Goal: Task Accomplishment & Management: Use online tool/utility

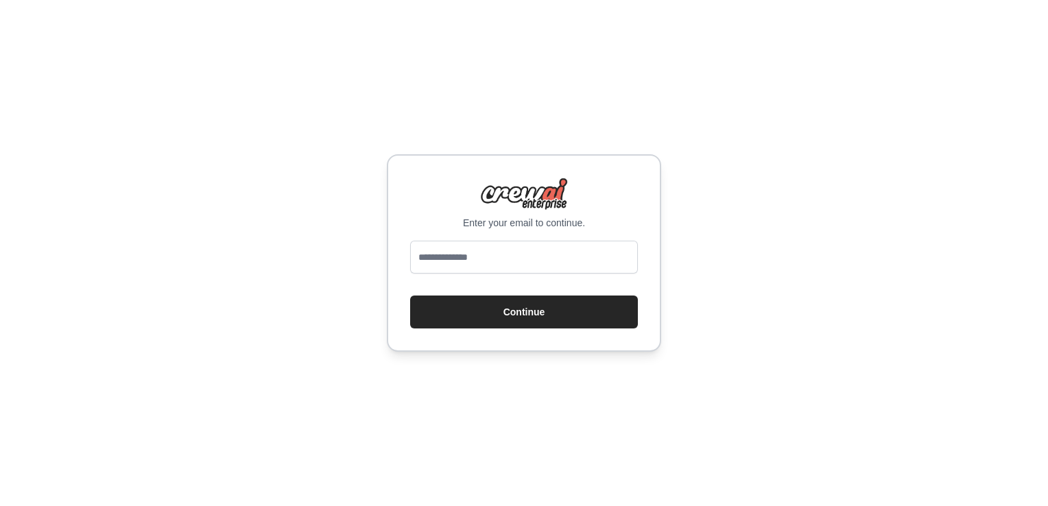
click at [455, 257] on input "email" at bounding box center [524, 257] width 228 height 33
type input "**********"
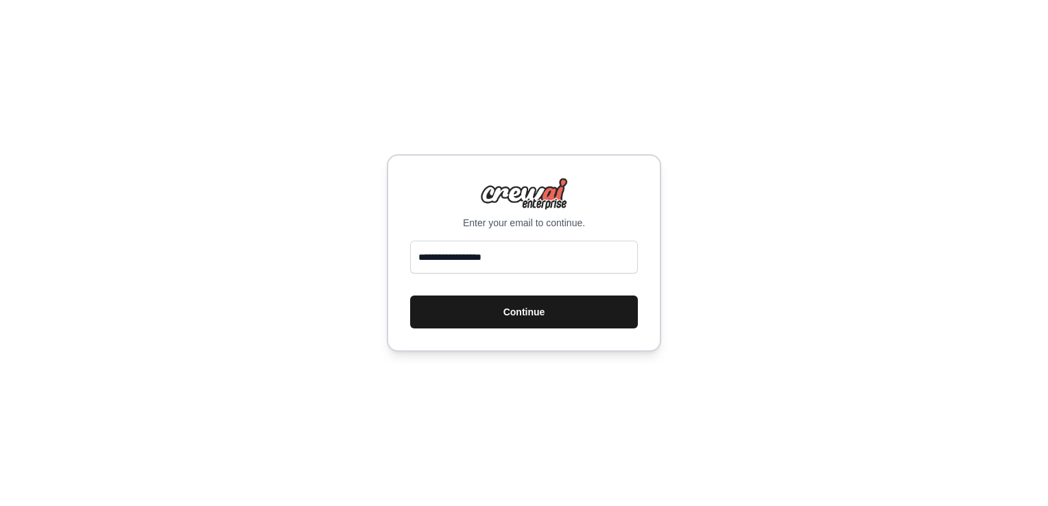
click at [520, 307] on button "Continue" at bounding box center [524, 312] width 228 height 33
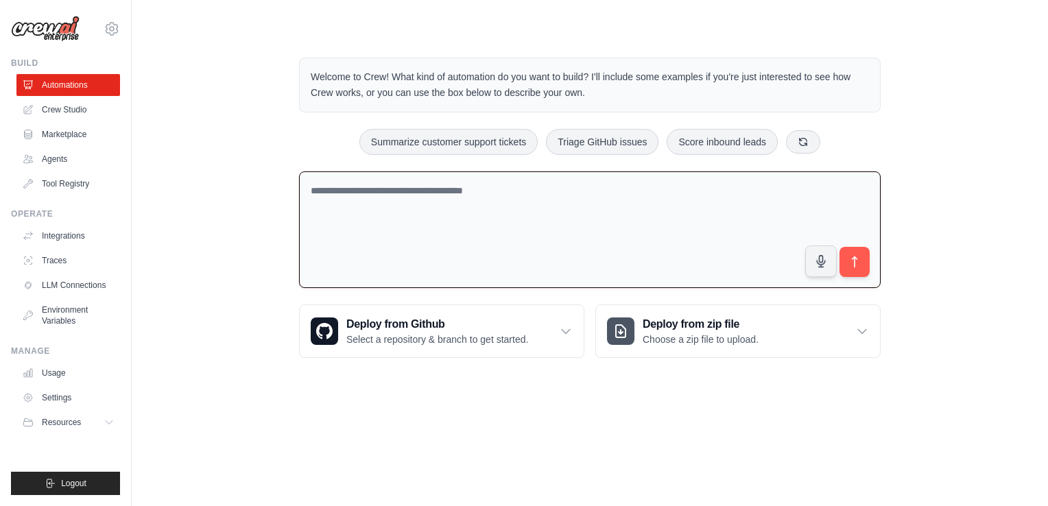
click at [406, 193] on textarea at bounding box center [589, 229] width 581 height 117
click at [445, 193] on textarea at bounding box center [589, 229] width 581 height 117
type textarea "**********"
click at [854, 259] on icon "submit" at bounding box center [854, 261] width 5 height 11
click at [367, 191] on textarea "**********" at bounding box center [589, 229] width 581 height 117
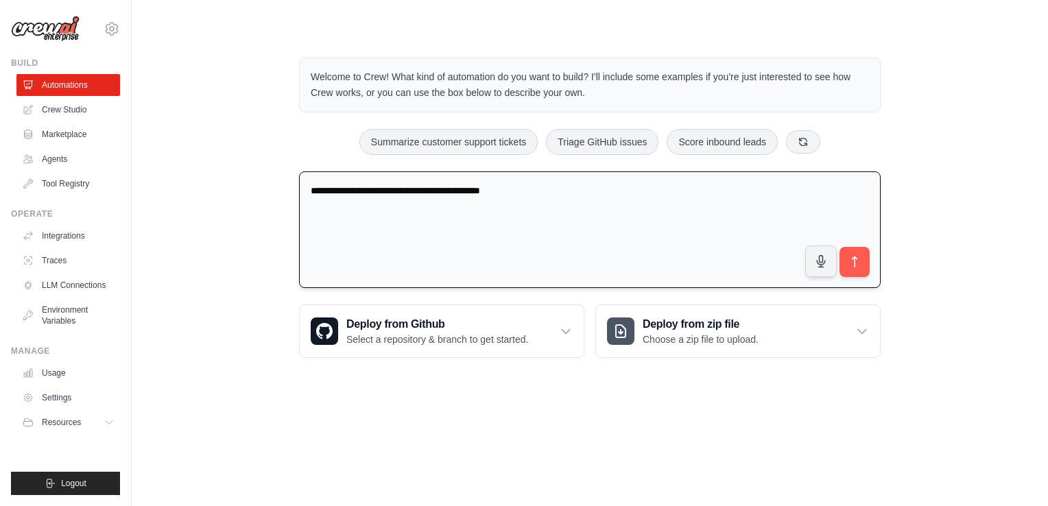
click at [367, 191] on textarea "**********" at bounding box center [589, 229] width 581 height 117
click at [547, 193] on textarea "**********" at bounding box center [589, 229] width 581 height 117
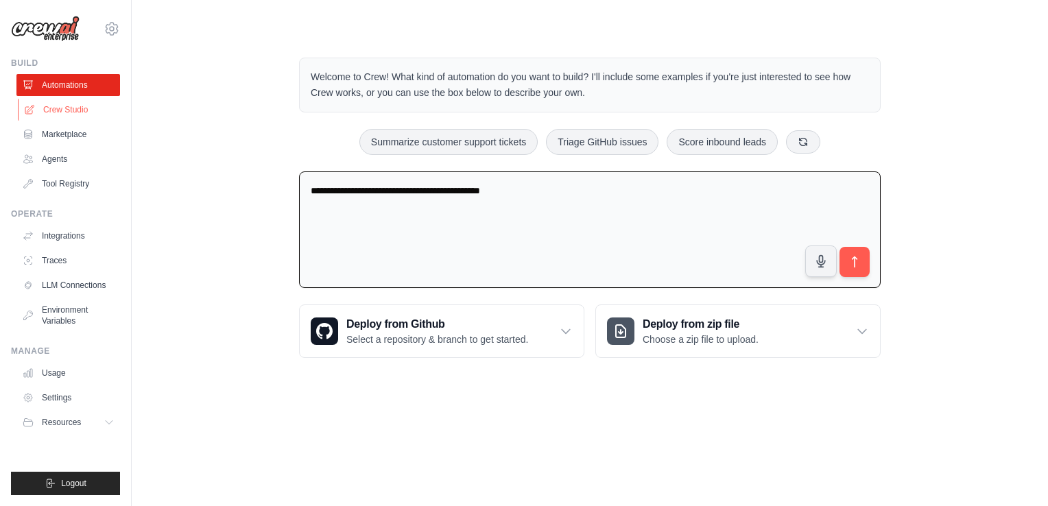
click at [74, 111] on link "Crew Studio" at bounding box center [70, 110] width 104 height 22
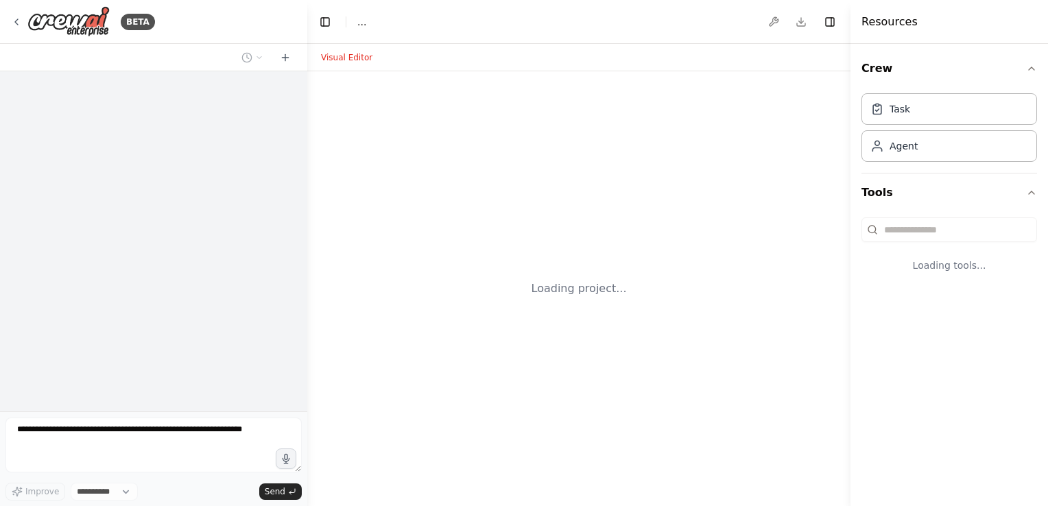
select select "****"
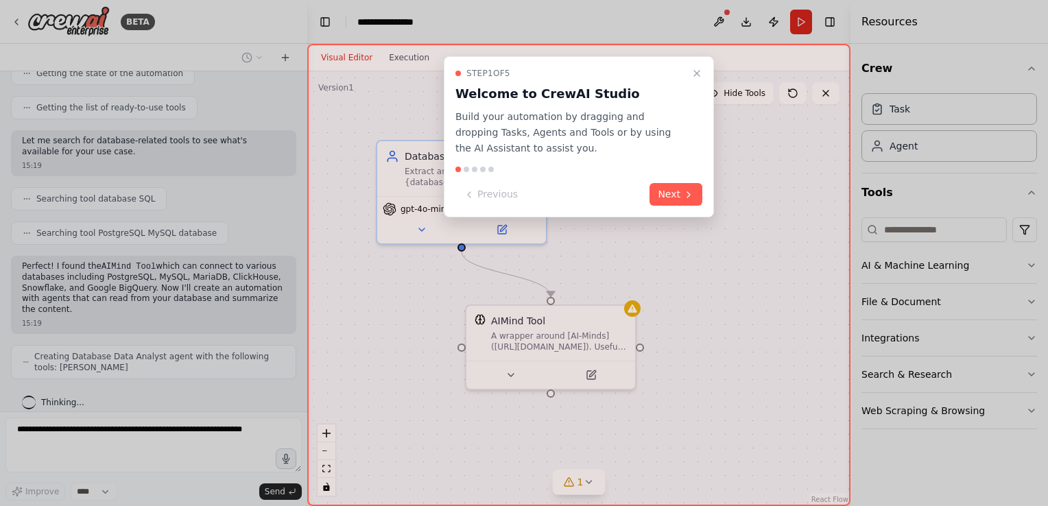
scroll to position [192, 0]
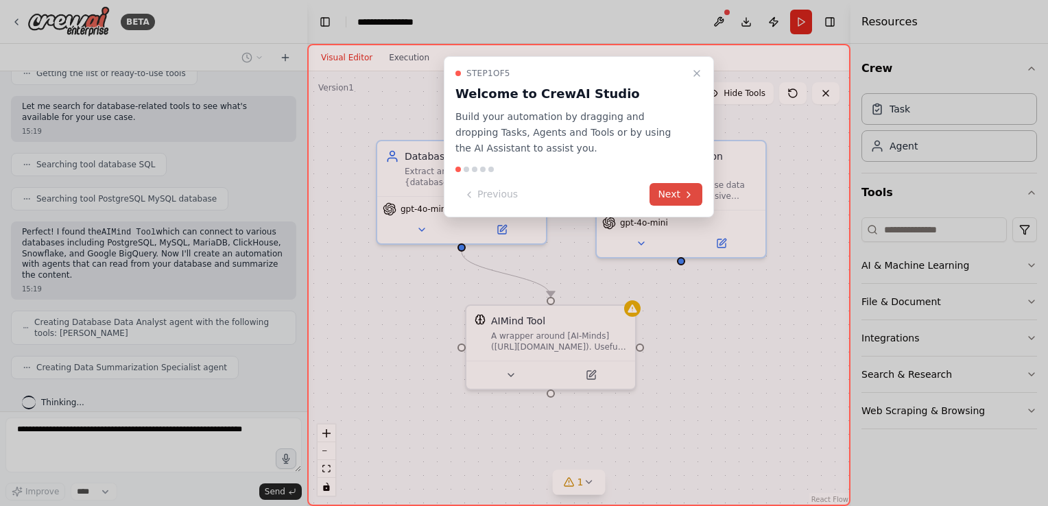
click at [673, 188] on button "Next" at bounding box center [675, 194] width 53 height 23
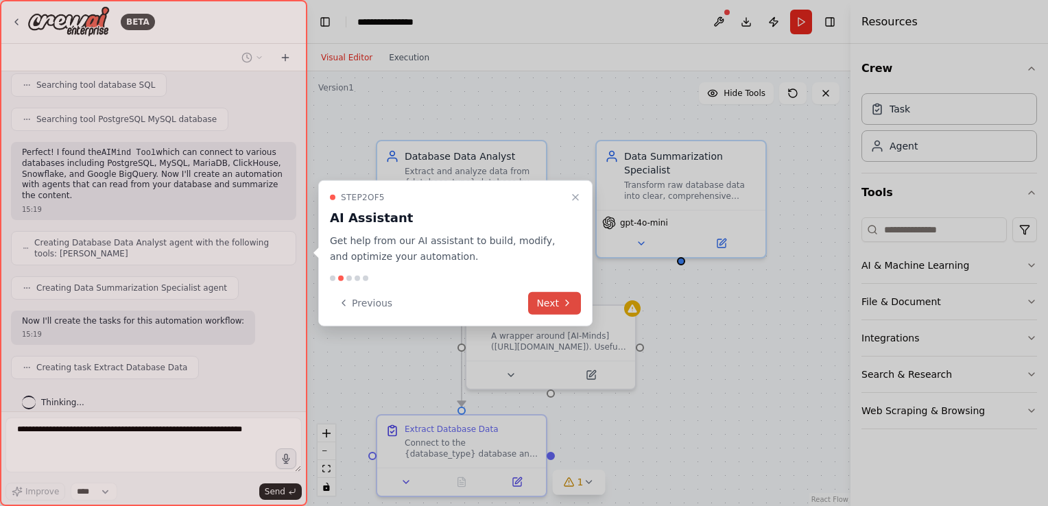
click at [547, 300] on button "Next" at bounding box center [554, 302] width 53 height 23
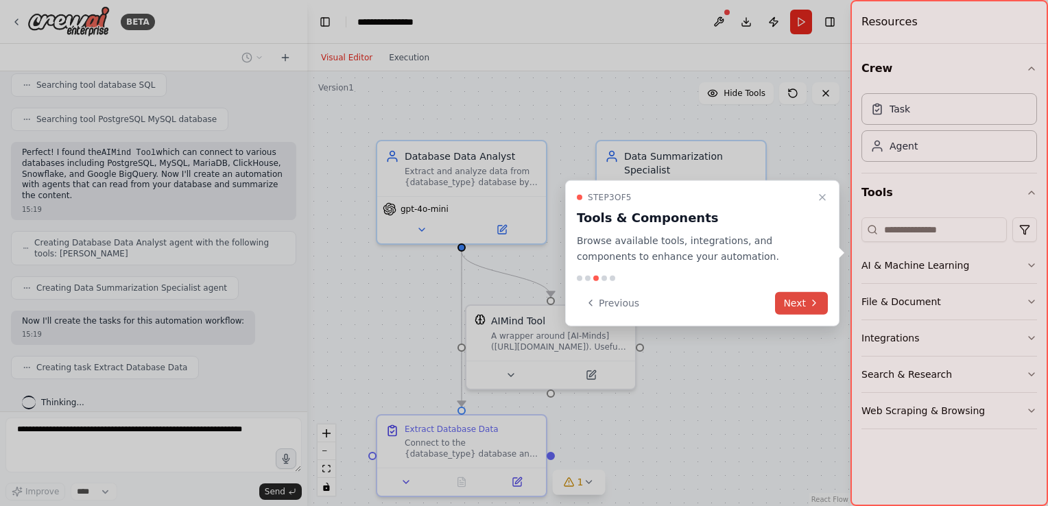
click at [793, 307] on button "Next" at bounding box center [801, 302] width 53 height 23
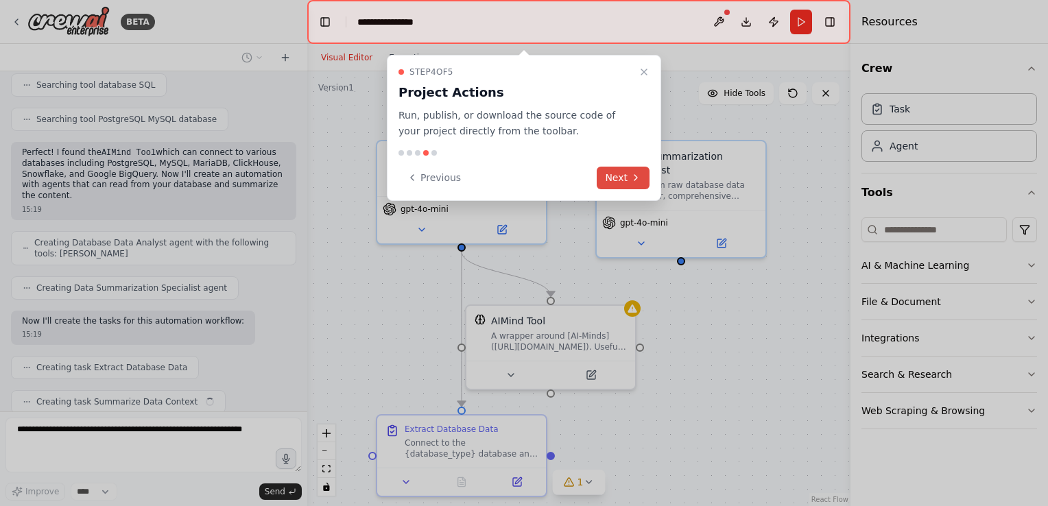
scroll to position [305, 0]
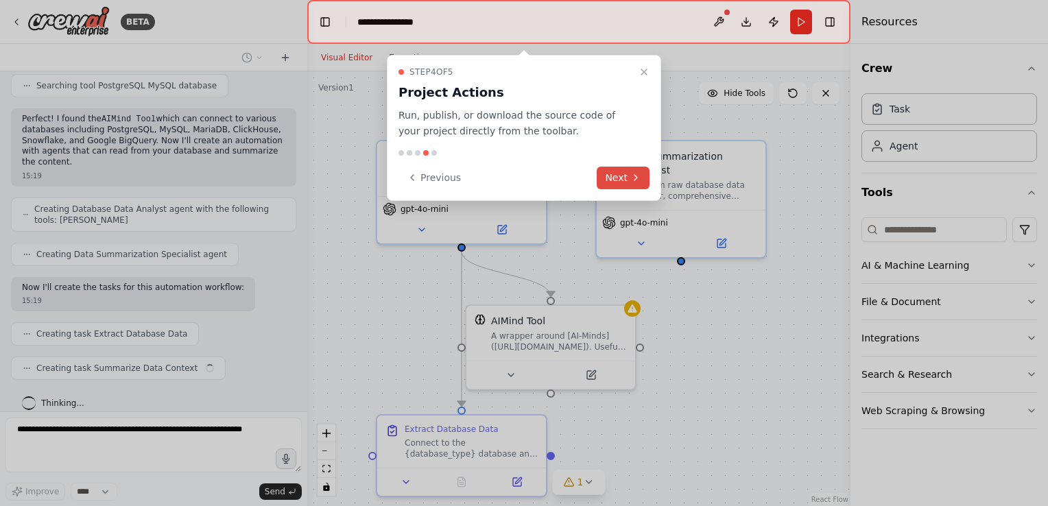
click at [621, 174] on button "Next" at bounding box center [623, 178] width 53 height 23
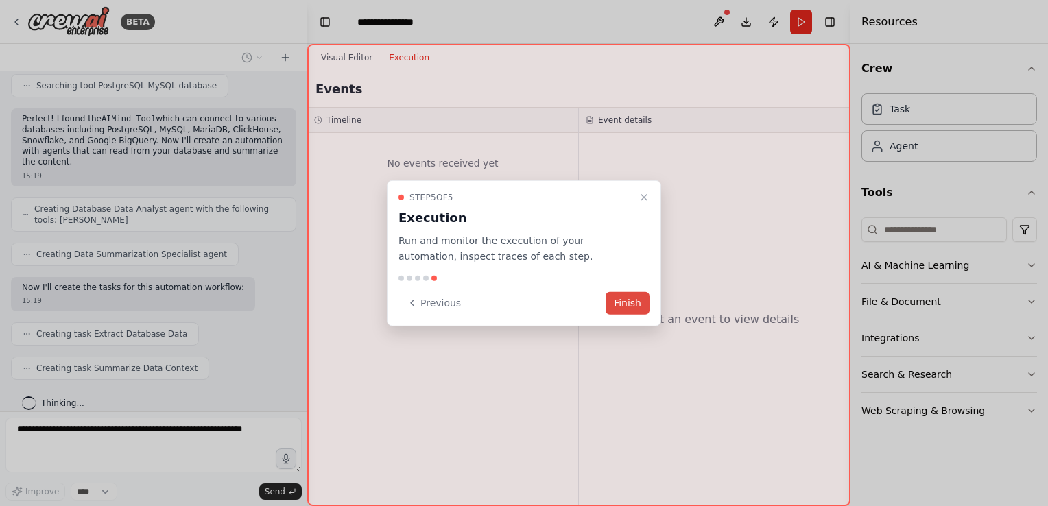
click at [629, 300] on button "Finish" at bounding box center [627, 302] width 44 height 23
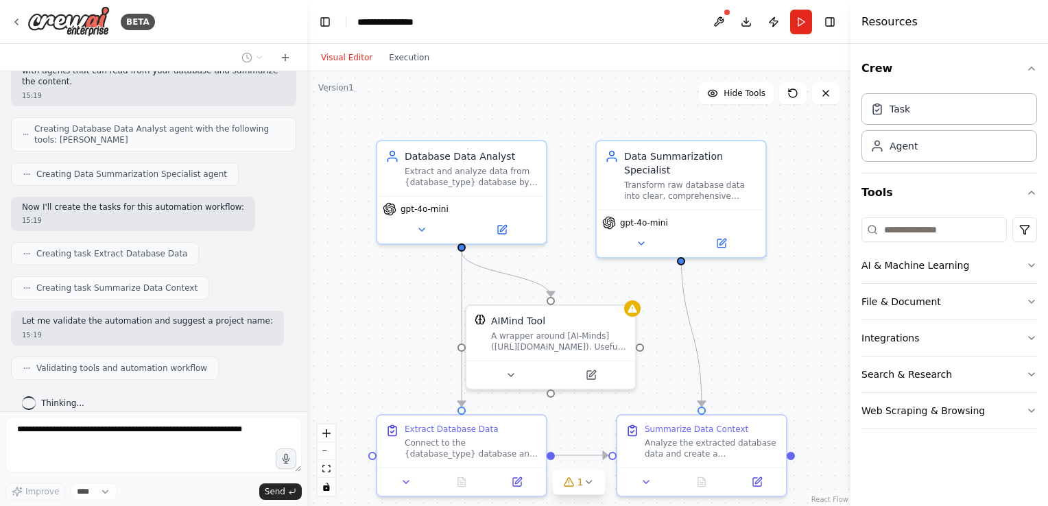
scroll to position [420, 0]
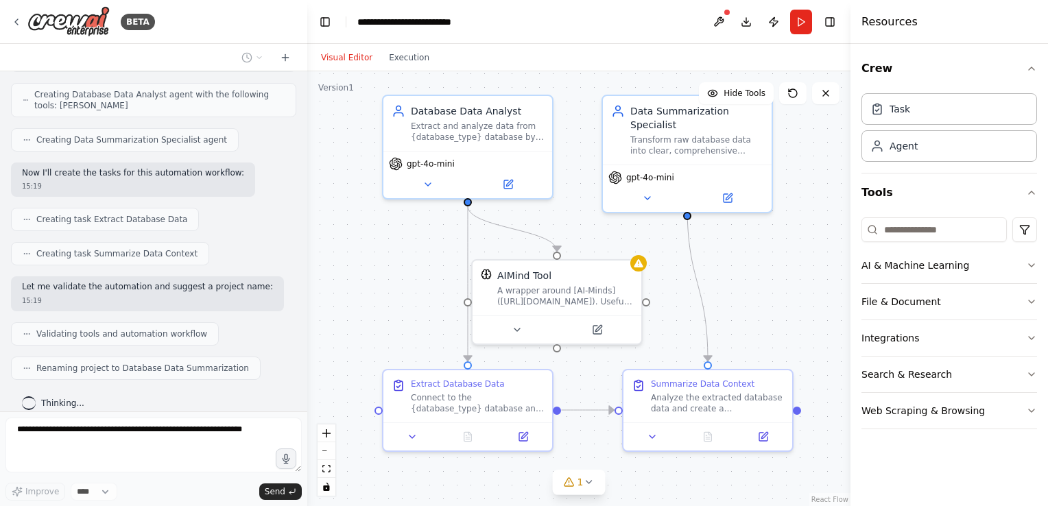
drag, startPoint x: 745, startPoint y: 333, endPoint x: 751, endPoint y: 288, distance: 45.7
click at [751, 288] on div ".deletable-edge-delete-btn { width: 20px; height: 20px; border: 0px solid #ffff…" at bounding box center [578, 288] width 543 height 435
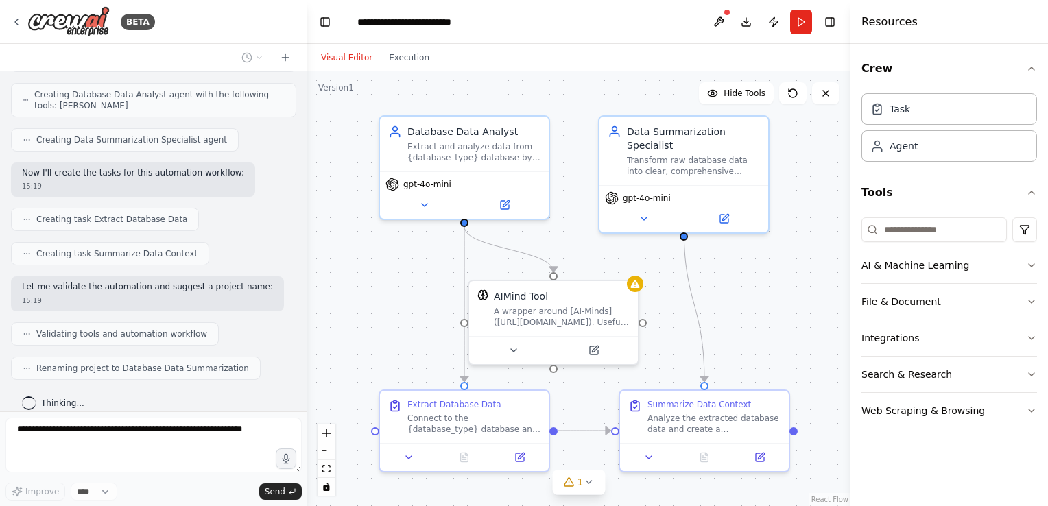
drag, startPoint x: 759, startPoint y: 296, endPoint x: 756, endPoint y: 316, distance: 20.2
click at [756, 316] on div ".deletable-edge-delete-btn { width: 20px; height: 20px; border: 0px solid #ffff…" at bounding box center [578, 288] width 543 height 435
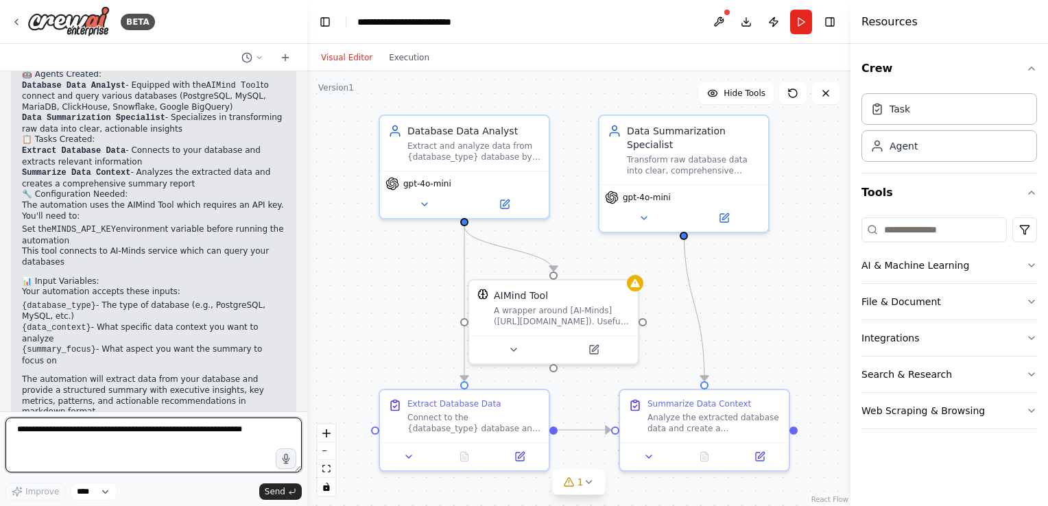
scroll to position [782, 0]
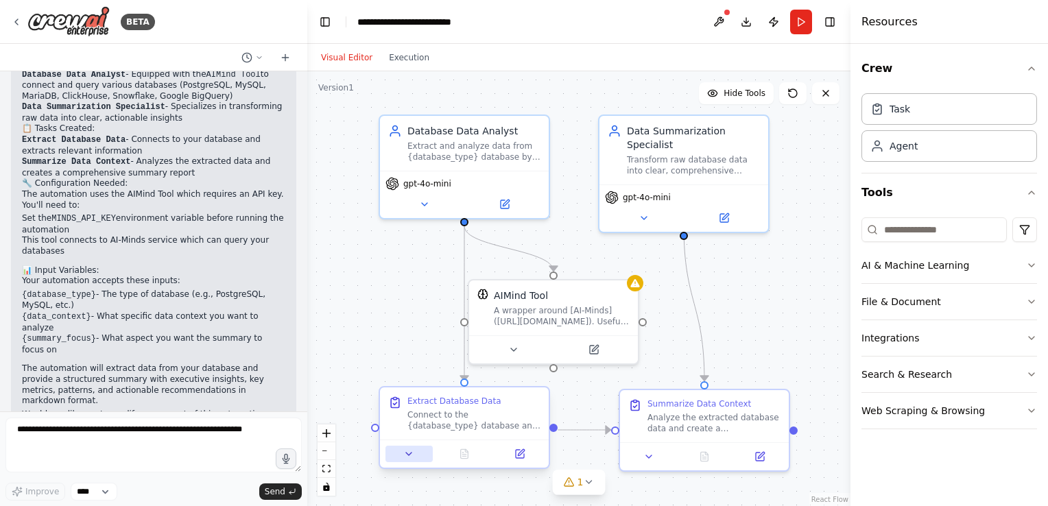
click at [409, 453] on icon at bounding box center [408, 454] width 5 height 3
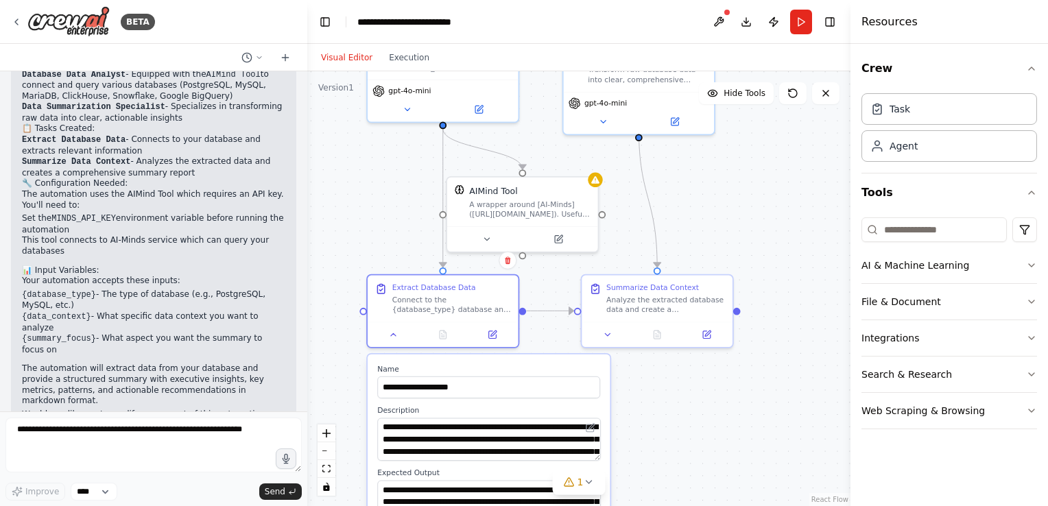
drag, startPoint x: 791, startPoint y: 298, endPoint x: 774, endPoint y: 176, distance: 122.6
click at [774, 176] on div ".deletable-edge-delete-btn { width: 20px; height: 20px; border: 0px solid #ffff…" at bounding box center [578, 288] width 543 height 435
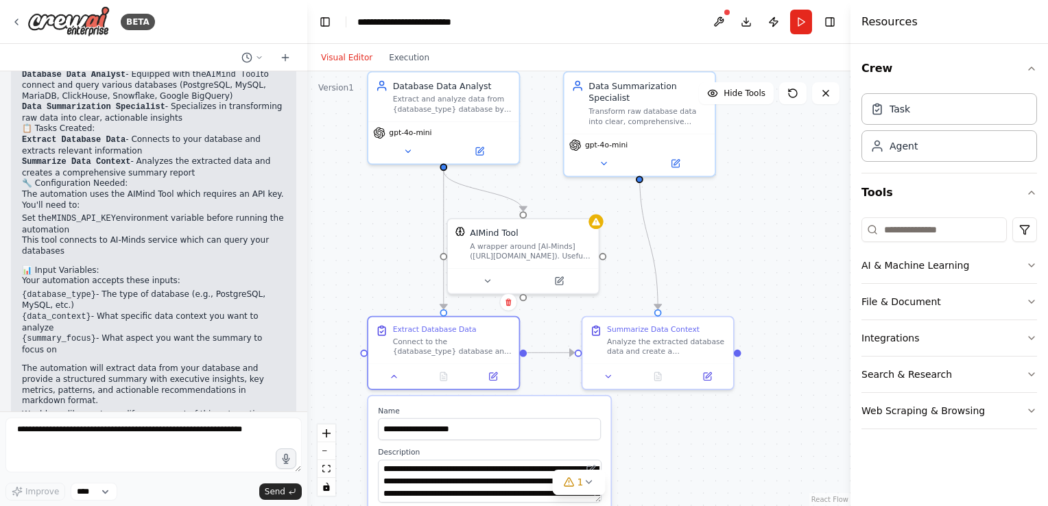
drag, startPoint x: 765, startPoint y: 215, endPoint x: 765, endPoint y: 256, distance: 41.8
click at [765, 256] on div ".deletable-edge-delete-btn { width: 20px; height: 20px; border: 0px solid #ffff…" at bounding box center [578, 288] width 543 height 435
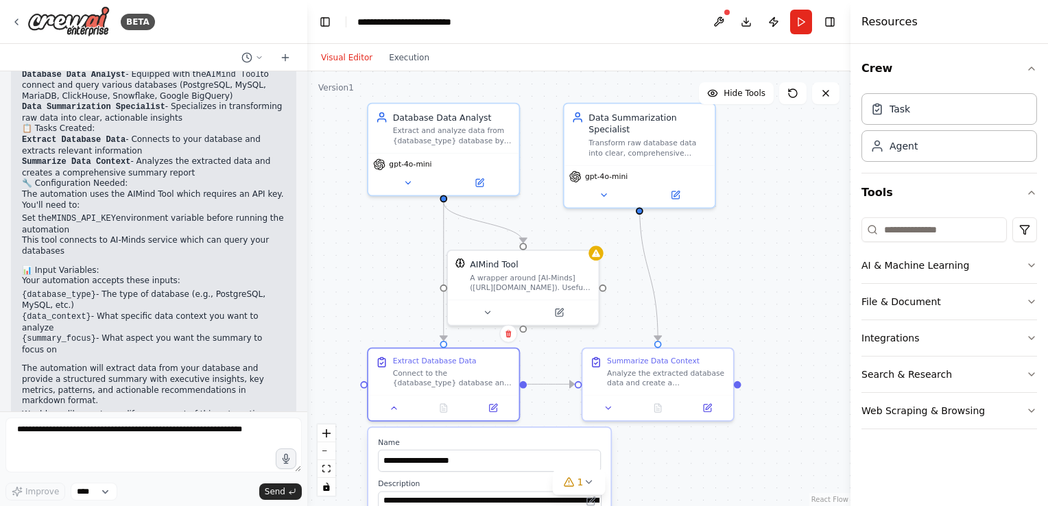
drag, startPoint x: 809, startPoint y: 261, endPoint x: 811, endPoint y: 294, distance: 33.6
click at [811, 294] on div ".deletable-edge-delete-btn { width: 20px; height: 20px; border: 0px solid #ffff…" at bounding box center [578, 288] width 543 height 435
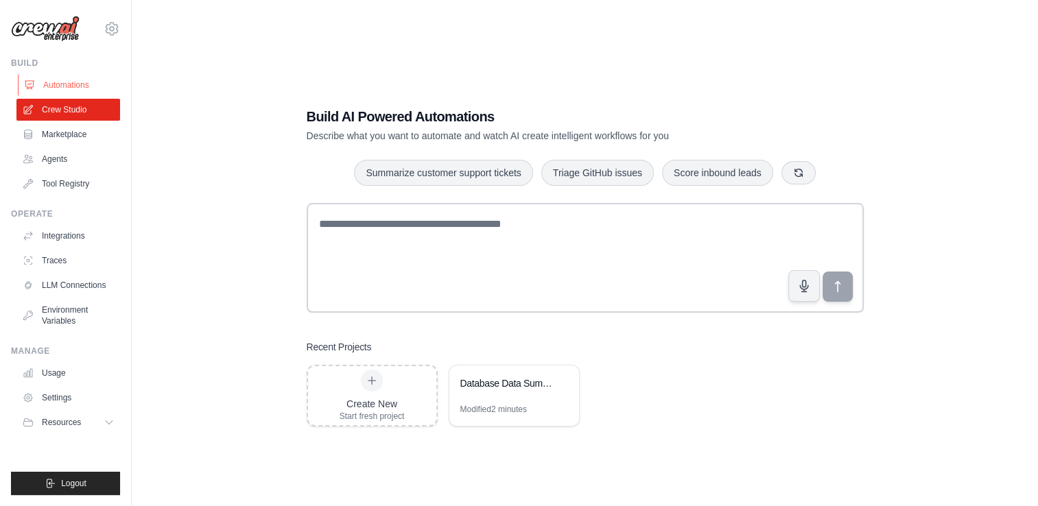
click at [56, 81] on link "Automations" at bounding box center [70, 85] width 104 height 22
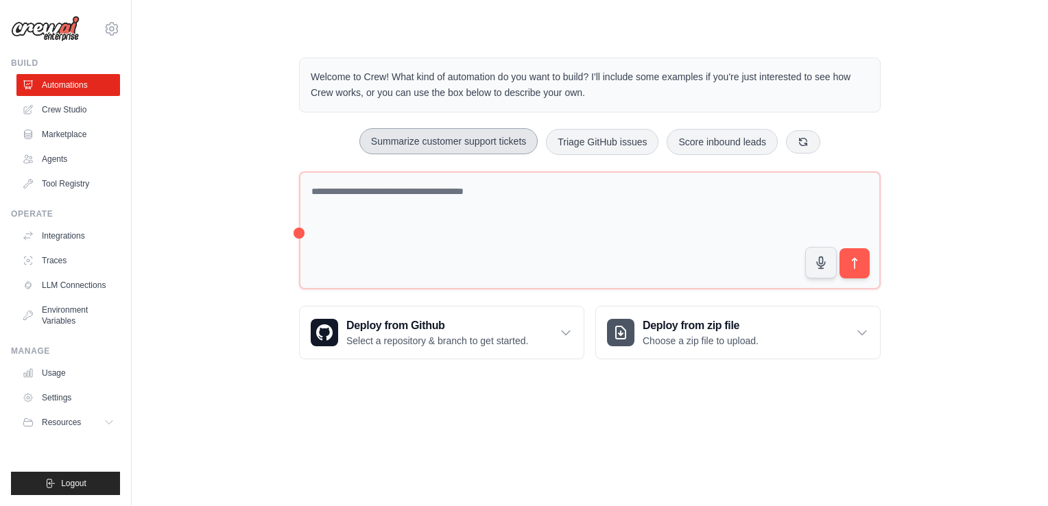
click at [469, 139] on button "Summarize customer support tickets" at bounding box center [448, 141] width 178 height 26
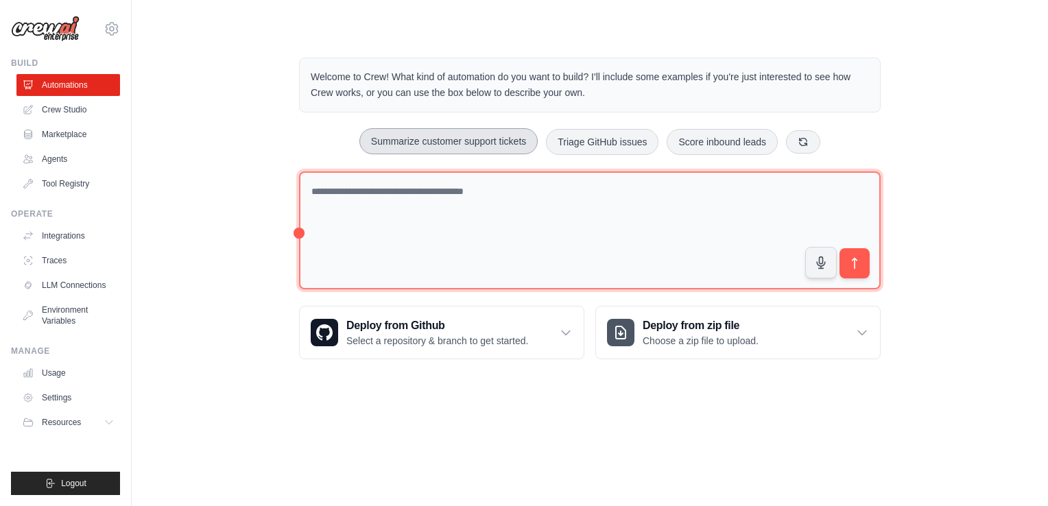
type textarea "**********"
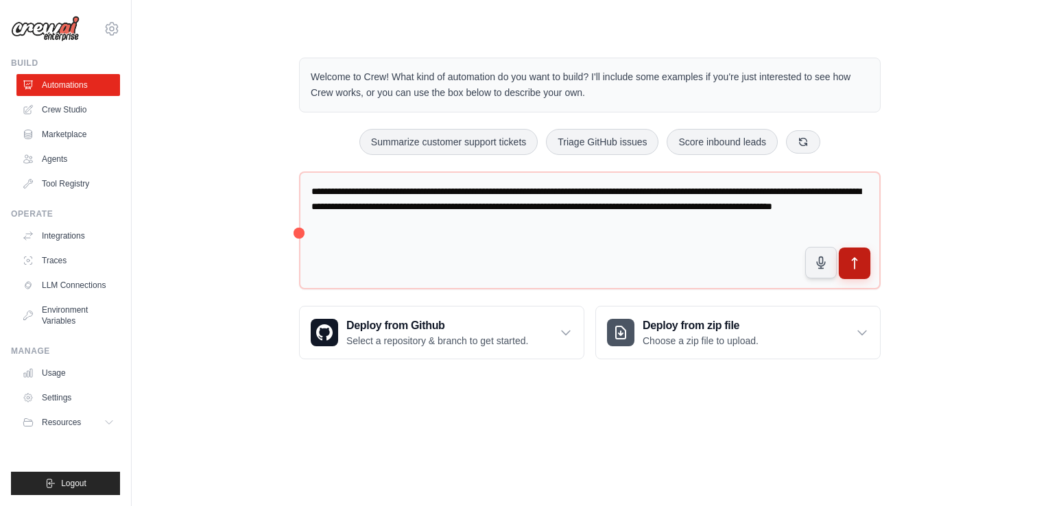
click at [865, 261] on button "submit" at bounding box center [855, 264] width 32 height 32
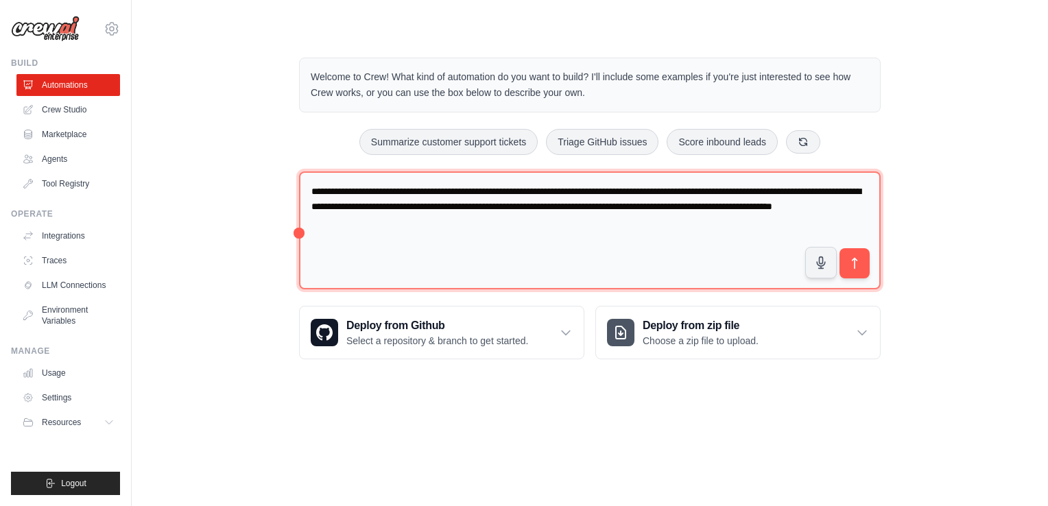
drag, startPoint x: 313, startPoint y: 187, endPoint x: 551, endPoint y: 248, distance: 246.3
click at [551, 248] on textarea "**********" at bounding box center [589, 230] width 581 height 119
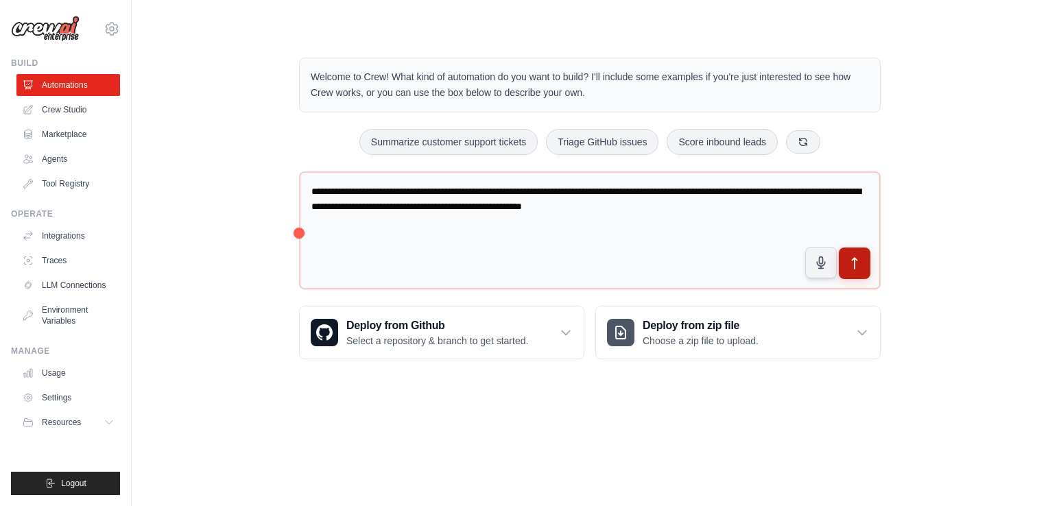
click at [850, 262] on icon "submit" at bounding box center [855, 263] width 14 height 14
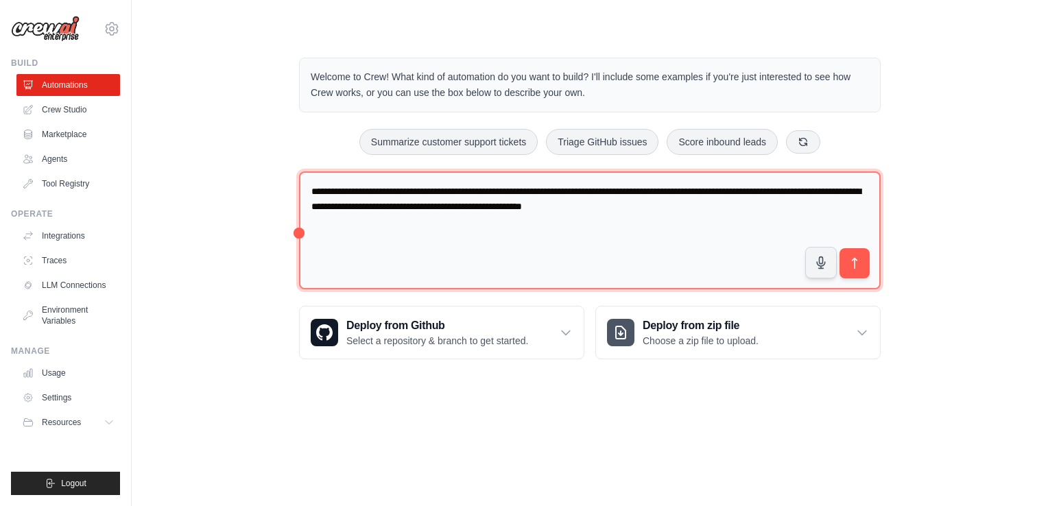
click at [391, 198] on textarea "**********" at bounding box center [589, 230] width 581 height 119
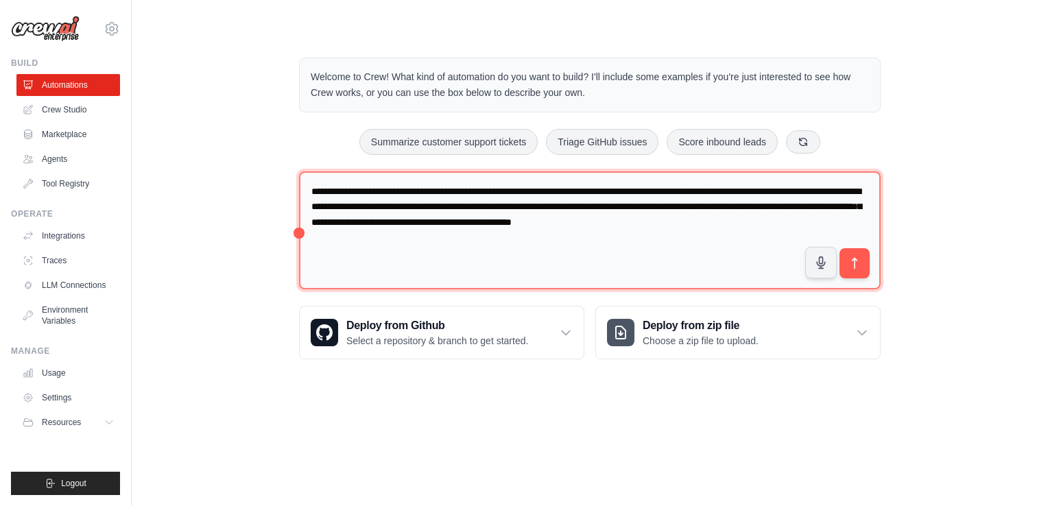
click at [856, 225] on textarea "**********" at bounding box center [589, 230] width 581 height 119
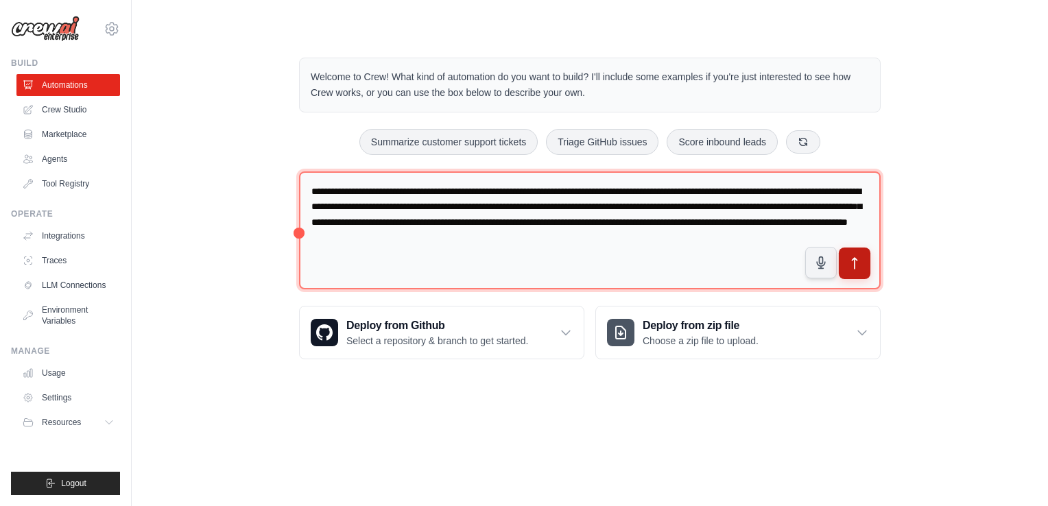
type textarea "**********"
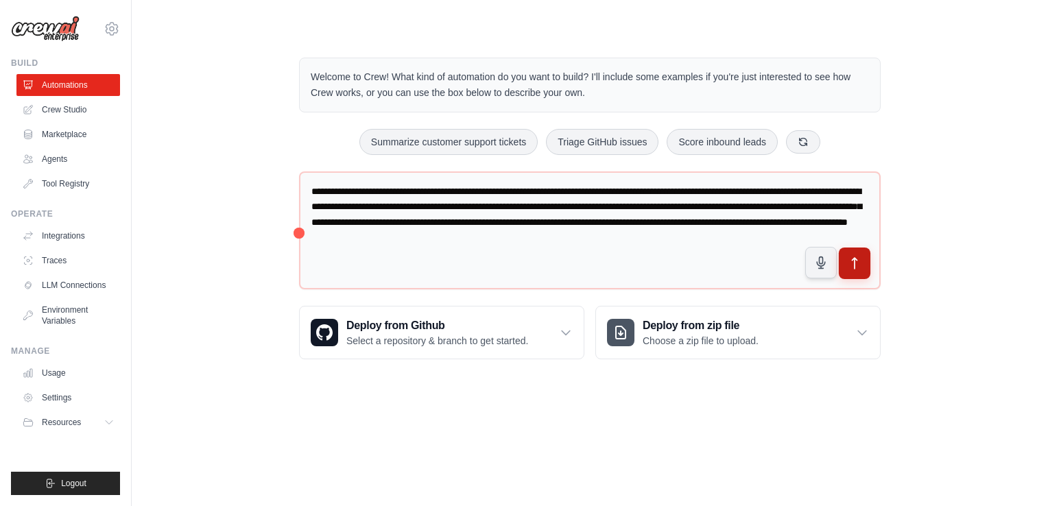
click at [861, 257] on icon "submit" at bounding box center [855, 263] width 14 height 14
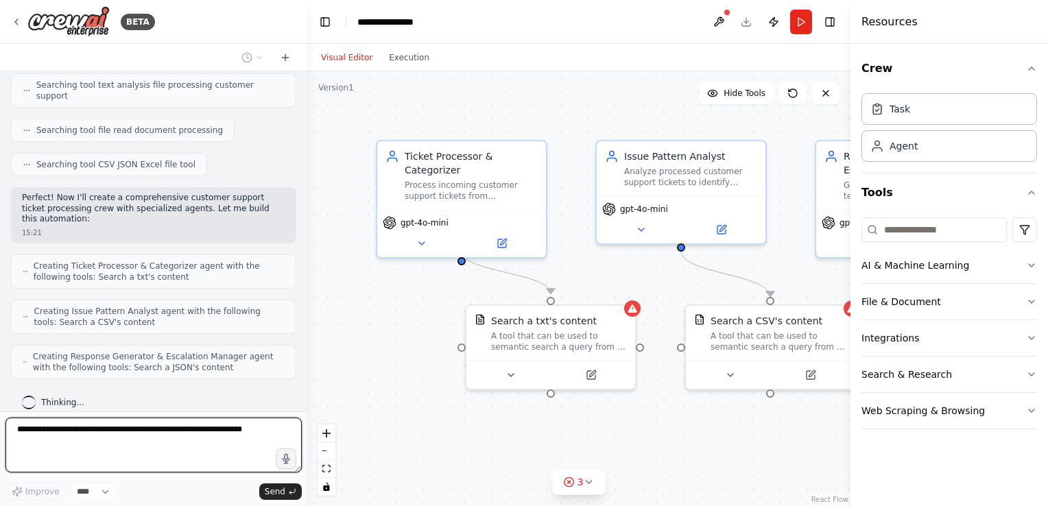
scroll to position [359, 0]
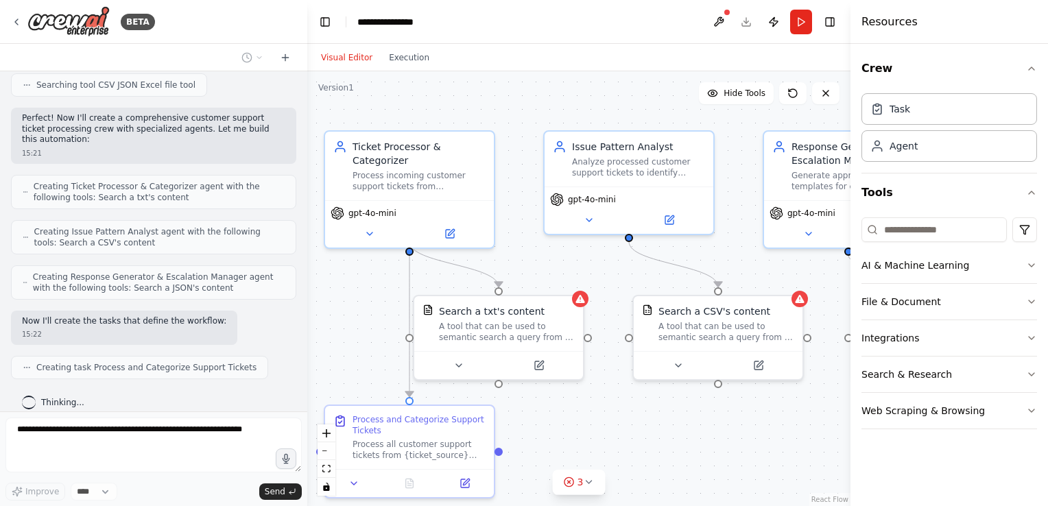
drag, startPoint x: 663, startPoint y: 431, endPoint x: 611, endPoint y: 421, distance: 53.0
click at [611, 421] on div ".deletable-edge-delete-btn { width: 20px; height: 20px; border: 0px solid #ffff…" at bounding box center [578, 288] width 543 height 435
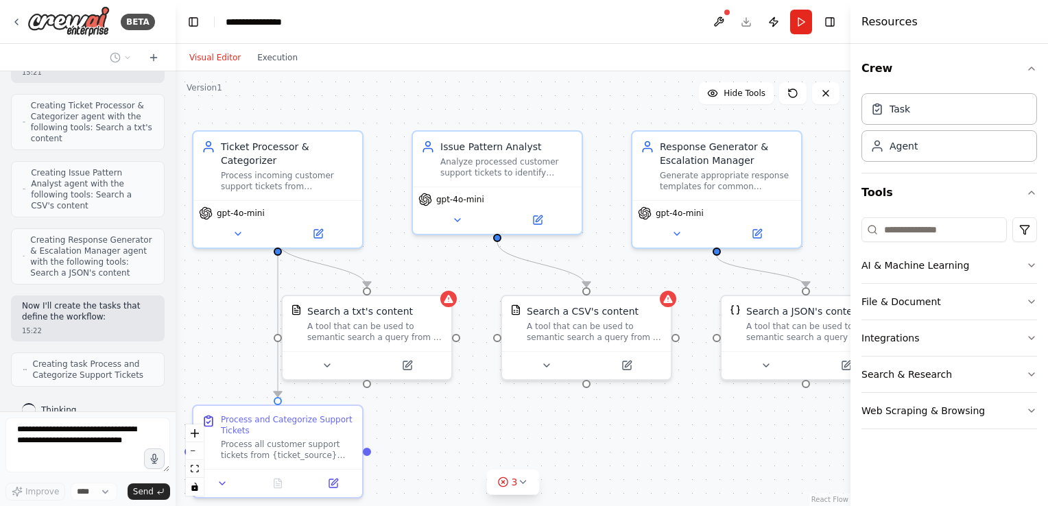
scroll to position [645, 0]
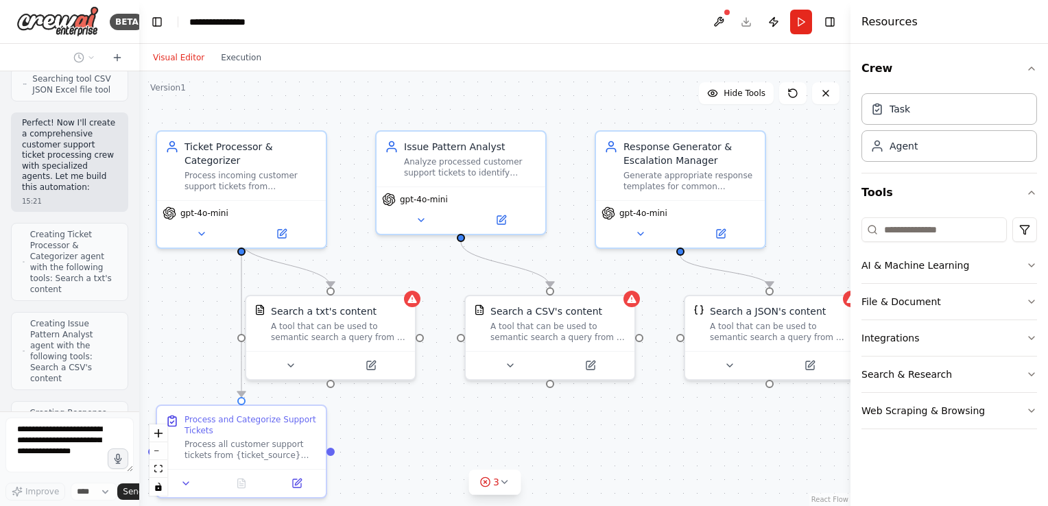
drag, startPoint x: 304, startPoint y: 343, endPoint x: 72, endPoint y: 365, distance: 233.6
click at [72, 365] on div "BETA Create a crew that automatically reads through customer support tickets, c…" at bounding box center [69, 253] width 139 height 506
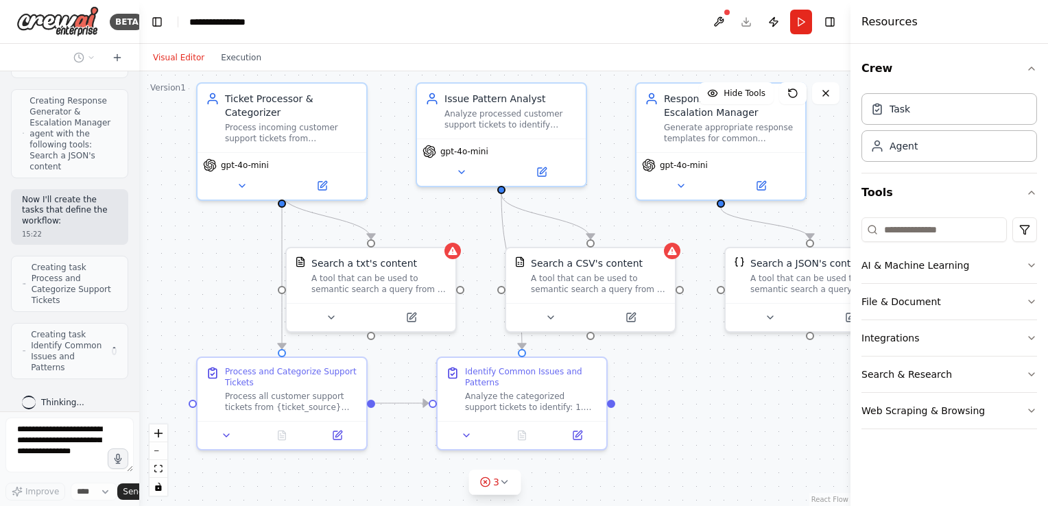
scroll to position [946, 0]
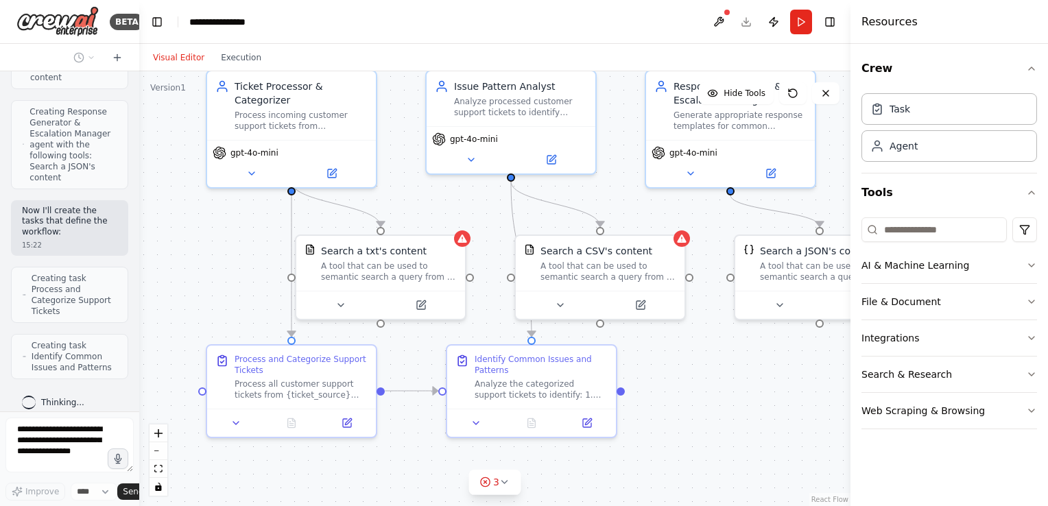
drag, startPoint x: 598, startPoint y: 427, endPoint x: 648, endPoint y: 366, distance: 78.4
click at [648, 366] on div ".deletable-edge-delete-btn { width: 20px; height: 20px; border: 0px solid #ffff…" at bounding box center [494, 288] width 711 height 435
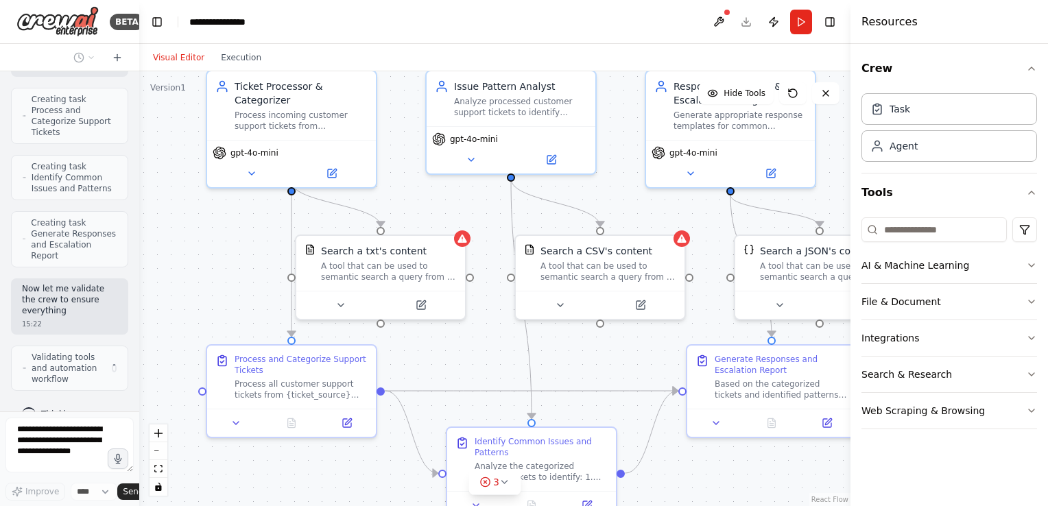
scroll to position [1147, 0]
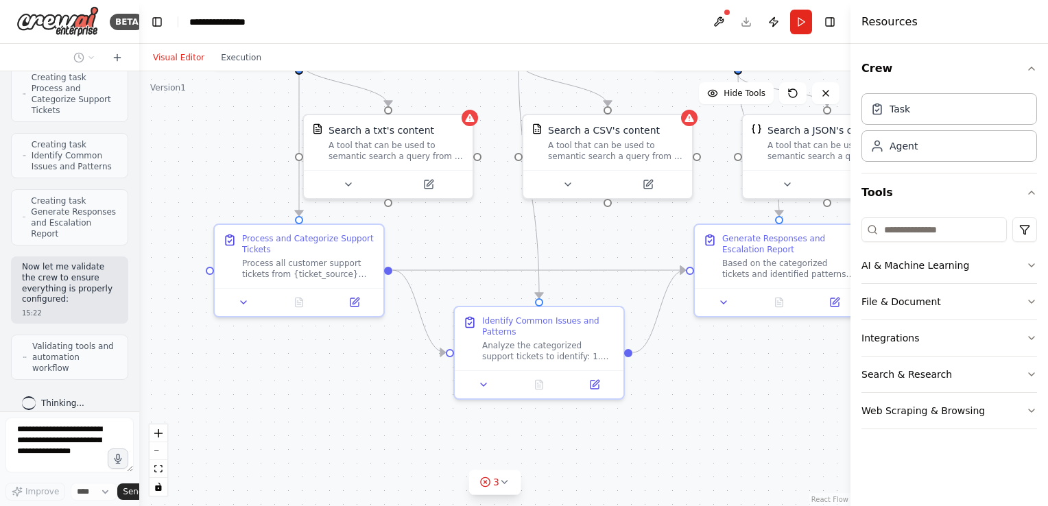
drag, startPoint x: 469, startPoint y: 366, endPoint x: 476, endPoint y: 245, distance: 120.9
click at [476, 245] on div ".deletable-edge-delete-btn { width: 20px; height: 20px; border: 0px solid #ffff…" at bounding box center [494, 288] width 711 height 435
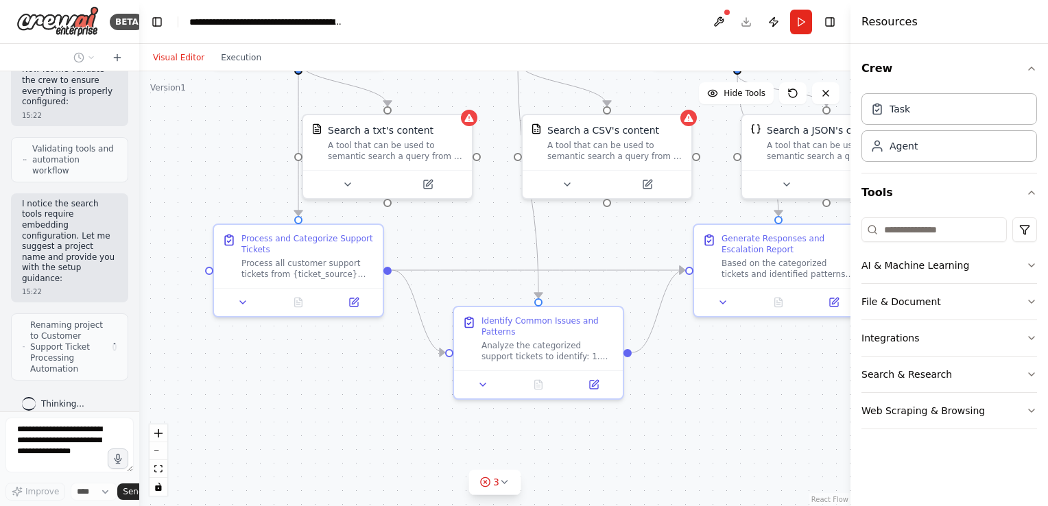
scroll to position [1333, 0]
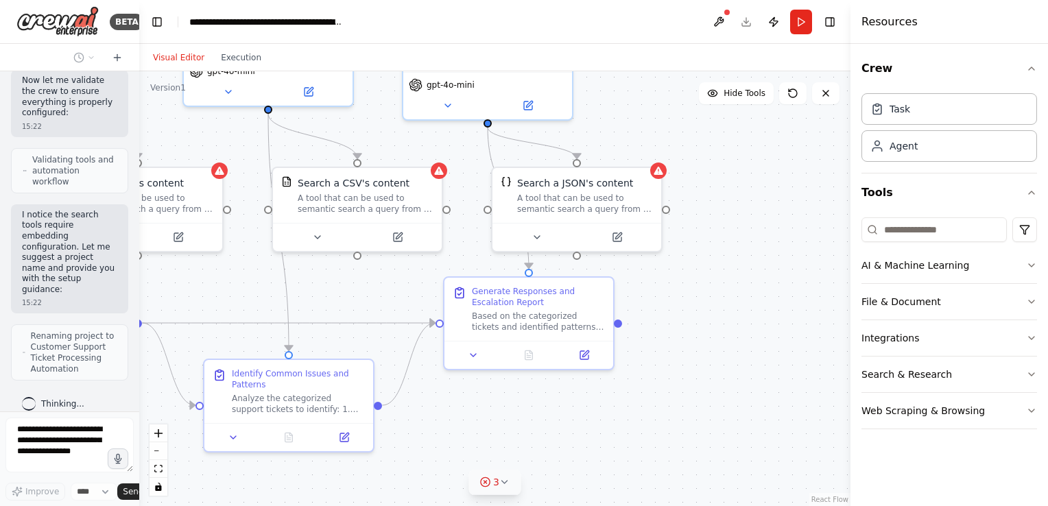
drag, startPoint x: 732, startPoint y: 420, endPoint x: 483, endPoint y: 473, distance: 255.1
click at [483, 473] on div "Version 1 Hide Tools .deletable-edge-delete-btn { width: 20px; height: 20px; bo…" at bounding box center [494, 288] width 711 height 435
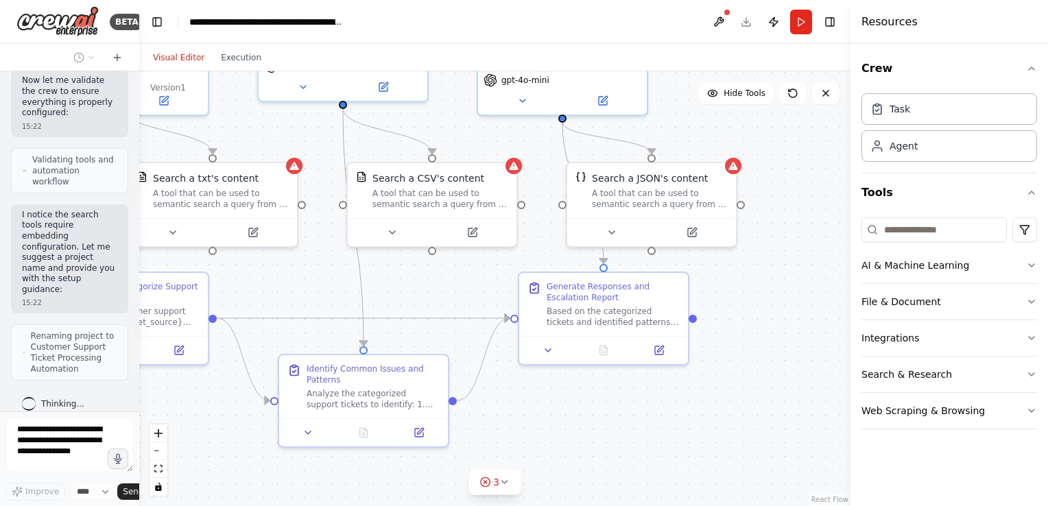
drag, startPoint x: 635, startPoint y: 455, endPoint x: 710, endPoint y: 451, distance: 74.9
click at [710, 451] on div ".deletable-edge-delete-btn { width: 20px; height: 20px; border: 0px solid #ffff…" at bounding box center [494, 288] width 711 height 435
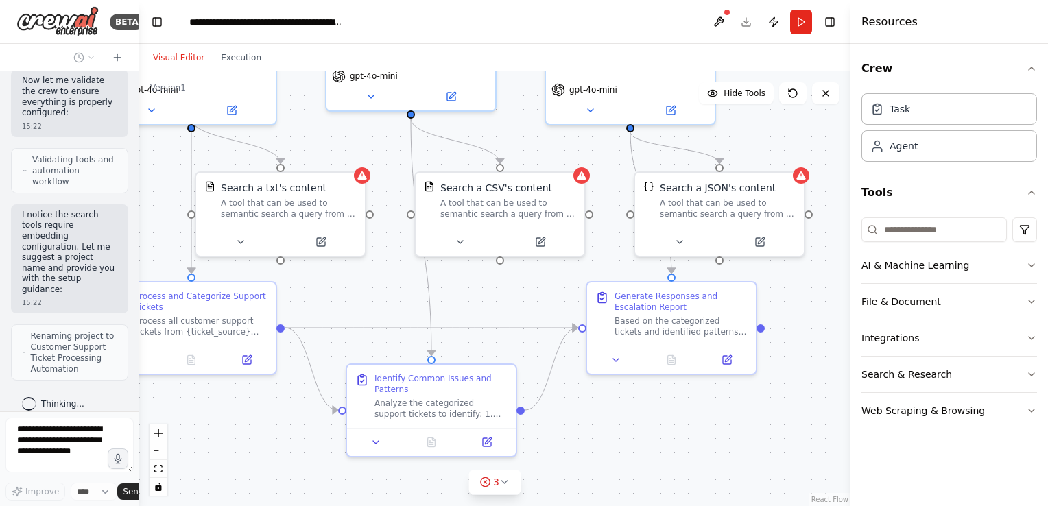
drag, startPoint x: 645, startPoint y: 448, endPoint x: 713, endPoint y: 458, distance: 68.6
click at [713, 458] on div ".deletable-edge-delete-btn { width: 20px; height: 20px; border: 0px solid #ffff…" at bounding box center [494, 288] width 711 height 435
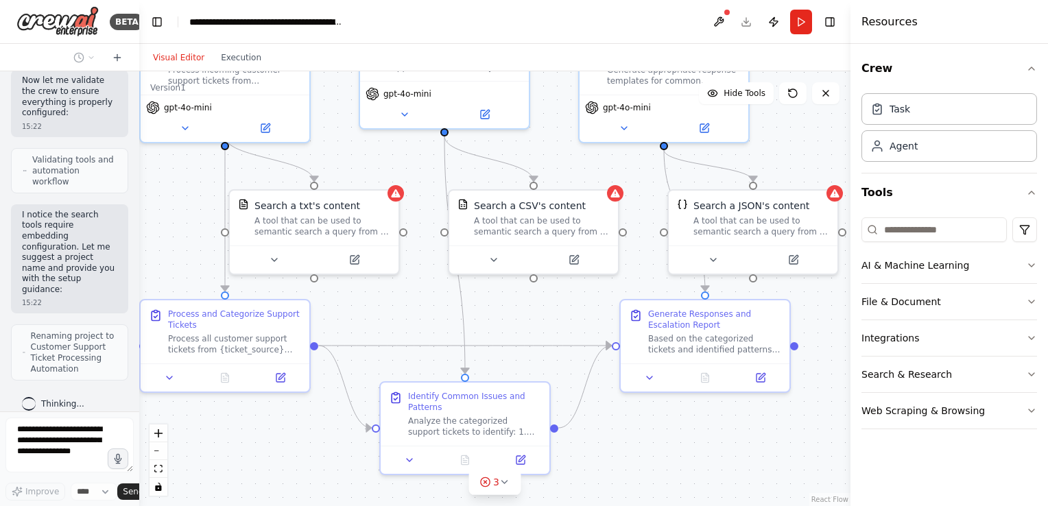
drag, startPoint x: 677, startPoint y: 458, endPoint x: 710, endPoint y: 476, distance: 37.4
click at [710, 476] on div ".deletable-edge-delete-btn { width: 20px; height: 20px; border: 0px solid #ffff…" at bounding box center [494, 288] width 711 height 435
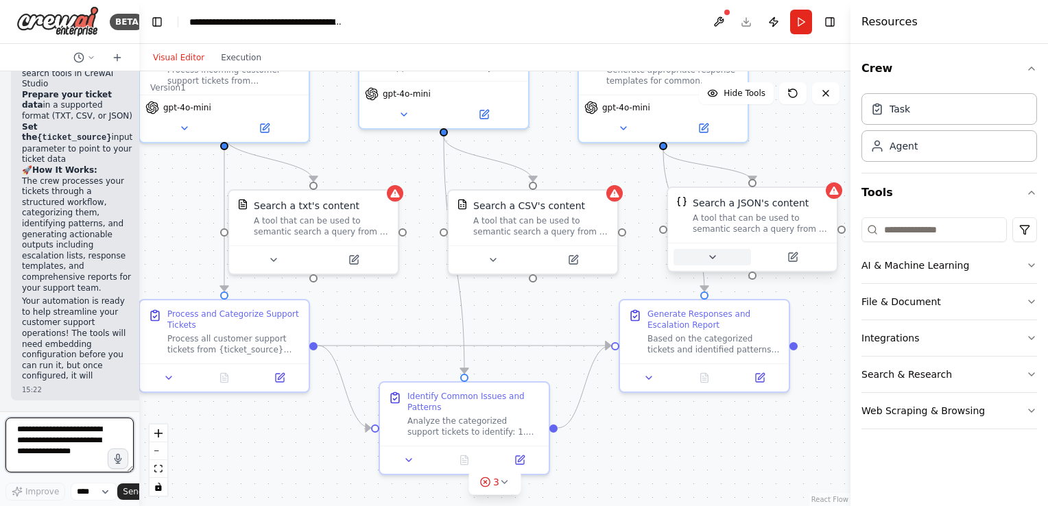
scroll to position [2498, 0]
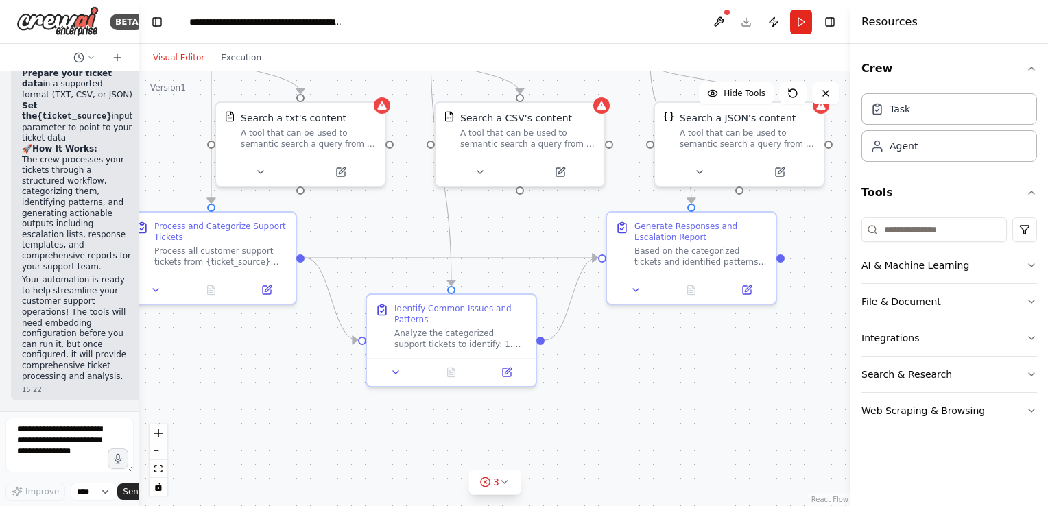
drag, startPoint x: 622, startPoint y: 462, endPoint x: 604, endPoint y: 350, distance: 113.9
click at [604, 350] on div ".deletable-edge-delete-btn { width: 20px; height: 20px; border: 0px solid #ffff…" at bounding box center [494, 288] width 711 height 435
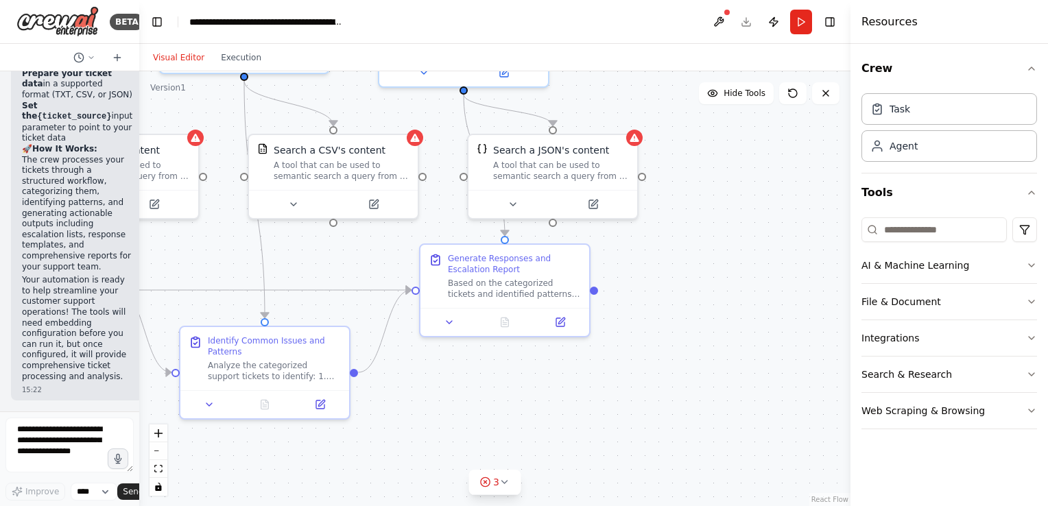
drag, startPoint x: 626, startPoint y: 411, endPoint x: 434, endPoint y: 473, distance: 201.9
click at [434, 473] on div ".deletable-edge-delete-btn { width: 20px; height: 20px; border: 0px solid #ffff…" at bounding box center [494, 288] width 711 height 435
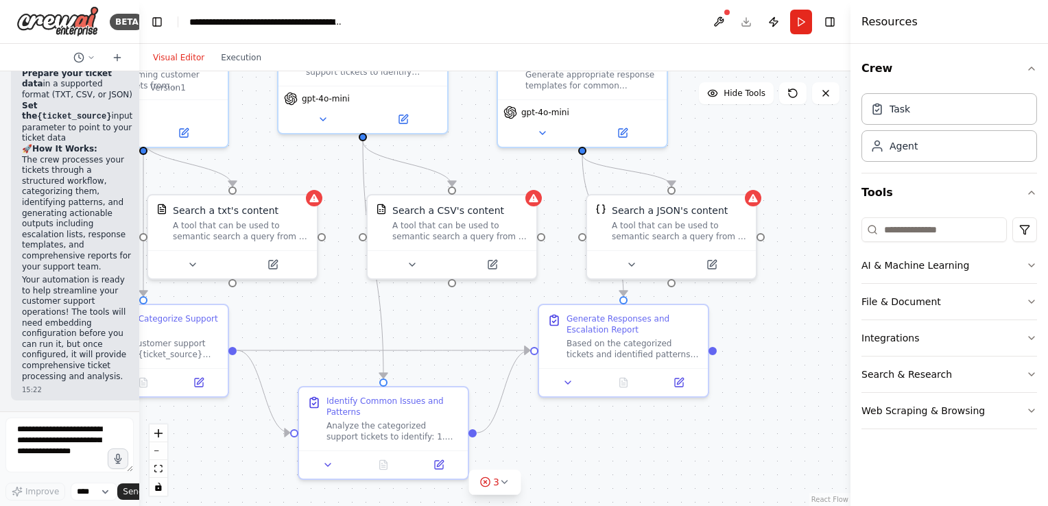
drag, startPoint x: 590, startPoint y: 357, endPoint x: 719, endPoint y: 412, distance: 140.1
click at [719, 412] on div ".deletable-edge-delete-btn { width: 20px; height: 20px; border: 0px solid #ffff…" at bounding box center [494, 288] width 711 height 435
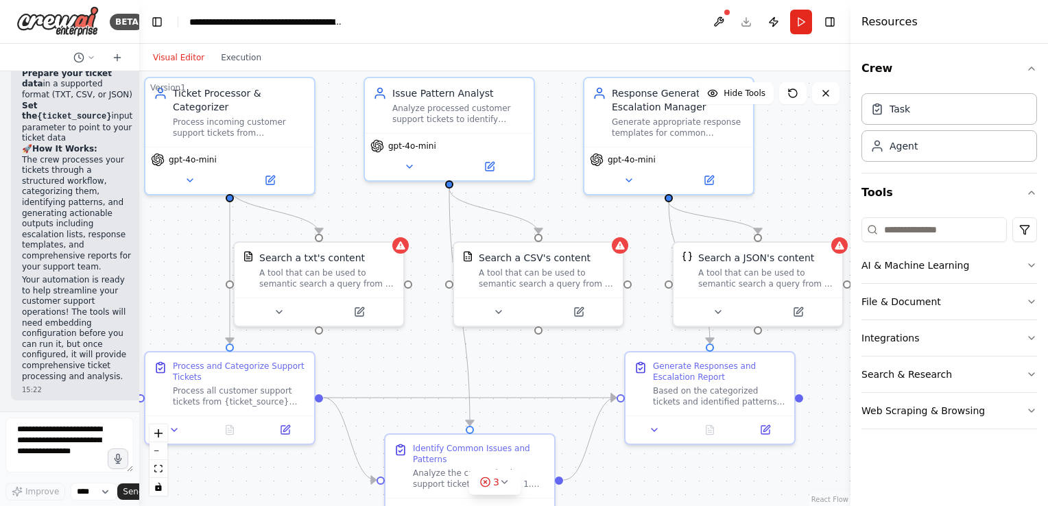
drag, startPoint x: 731, startPoint y: 306, endPoint x: 817, endPoint y: 353, distance: 98.5
click at [817, 353] on div ".deletable-edge-delete-btn { width: 20px; height: 20px; border: 0px solid #ffff…" at bounding box center [494, 288] width 711 height 435
click at [160, 451] on icon "zoom out" at bounding box center [158, 451] width 8 height 1
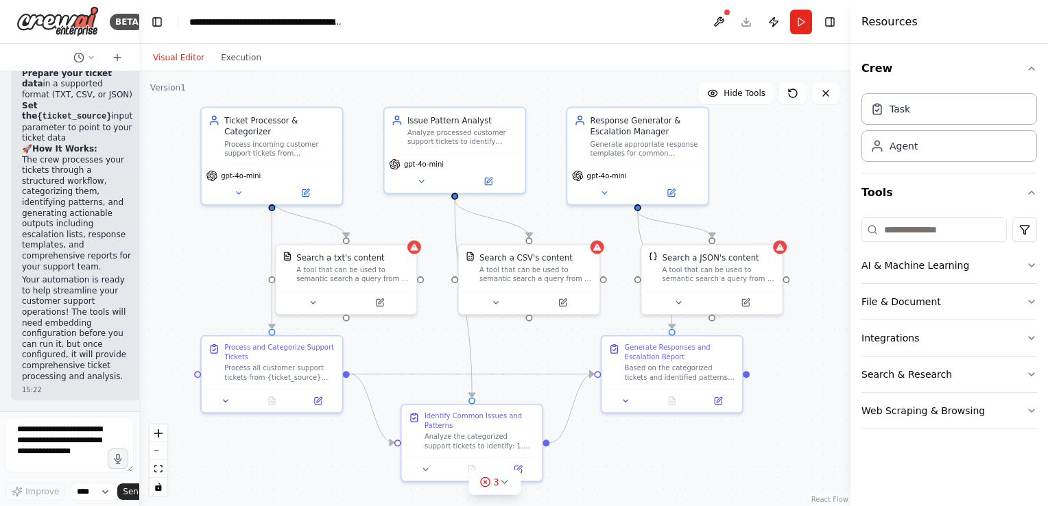
click at [762, 462] on div ".deletable-edge-delete-btn { width: 20px; height: 20px; border: 0px solid #ffff…" at bounding box center [494, 288] width 711 height 435
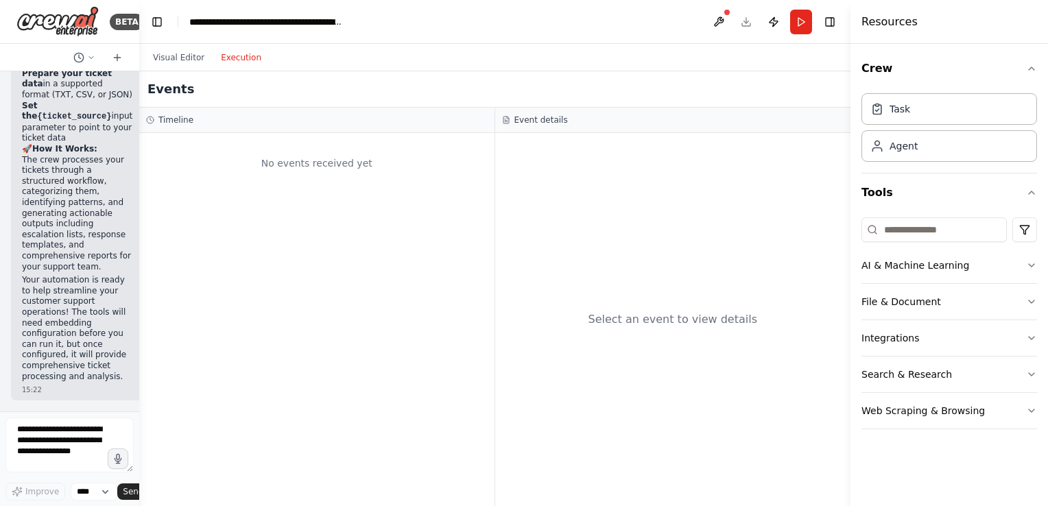
click at [223, 53] on button "Execution" at bounding box center [241, 57] width 57 height 16
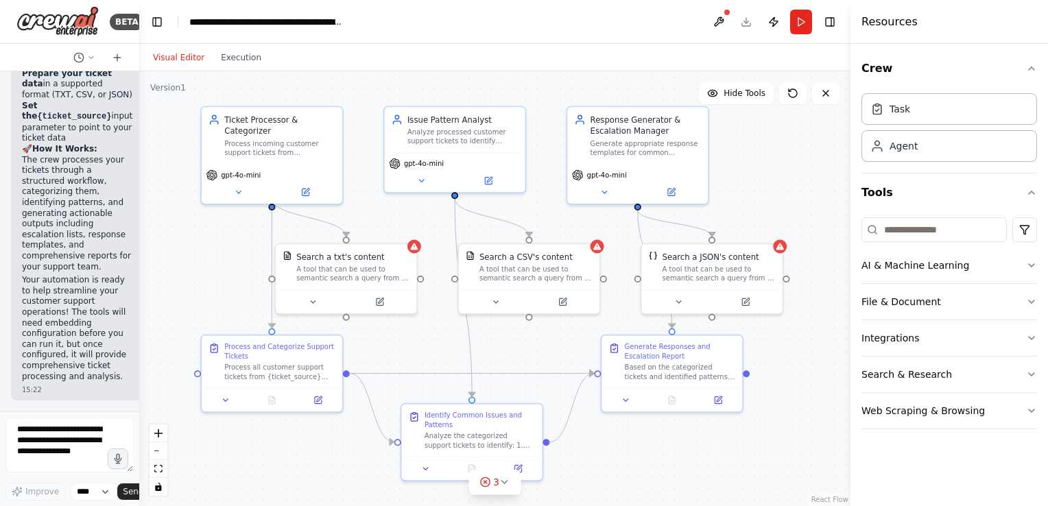
click at [173, 54] on button "Visual Editor" at bounding box center [179, 57] width 68 height 16
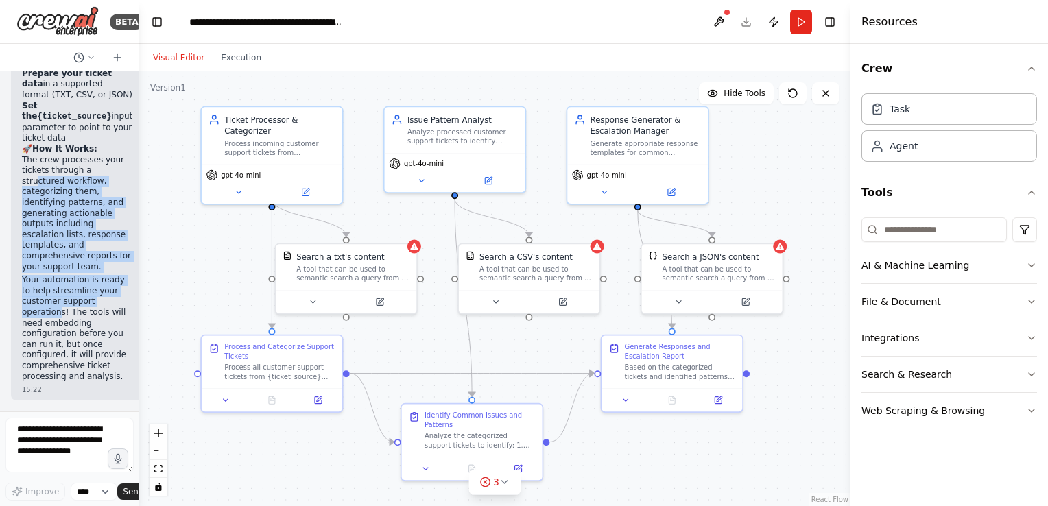
drag, startPoint x: 36, startPoint y: 142, endPoint x: 56, endPoint y: 295, distance: 154.2
click at [256, 136] on div "Process incoming customer support tickets from {ticket_source}, categorize them…" at bounding box center [279, 145] width 111 height 19
click at [307, 187] on icon at bounding box center [305, 190] width 7 height 7
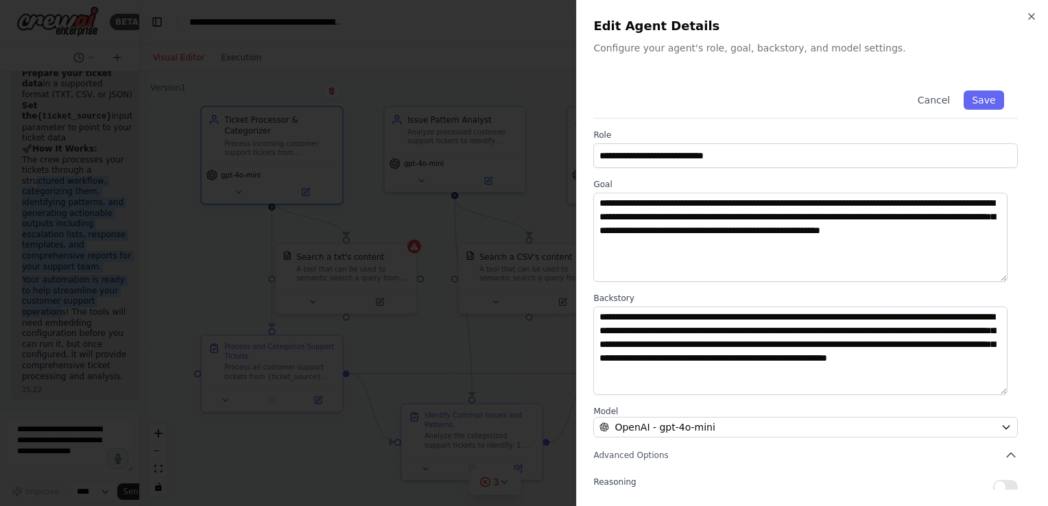
scroll to position [113, 0]
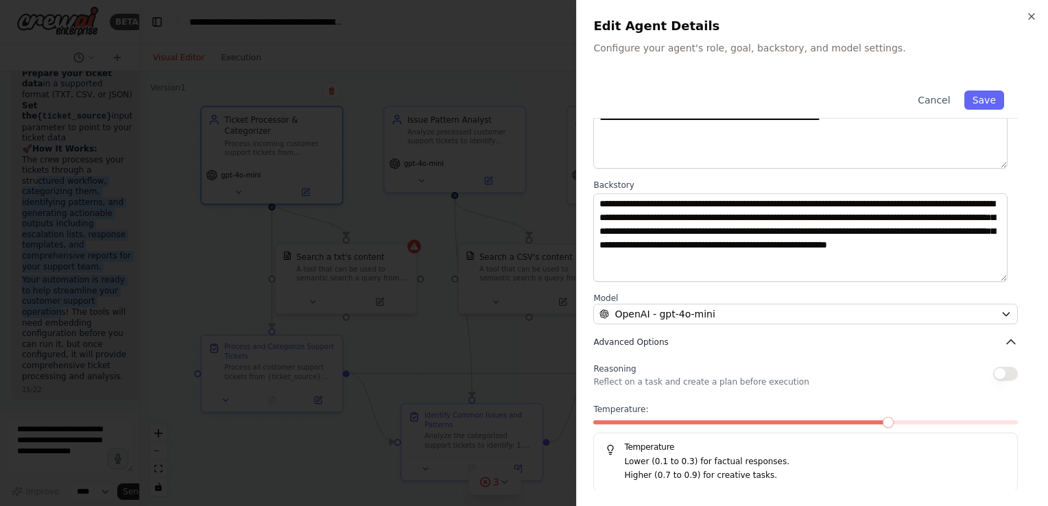
click at [632, 335] on button "Advanced Options" at bounding box center [805, 342] width 424 height 14
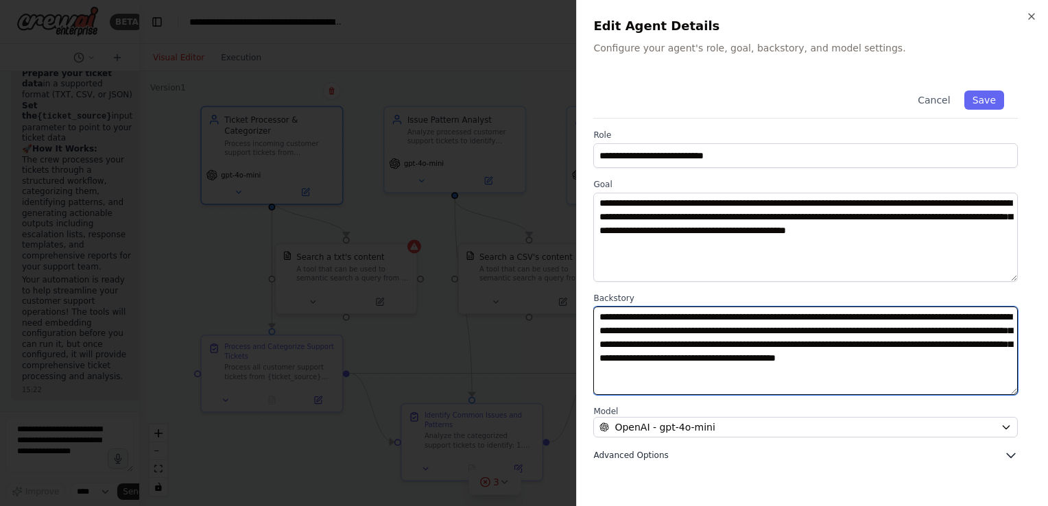
drag, startPoint x: 689, startPoint y: 368, endPoint x: 670, endPoint y: 453, distance: 87.2
click at [670, 453] on div "**********" at bounding box center [812, 269] width 438 height 385
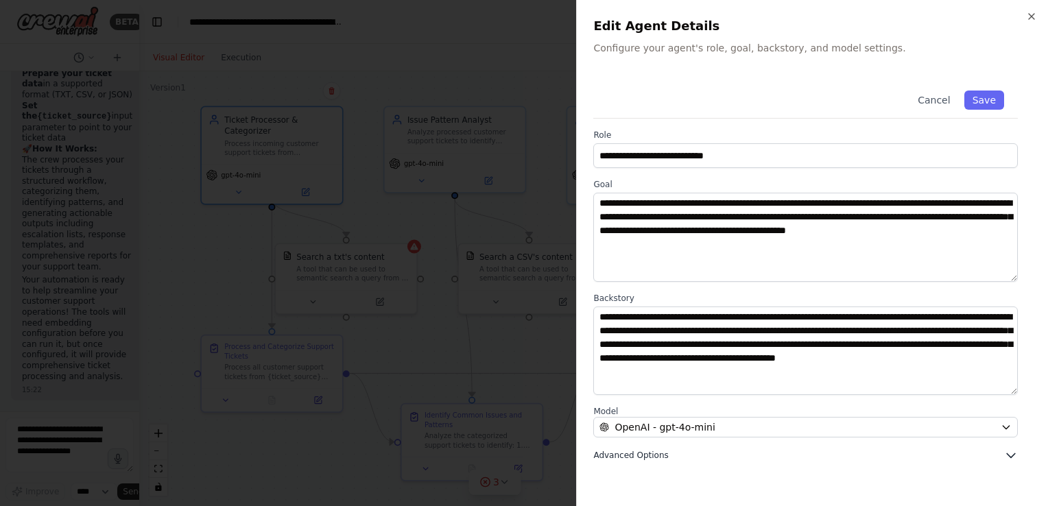
click at [640, 458] on span "Advanced Options" at bounding box center [630, 455] width 75 height 11
click at [931, 100] on button "Cancel" at bounding box center [933, 100] width 49 height 19
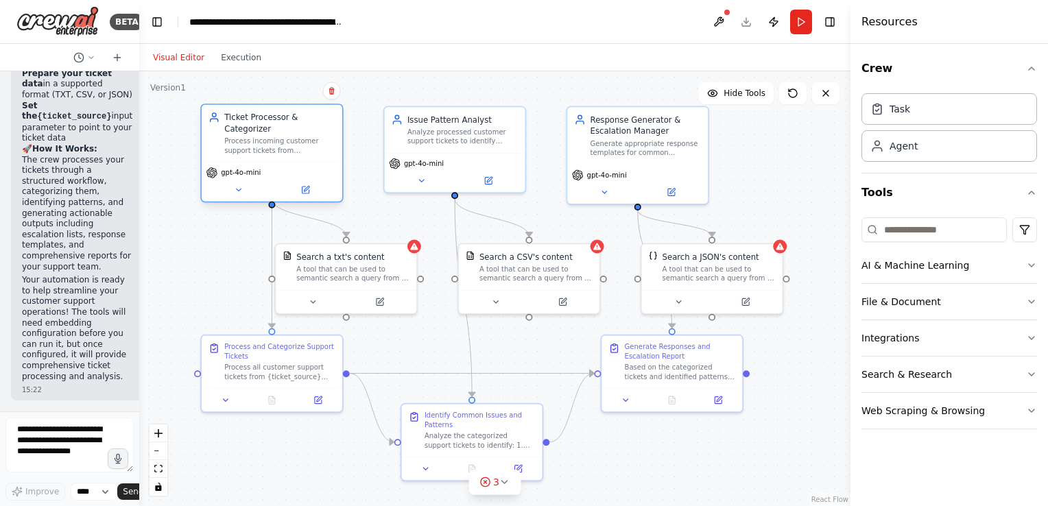
click at [264, 162] on div "gpt-4o-mini" at bounding box center [272, 181] width 141 height 39
click at [305, 186] on icon at bounding box center [306, 188] width 5 height 5
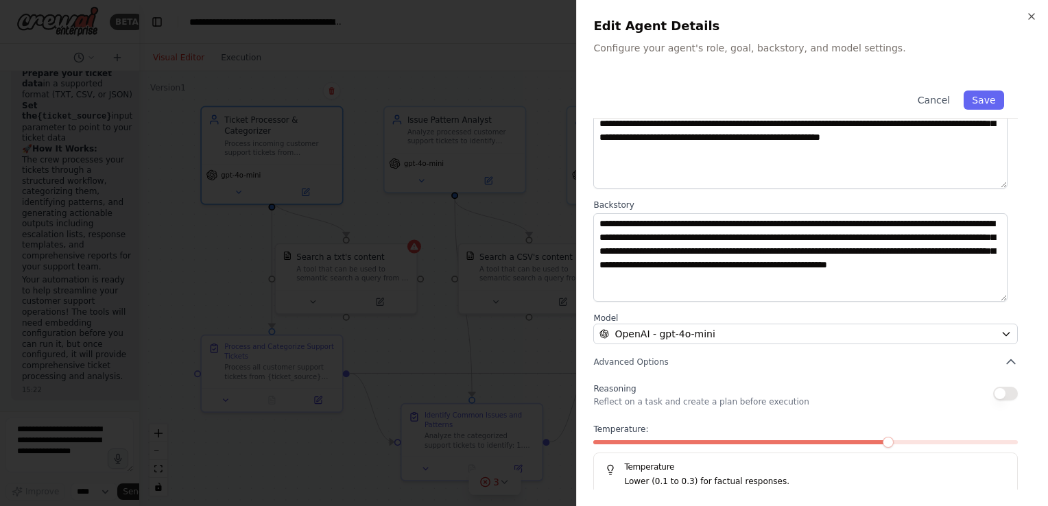
scroll to position [113, 0]
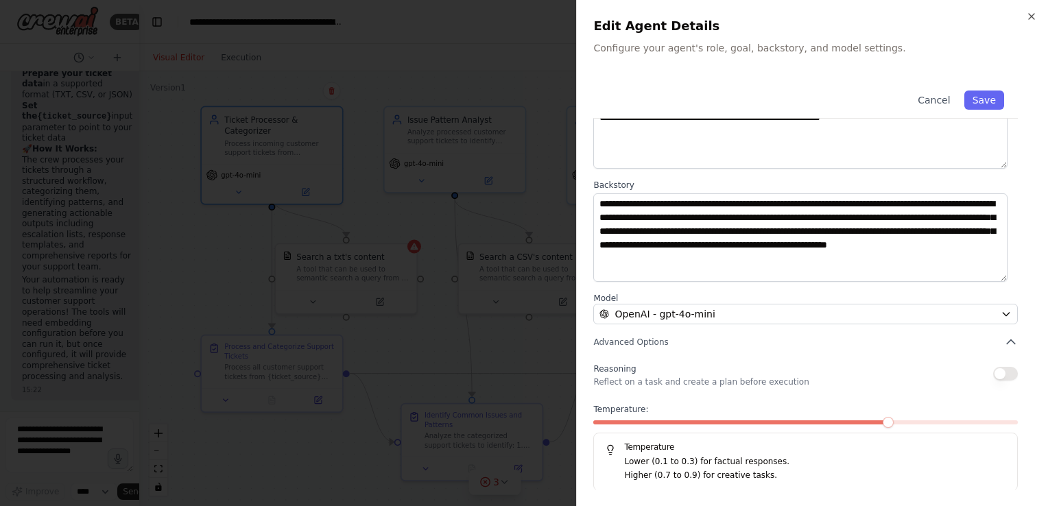
click at [1001, 368] on button "button" at bounding box center [1005, 374] width 25 height 14
click at [973, 97] on button "Save" at bounding box center [984, 100] width 40 height 19
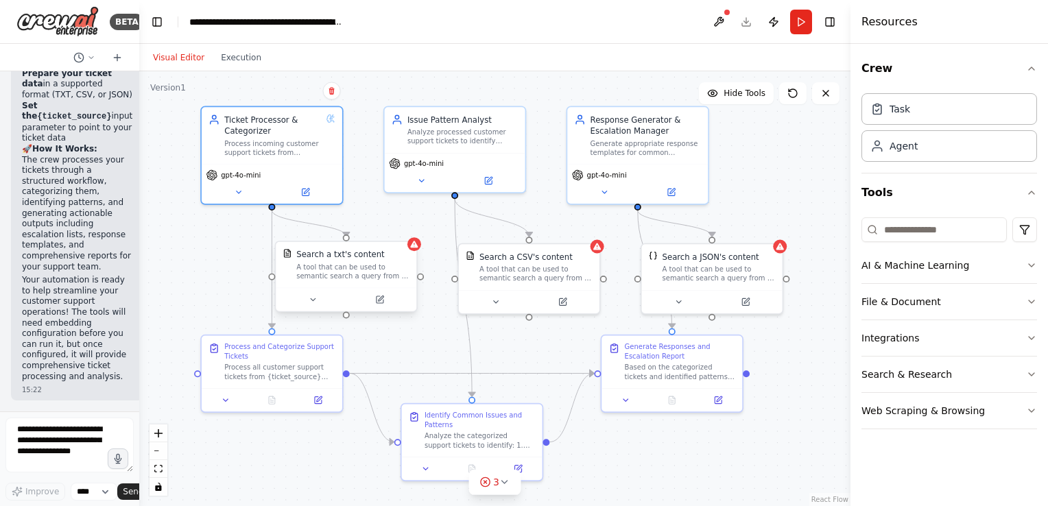
click at [339, 271] on div "A tool that can be used to semantic search a query from a txt's content." at bounding box center [352, 272] width 113 height 19
click at [382, 298] on icon at bounding box center [380, 298] width 5 height 5
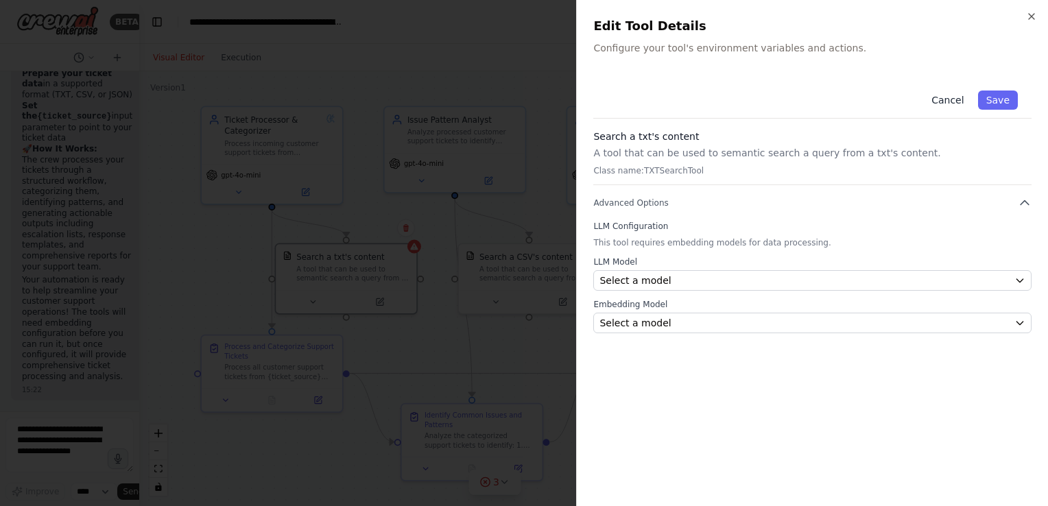
click at [950, 100] on button "Cancel" at bounding box center [947, 100] width 49 height 19
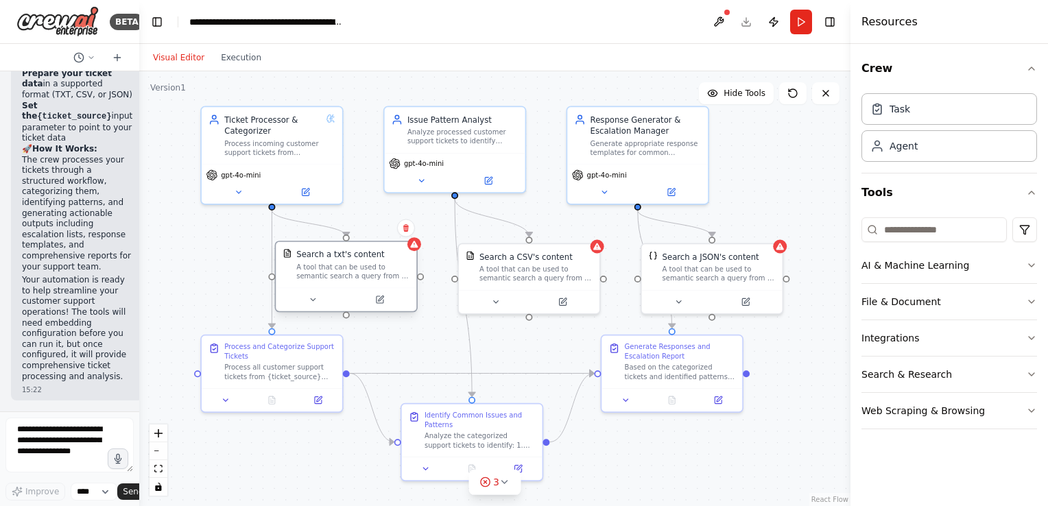
click at [328, 274] on div "A tool that can be used to semantic search a query from a txt's content." at bounding box center [352, 272] width 113 height 19
click at [376, 298] on icon at bounding box center [379, 299] width 7 height 7
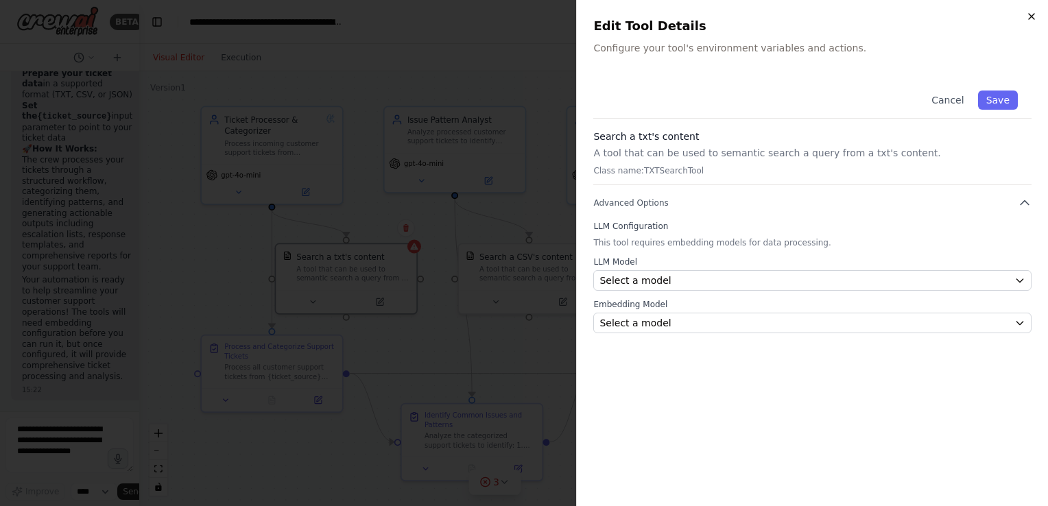
click at [1031, 12] on icon "button" at bounding box center [1031, 16] width 11 height 11
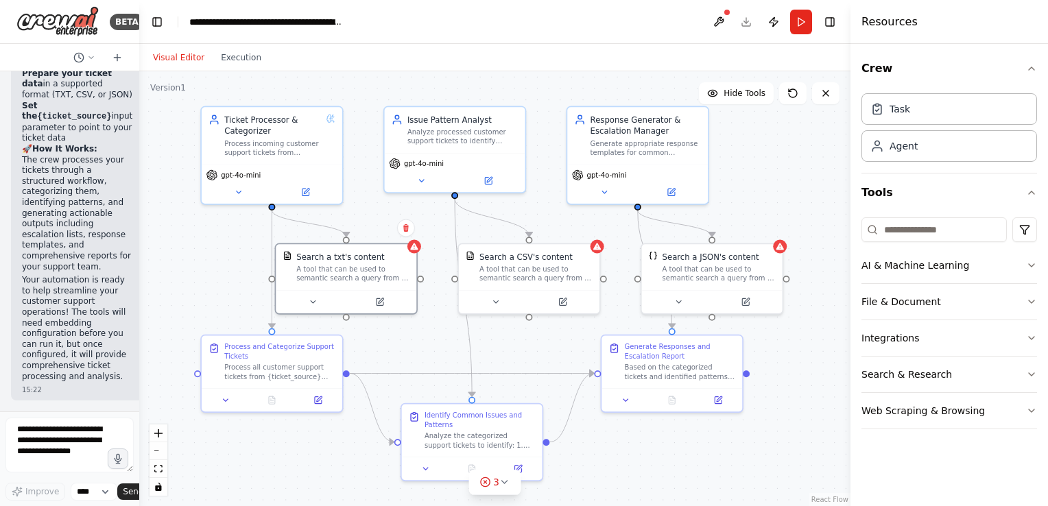
click at [167, 56] on button "Visual Editor" at bounding box center [179, 57] width 68 height 16
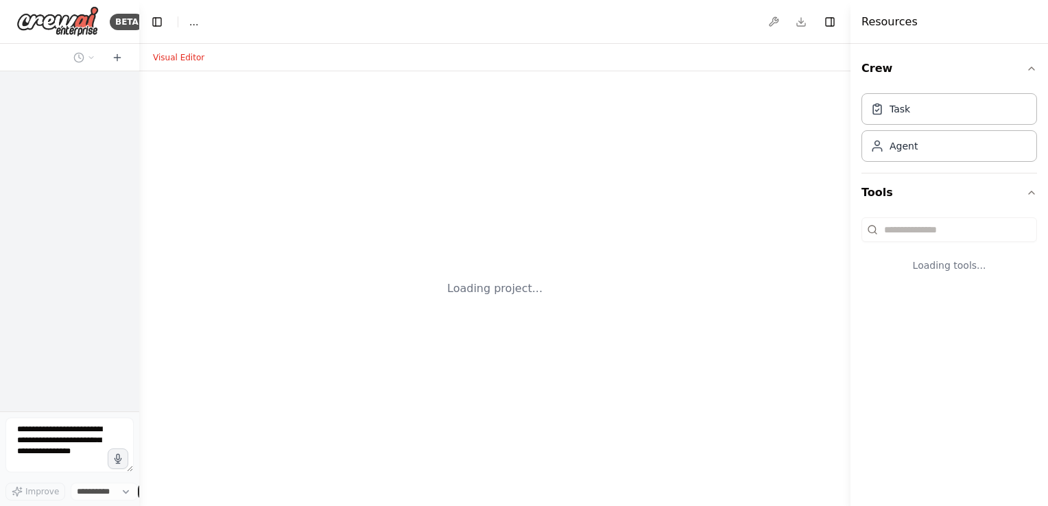
select select "****"
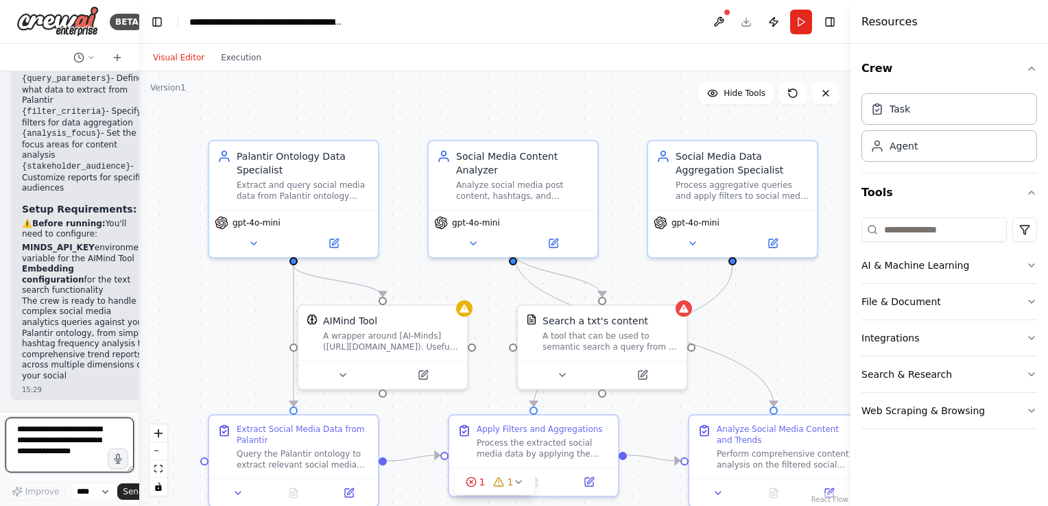
scroll to position [2324, 0]
click at [287, 191] on div "Extract and query social media data from Palantir ontology based on {query_para…" at bounding box center [303, 188] width 133 height 22
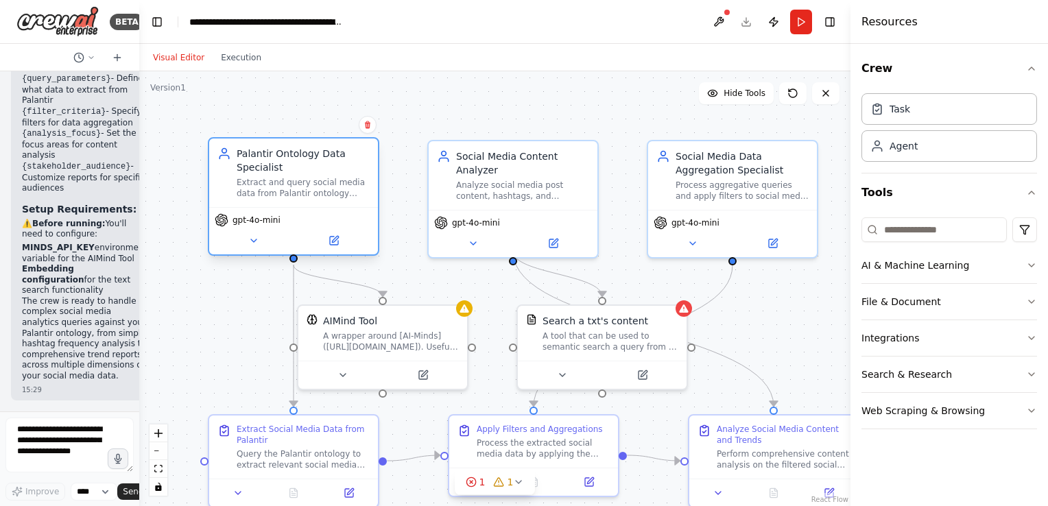
click at [287, 191] on div "Extract and query social media data from Palantir ontology based on {query_para…" at bounding box center [303, 188] width 133 height 22
click at [337, 245] on button at bounding box center [333, 240] width 77 height 16
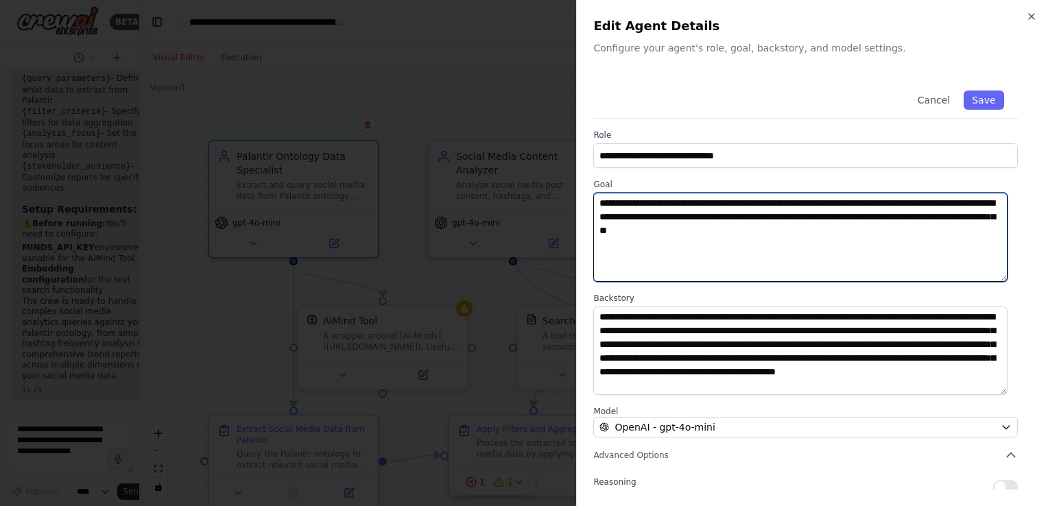
click at [647, 213] on textarea "**********" at bounding box center [800, 237] width 414 height 89
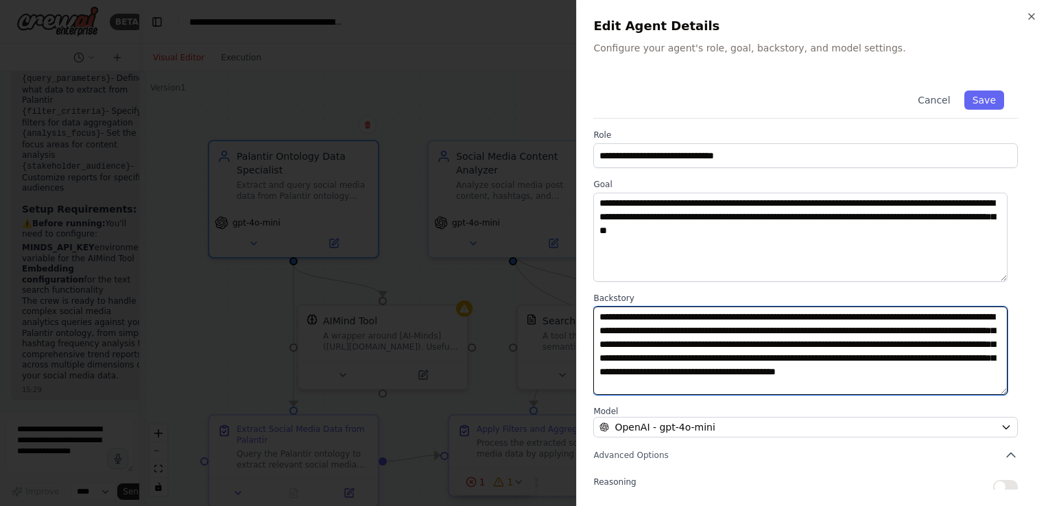
click at [647, 341] on textarea "**********" at bounding box center [800, 351] width 414 height 89
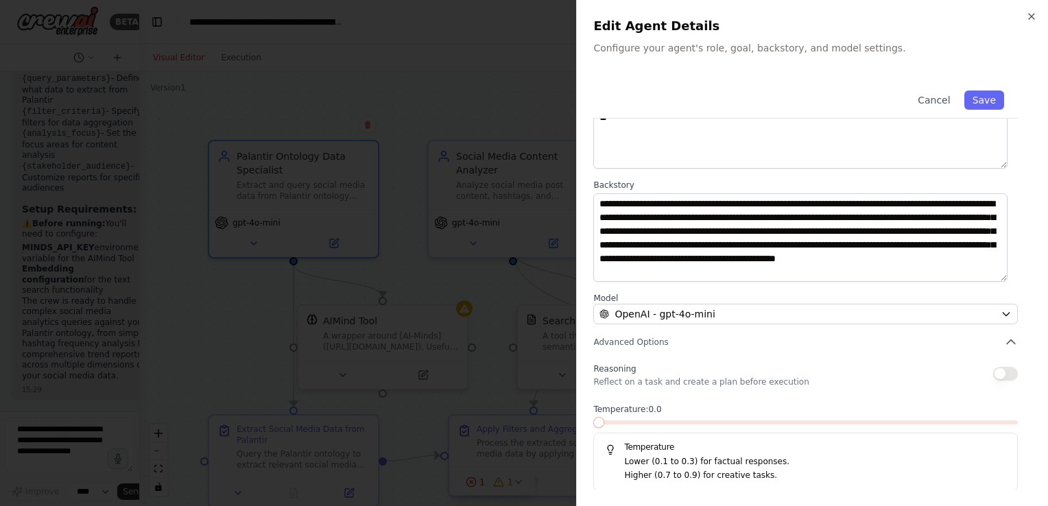
click at [593, 428] on span at bounding box center [598, 422] width 11 height 11
click at [969, 95] on button "Save" at bounding box center [984, 100] width 40 height 19
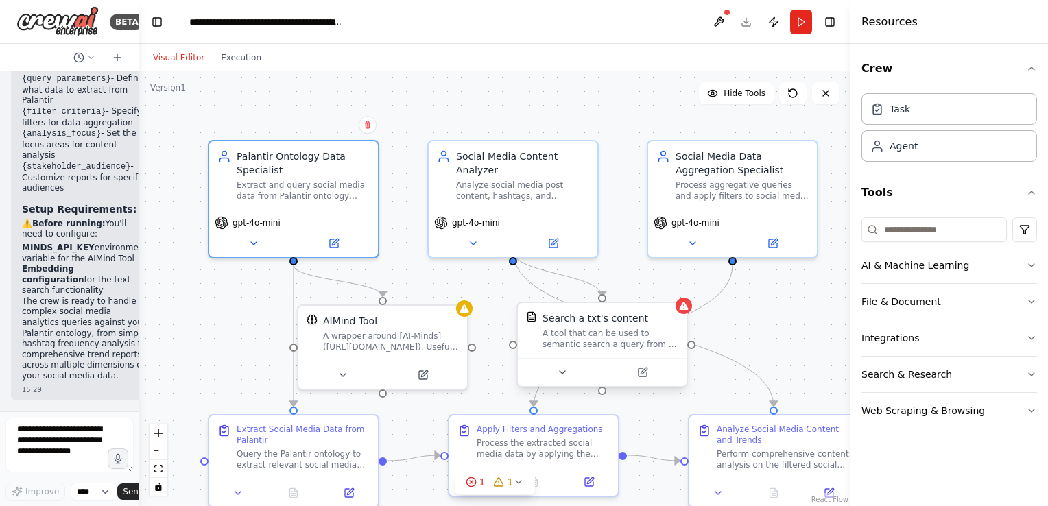
click at [590, 350] on div "Search a txt's content A tool that can be used to semantic search a query from …" at bounding box center [602, 330] width 169 height 55
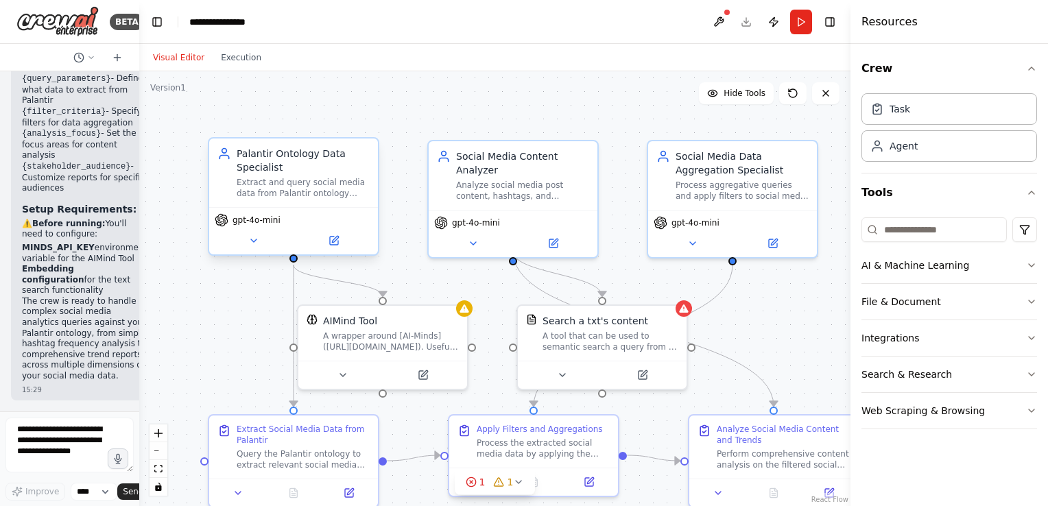
scroll to position [2324, 0]
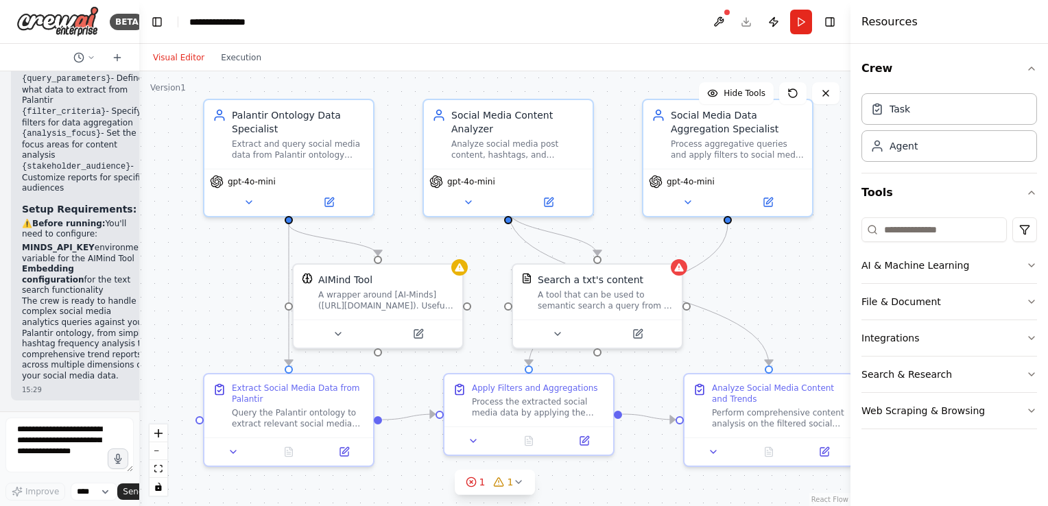
drag, startPoint x: 403, startPoint y: 128, endPoint x: 398, endPoint y: 84, distance: 44.1
click at [398, 84] on div ".deletable-edge-delete-btn { width: 20px; height: 20px; border: 0px solid #ffff…" at bounding box center [494, 288] width 711 height 435
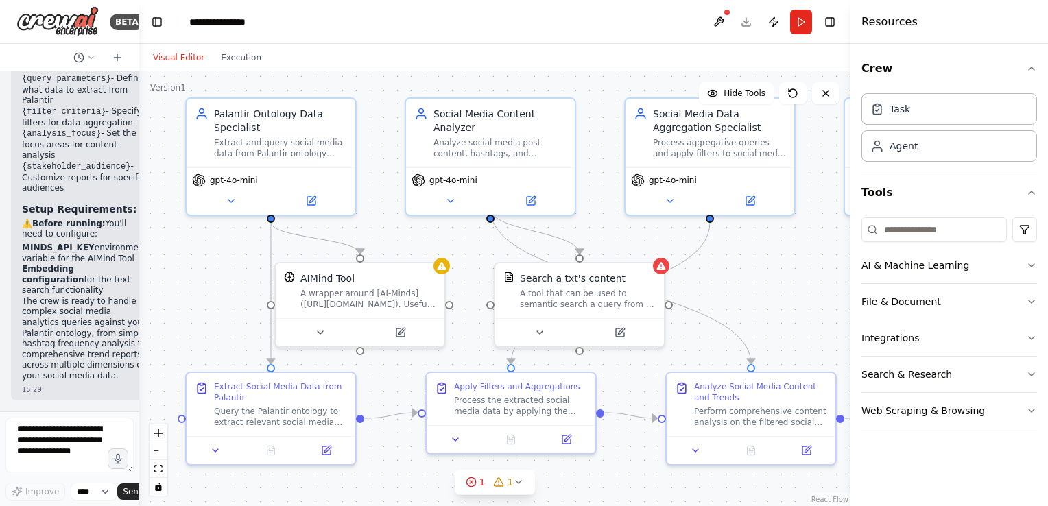
drag, startPoint x: 811, startPoint y: 266, endPoint x: 793, endPoint y: 267, distance: 17.9
click at [793, 267] on div ".deletable-edge-delete-btn { width: 20px; height: 20px; border: 0px solid #ffff…" at bounding box center [494, 288] width 711 height 435
click at [801, 27] on button "Run" at bounding box center [801, 22] width 22 height 25
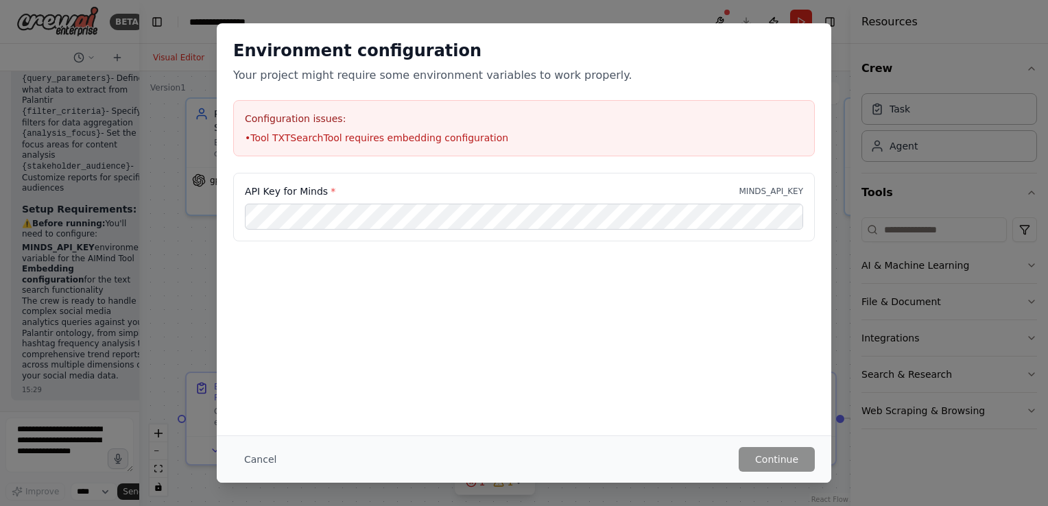
click at [477, 163] on div "Environment configuration Your project might require some environment variables…" at bounding box center [524, 97] width 614 height 149
click at [256, 451] on button "Cancel" at bounding box center [260, 459] width 54 height 25
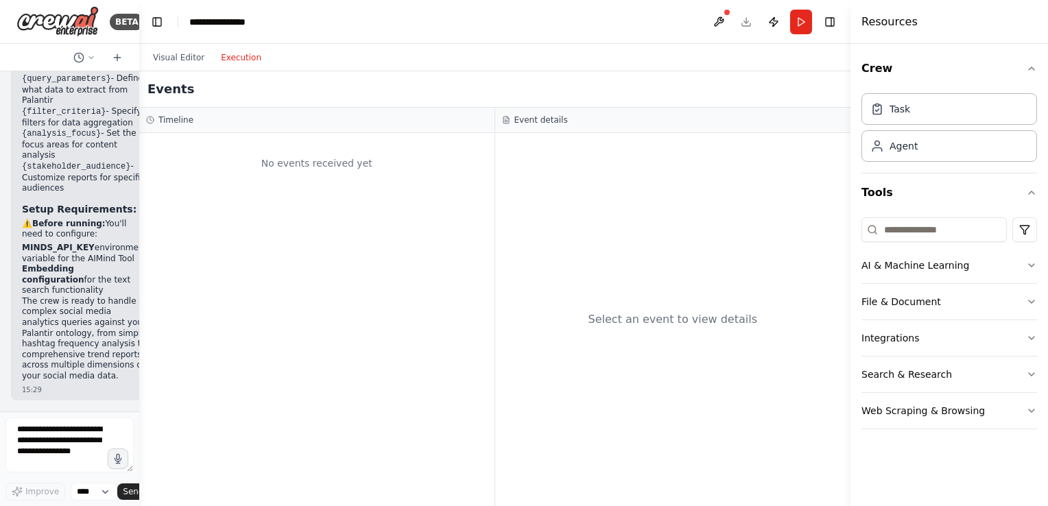
click at [243, 53] on button "Execution" at bounding box center [241, 57] width 57 height 16
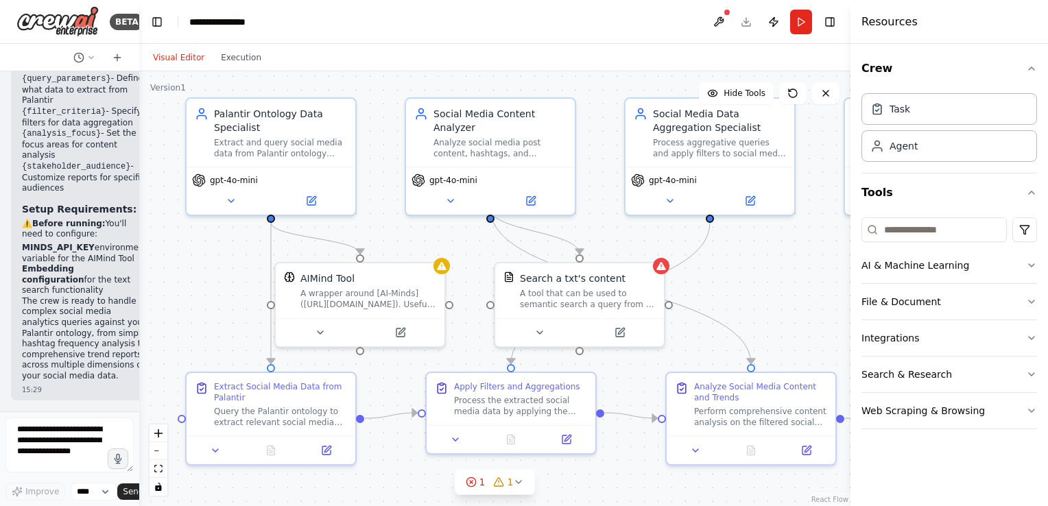
click at [186, 54] on button "Visual Editor" at bounding box center [179, 57] width 68 height 16
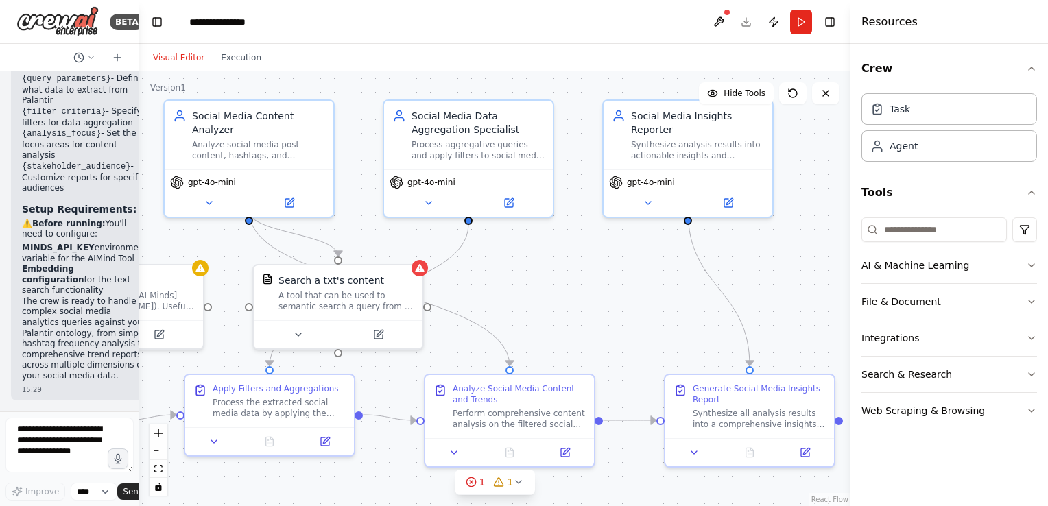
drag, startPoint x: 403, startPoint y: 217, endPoint x: 162, endPoint y: 219, distance: 241.4
click at [162, 219] on div ".deletable-edge-delete-btn { width: 20px; height: 20px; border: 0px solid #ffff…" at bounding box center [494, 288] width 711 height 435
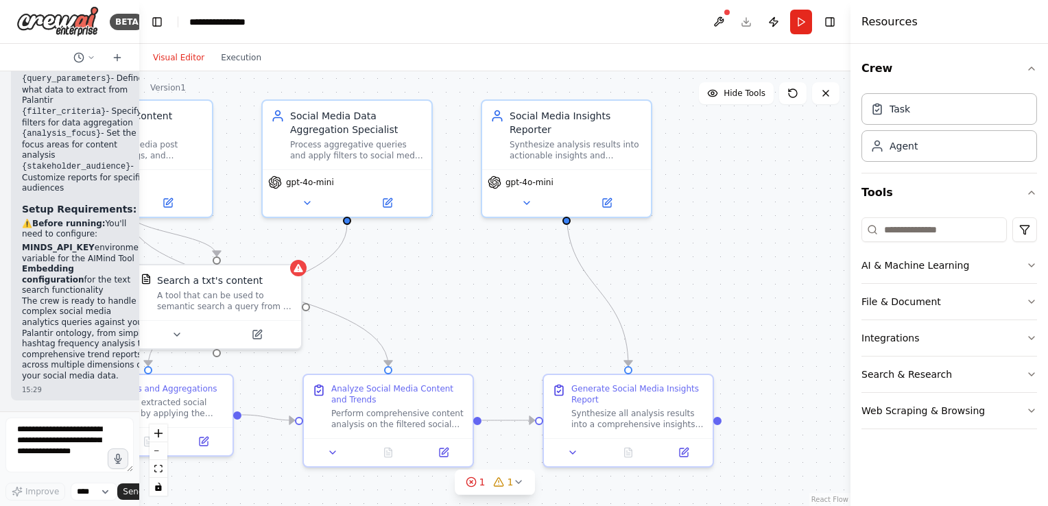
drag, startPoint x: 577, startPoint y: 265, endPoint x: 455, endPoint y: 265, distance: 121.4
click at [455, 265] on div ".deletable-edge-delete-btn { width: 20px; height: 20px; border: 0px solid #ffff…" at bounding box center [494, 288] width 711 height 435
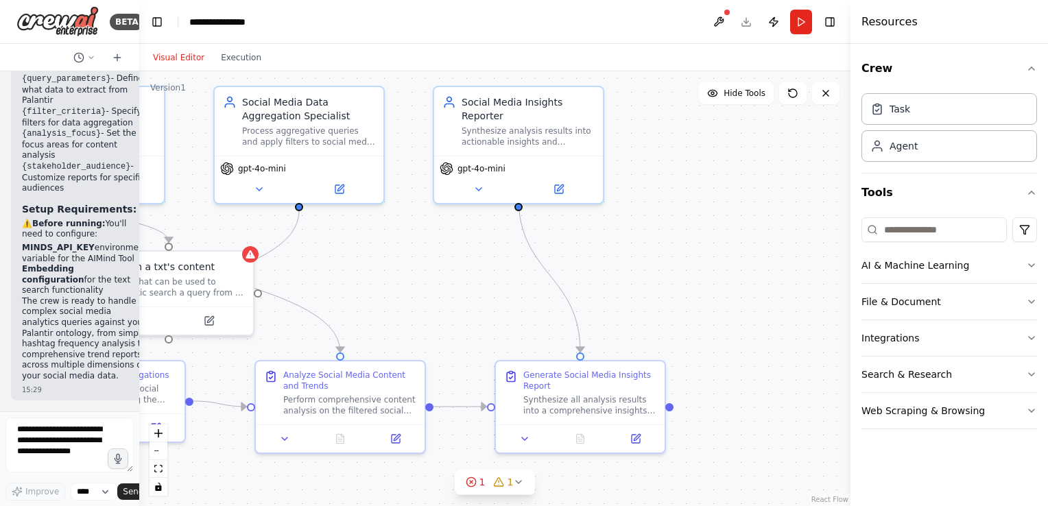
drag, startPoint x: 685, startPoint y: 256, endPoint x: 637, endPoint y: 242, distance: 49.9
click at [637, 242] on div ".deletable-edge-delete-btn { width: 20px; height: 20px; border: 0px solid #ffff…" at bounding box center [494, 288] width 711 height 435
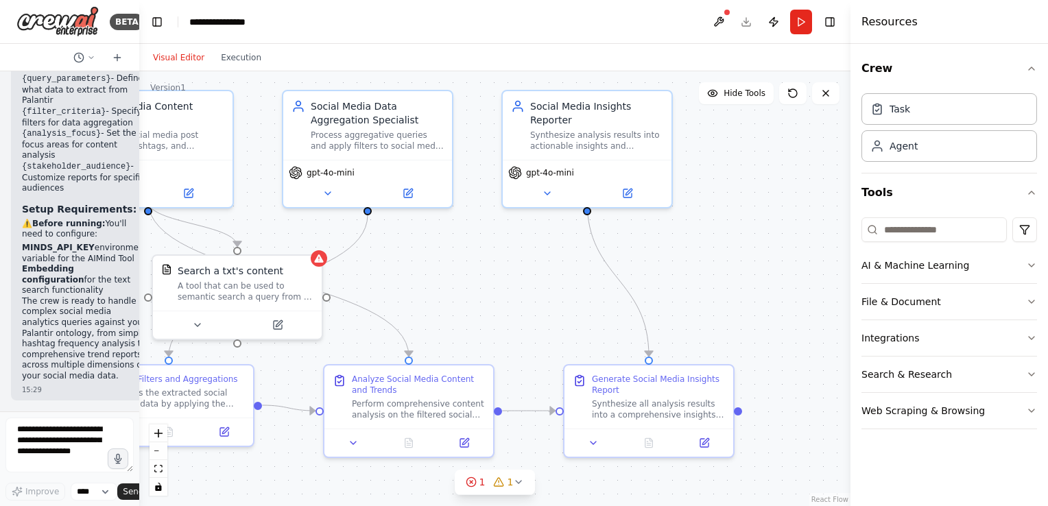
drag, startPoint x: 662, startPoint y: 280, endPoint x: 730, endPoint y: 284, distance: 68.7
click at [730, 284] on div ".deletable-edge-delete-btn { width: 20px; height: 20px; border: 0px solid #ffff…" at bounding box center [494, 288] width 711 height 435
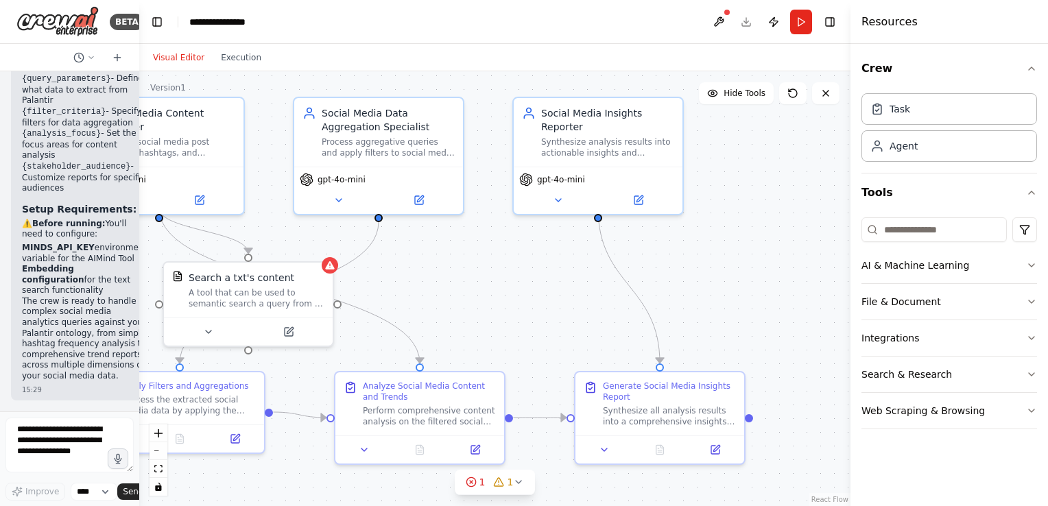
drag, startPoint x: 727, startPoint y: 181, endPoint x: 738, endPoint y: 188, distance: 12.9
click at [738, 188] on div ".deletable-edge-delete-btn { width: 20px; height: 20px; border: 0px solid #ffff…" at bounding box center [494, 288] width 711 height 435
click at [156, 454] on button "zoom out" at bounding box center [158, 451] width 18 height 18
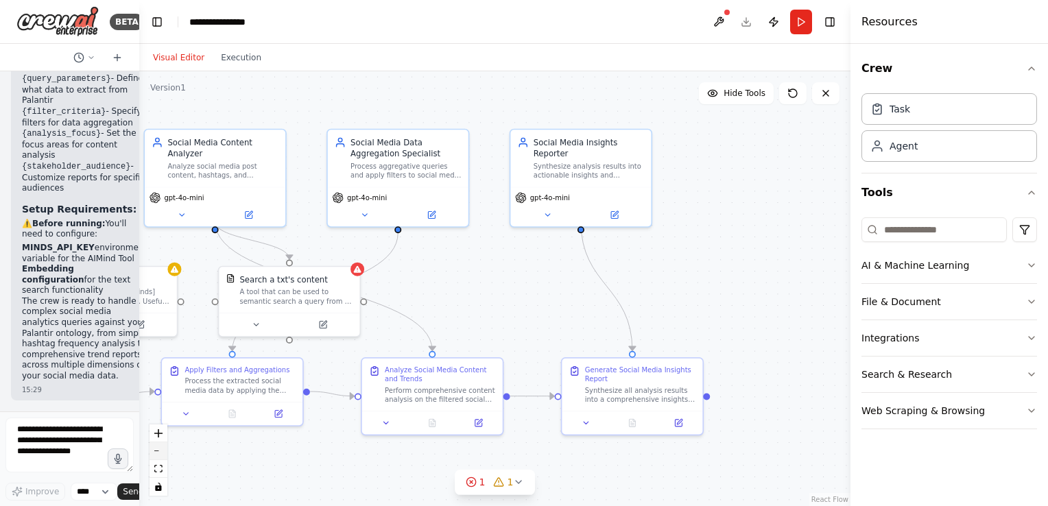
click at [156, 454] on button "zoom out" at bounding box center [158, 451] width 18 height 18
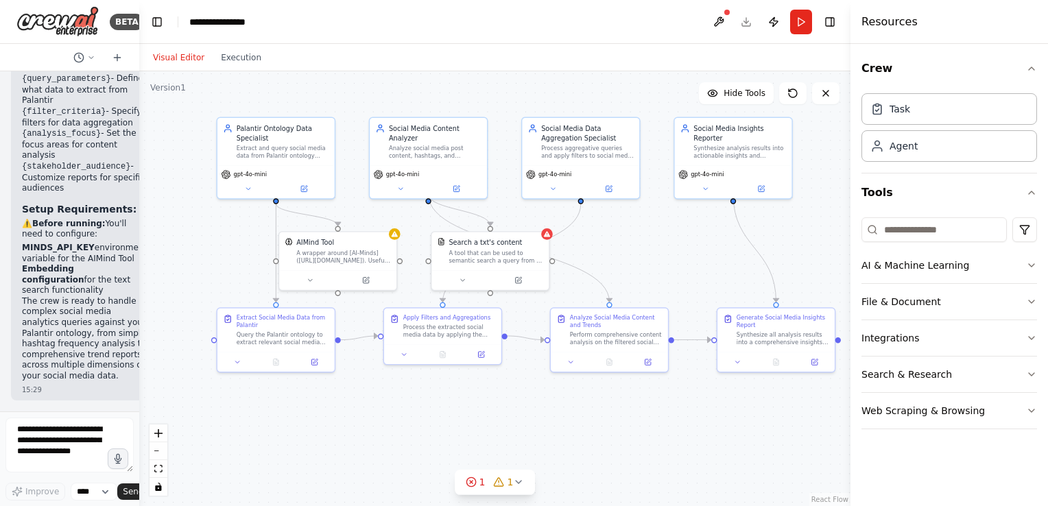
drag, startPoint x: 619, startPoint y: 303, endPoint x: 786, endPoint y: 265, distance: 171.0
click at [786, 265] on div ".deletable-edge-delete-btn { width: 20px; height: 20px; border: 0px solid #ffff…" at bounding box center [494, 288] width 711 height 435
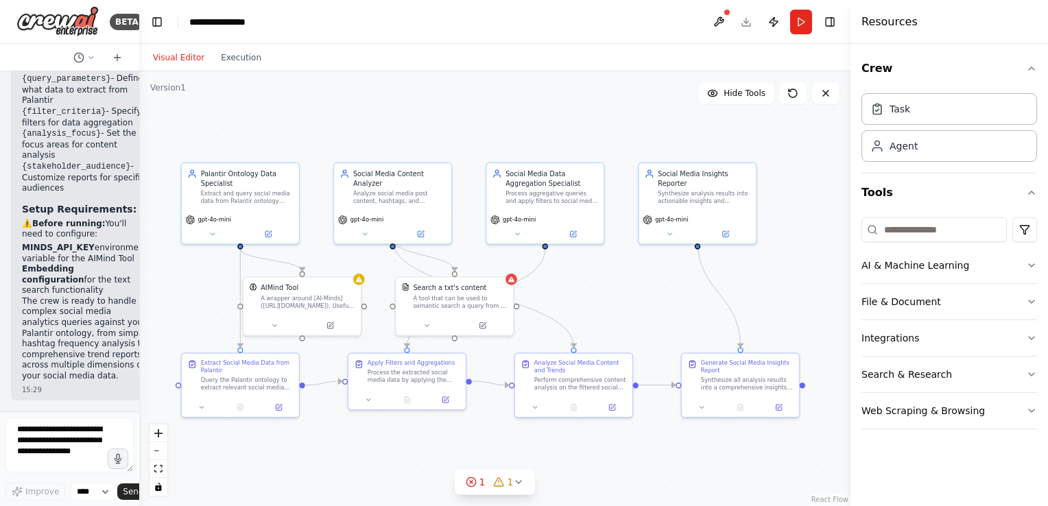
drag, startPoint x: 793, startPoint y: 254, endPoint x: 757, endPoint y: 298, distance: 56.5
click at [757, 298] on div ".deletable-edge-delete-btn { width: 20px; height: 20px; border: 0px solid #ffff…" at bounding box center [494, 288] width 711 height 435
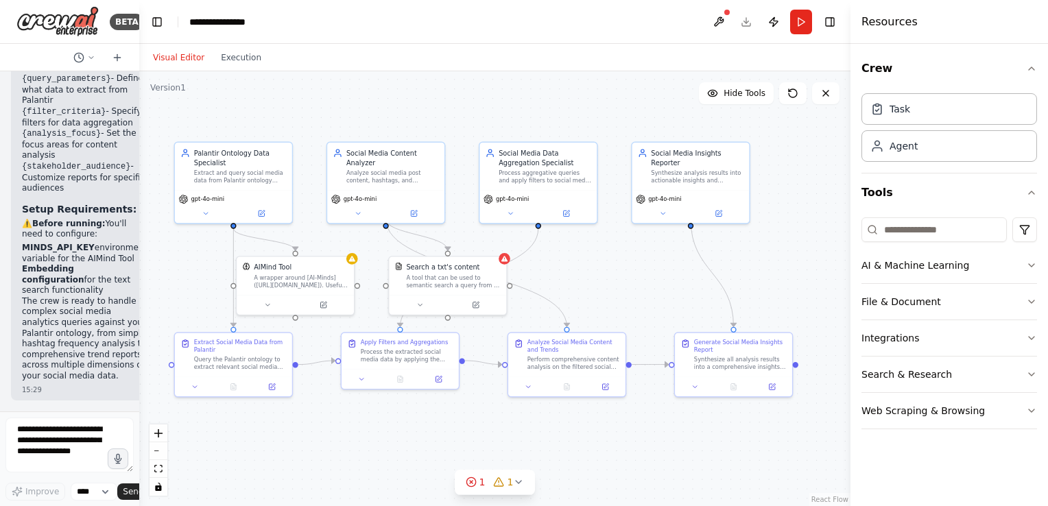
drag, startPoint x: 824, startPoint y: 344, endPoint x: 817, endPoint y: 325, distance: 20.4
click at [817, 325] on div ".deletable-edge-delete-btn { width: 20px; height: 20px; border: 0px solid #ffff…" at bounding box center [494, 288] width 711 height 435
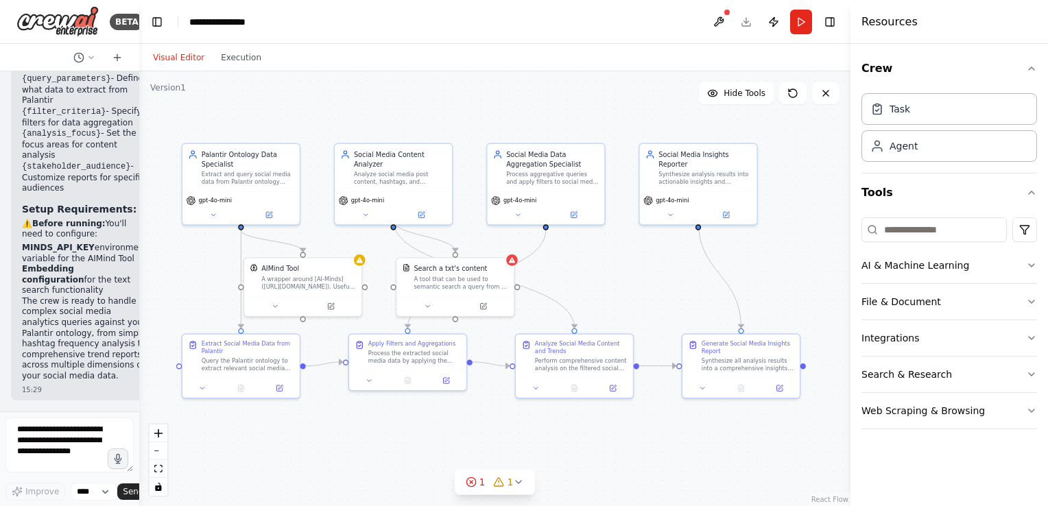
click at [809, 291] on div ".deletable-edge-delete-btn { width: 20px; height: 20px; border: 0px solid #ffff…" at bounding box center [494, 288] width 711 height 435
click at [170, 66] on div "Visual Editor Execution" at bounding box center [207, 57] width 125 height 27
click at [173, 56] on button "Visual Editor" at bounding box center [179, 57] width 68 height 16
click at [177, 58] on button "Visual Editor" at bounding box center [179, 57] width 68 height 16
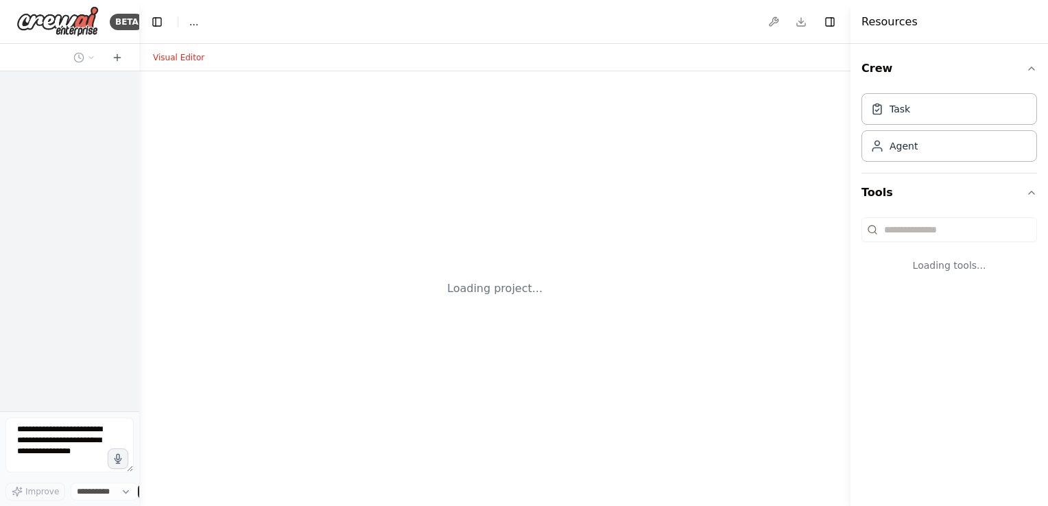
select select "****"
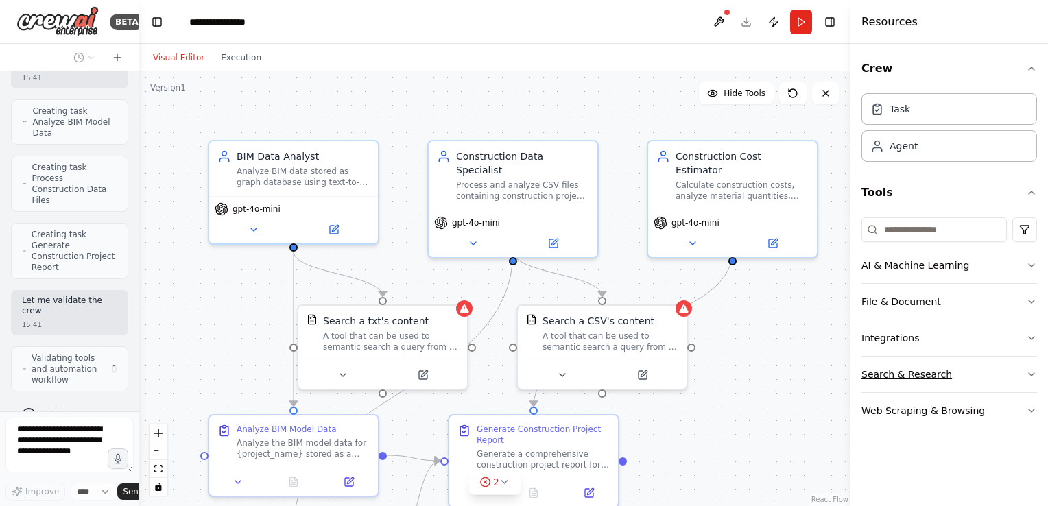
scroll to position [1234, 0]
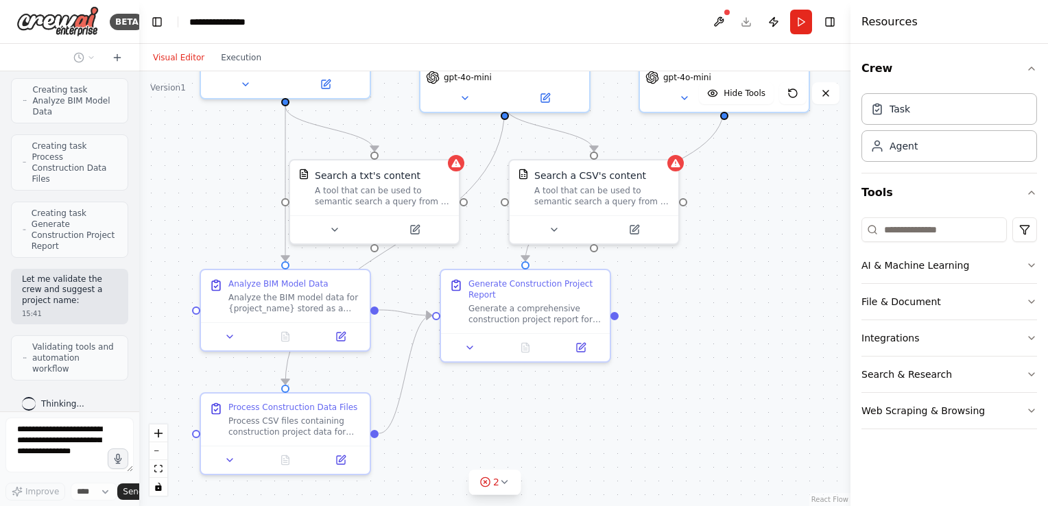
drag, startPoint x: 798, startPoint y: 366, endPoint x: 790, endPoint y: 220, distance: 146.3
click at [790, 220] on div ".deletable-edge-delete-btn { width: 20px; height: 20px; border: 0px solid #ffff…" at bounding box center [494, 288] width 711 height 435
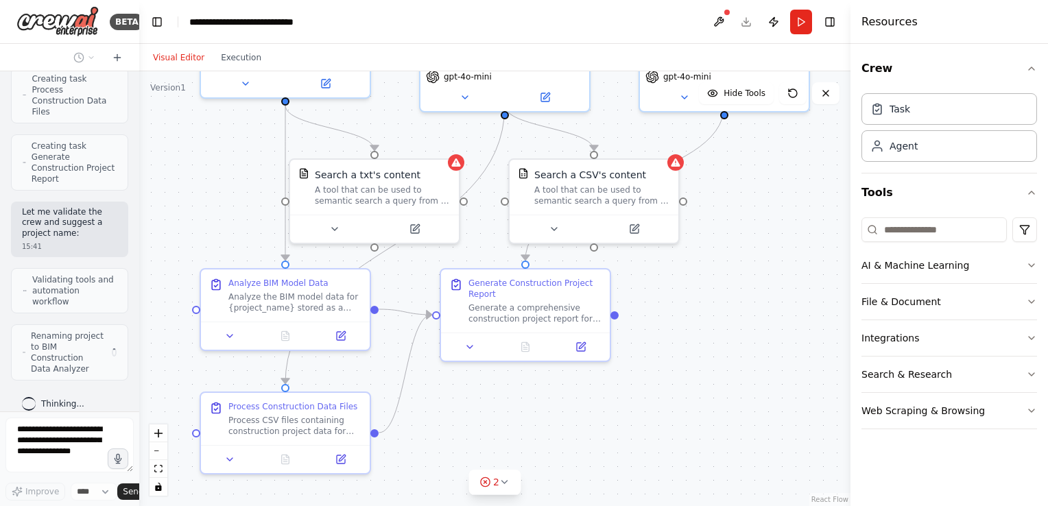
scroll to position [1291, 0]
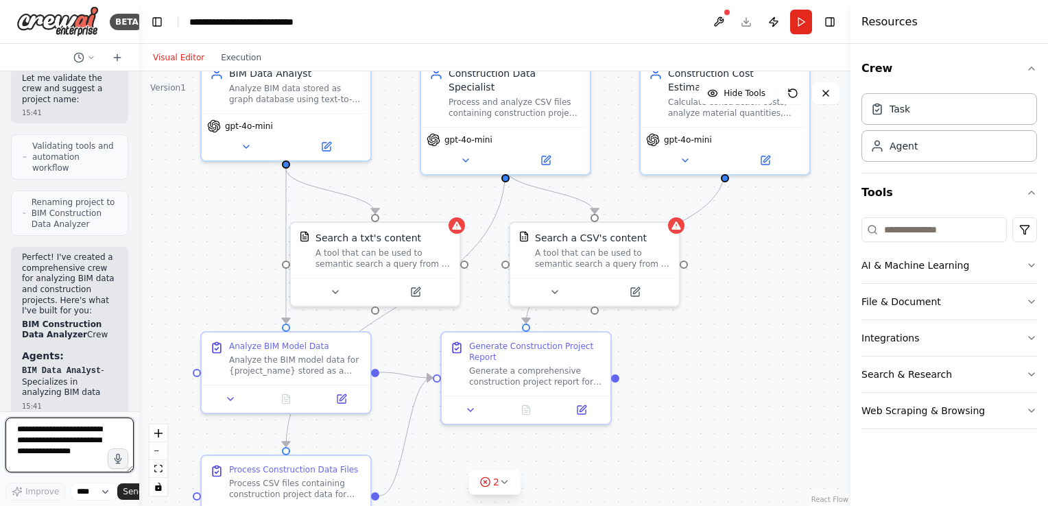
drag, startPoint x: 790, startPoint y: 220, endPoint x: 791, endPoint y: 283, distance: 63.1
click at [791, 283] on div ".deletable-edge-delete-btn { width: 20px; height: 20px; border: 0px solid #ffff…" at bounding box center [494, 288] width 711 height 435
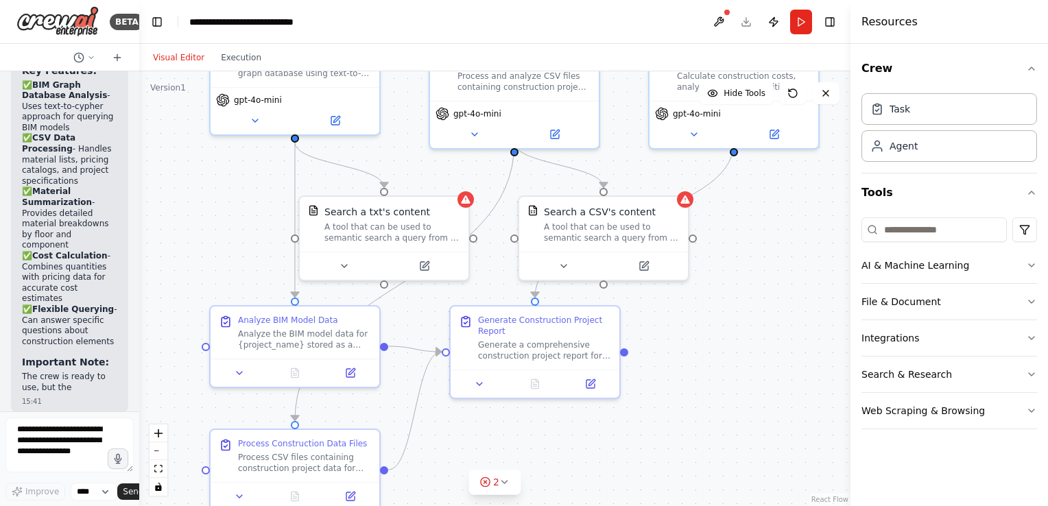
drag, startPoint x: 791, startPoint y: 281, endPoint x: 800, endPoint y: 255, distance: 27.5
click at [800, 255] on div ".deletable-edge-delete-btn { width: 20px; height: 20px; border: 0px solid #ffff…" at bounding box center [494, 288] width 711 height 435
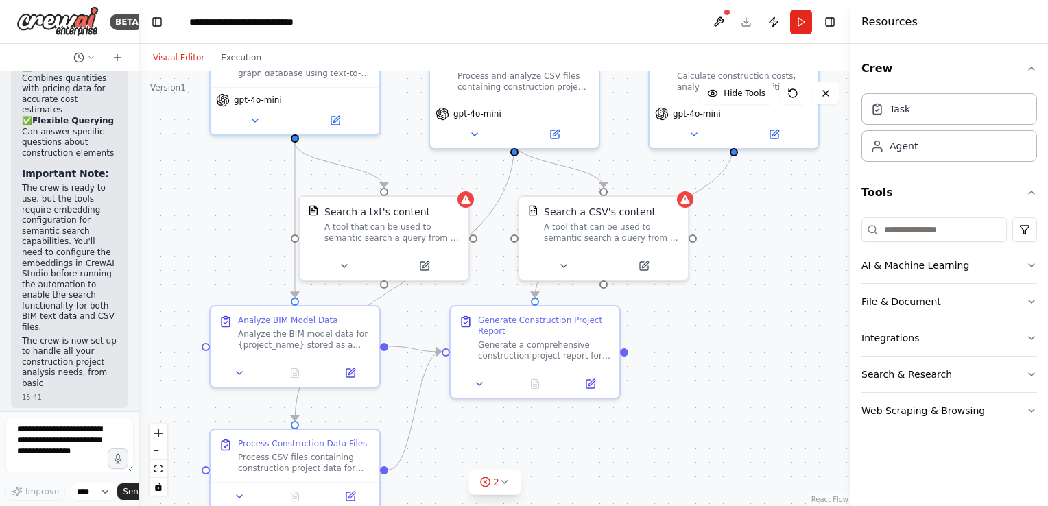
scroll to position [2534, 0]
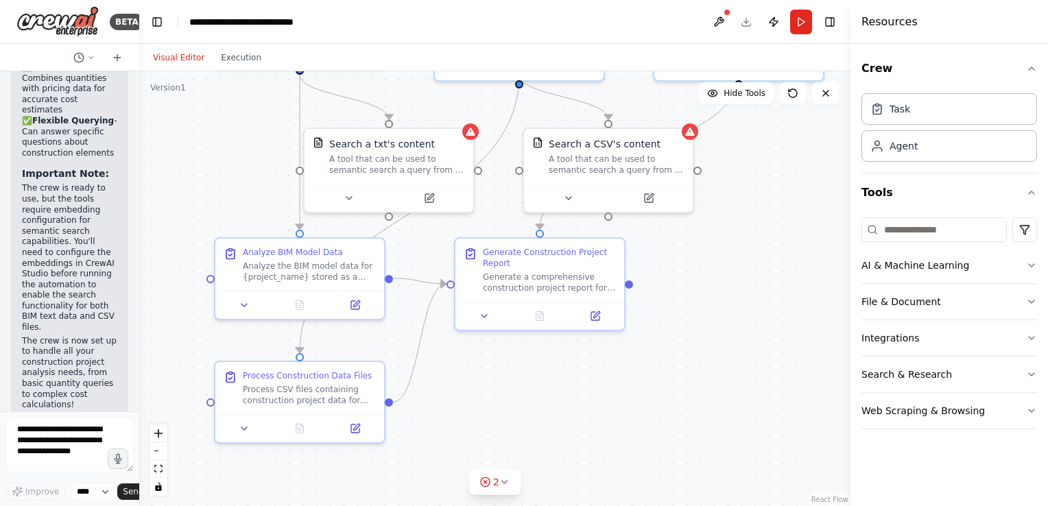
drag, startPoint x: 719, startPoint y: 315, endPoint x: 723, endPoint y: 248, distance: 68.0
click at [723, 248] on div ".deletable-edge-delete-btn { width: 20px; height: 20px; border: 0px solid #ffff…" at bounding box center [494, 288] width 711 height 435
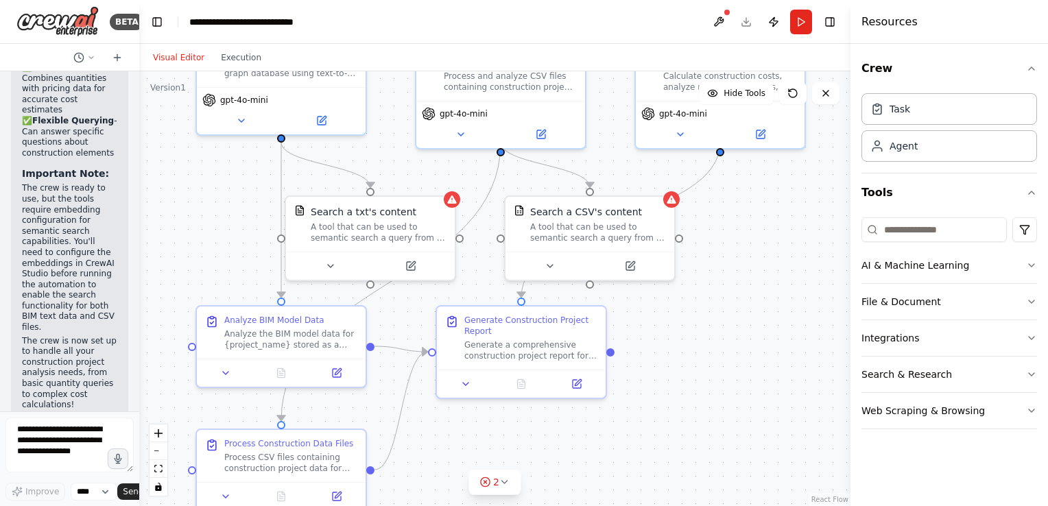
drag, startPoint x: 721, startPoint y: 313, endPoint x: 704, endPoint y: 381, distance: 70.2
click at [704, 381] on div ".deletable-edge-delete-btn { width: 20px; height: 20px; border: 0px solid #ffff…" at bounding box center [494, 288] width 711 height 435
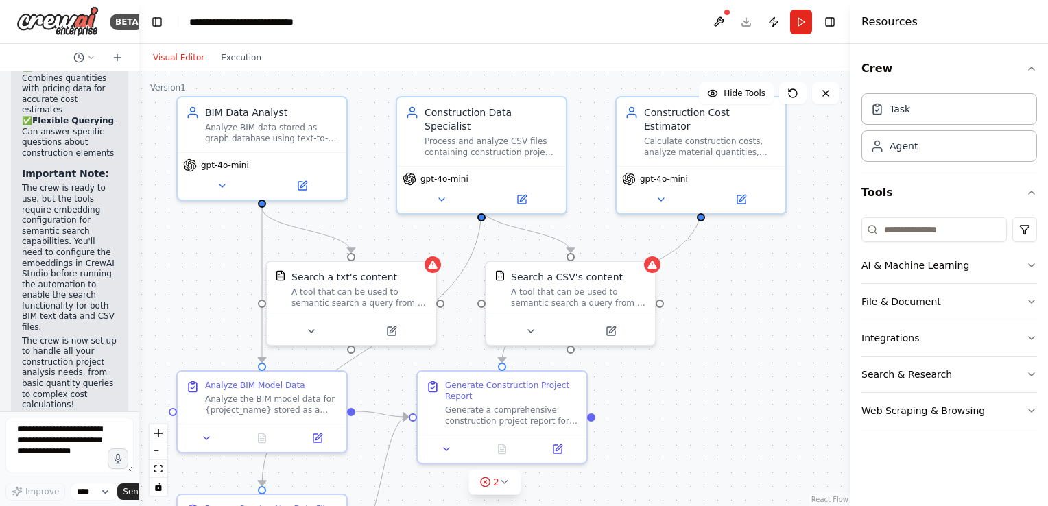
drag, startPoint x: 757, startPoint y: 249, endPoint x: 738, endPoint y: 314, distance: 67.9
click at [738, 314] on div ".deletable-edge-delete-btn { width: 20px; height: 20px; border: 0px solid #ffff…" at bounding box center [494, 288] width 711 height 435
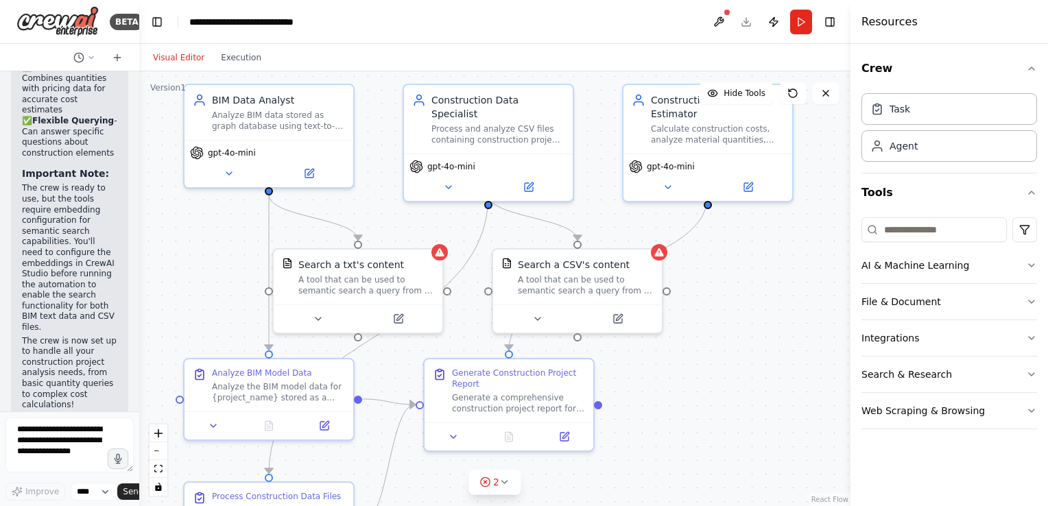
drag, startPoint x: 754, startPoint y: 320, endPoint x: 760, endPoint y: 307, distance: 14.1
click at [760, 307] on div ".deletable-edge-delete-btn { width: 20px; height: 20px; border: 0px solid #ffff…" at bounding box center [494, 288] width 711 height 435
click at [309, 173] on icon at bounding box center [309, 171] width 8 height 8
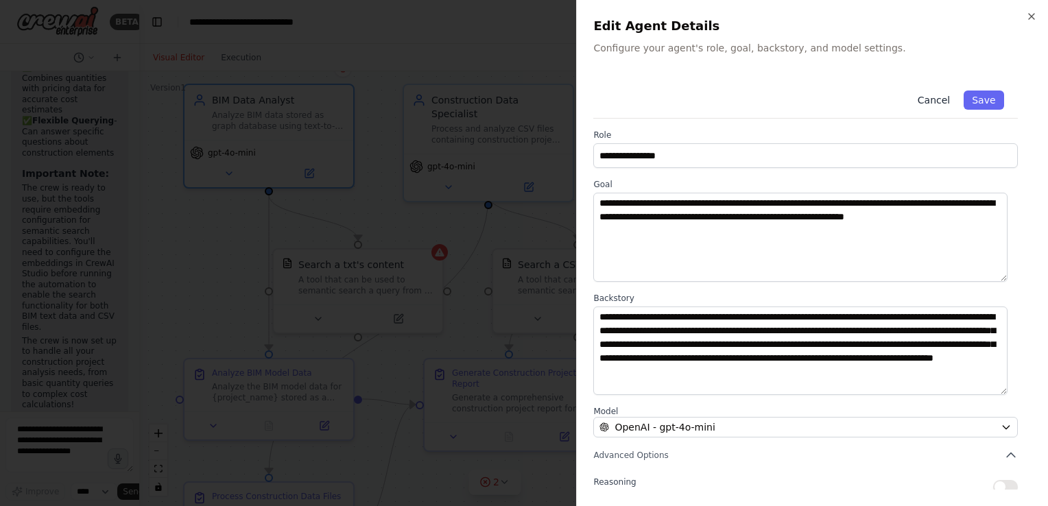
click at [935, 97] on button "Cancel" at bounding box center [933, 100] width 49 height 19
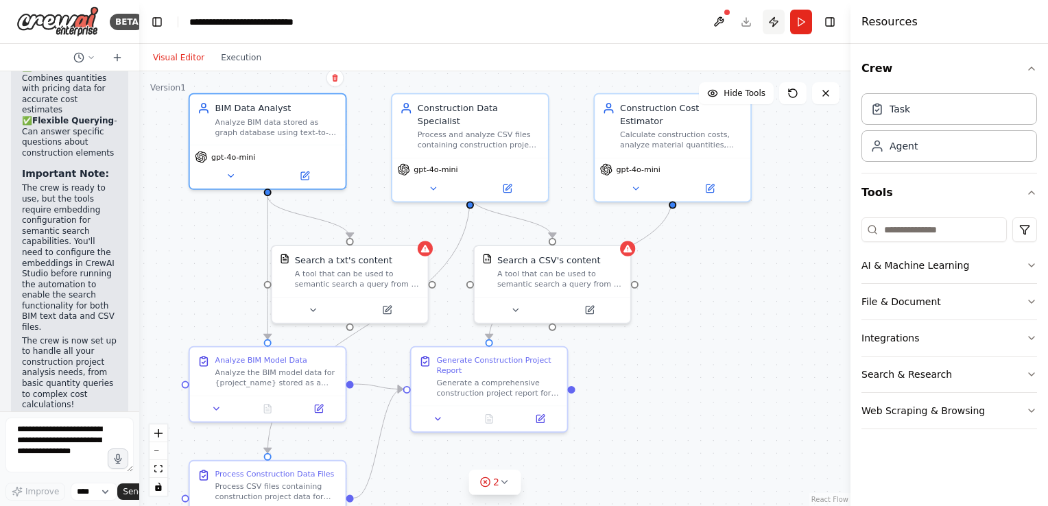
click at [771, 21] on button "Publish" at bounding box center [774, 22] width 22 height 25
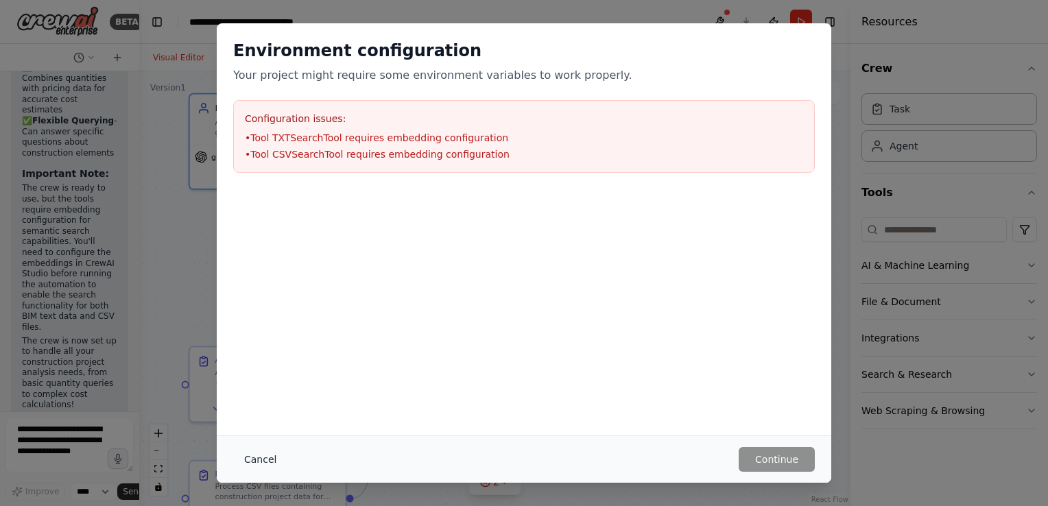
click at [256, 452] on button "Cancel" at bounding box center [260, 459] width 54 height 25
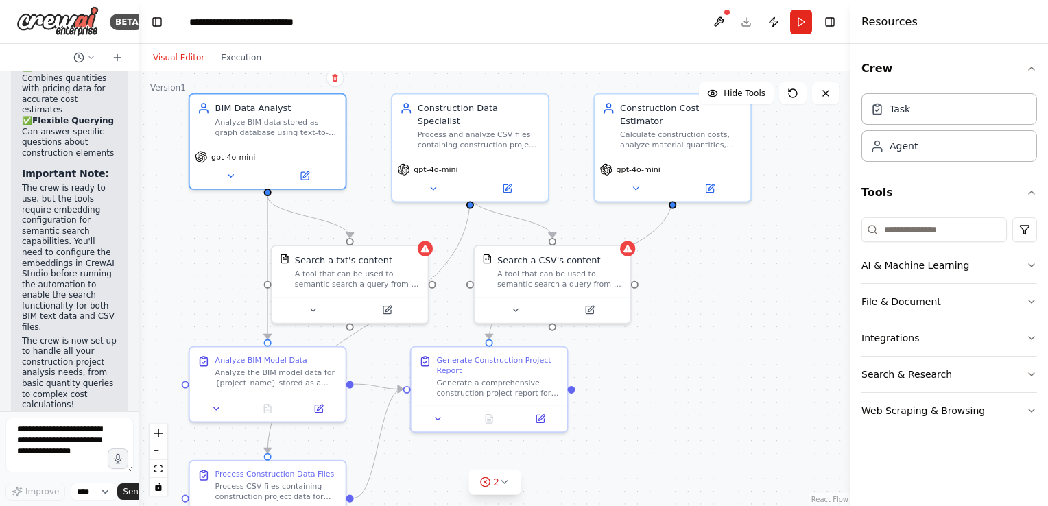
click at [817, 160] on div ".deletable-edge-delete-btn { width: 20px; height: 20px; border: 0px solid #ffff…" at bounding box center [494, 288] width 711 height 435
click at [832, 21] on button "Toggle Right Sidebar" at bounding box center [829, 21] width 19 height 19
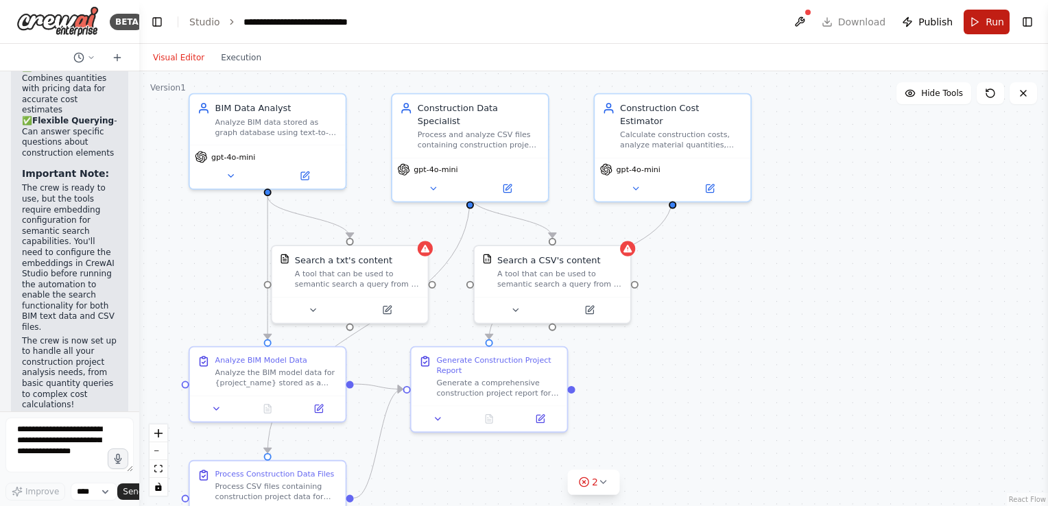
click at [996, 16] on span "Run" at bounding box center [994, 22] width 19 height 14
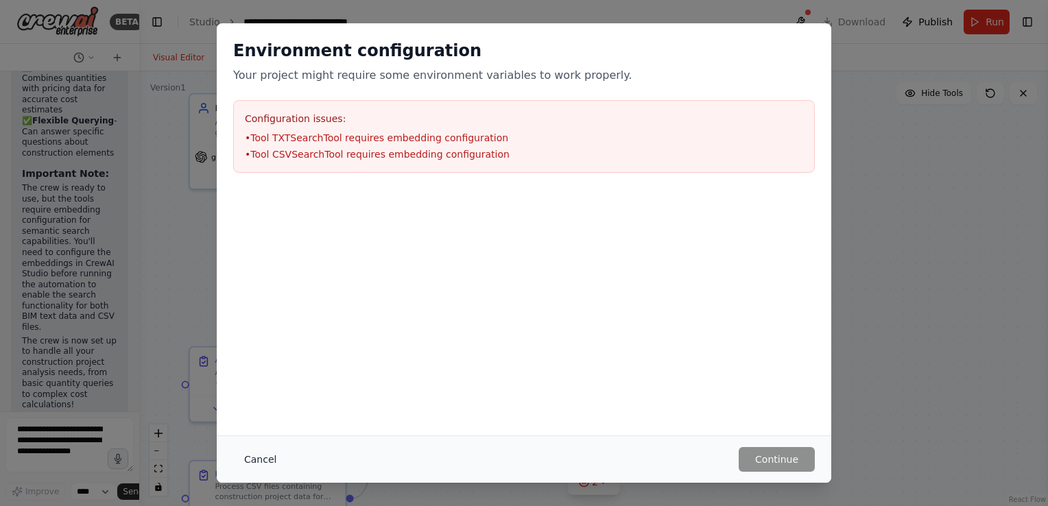
click at [263, 464] on button "Cancel" at bounding box center [260, 459] width 54 height 25
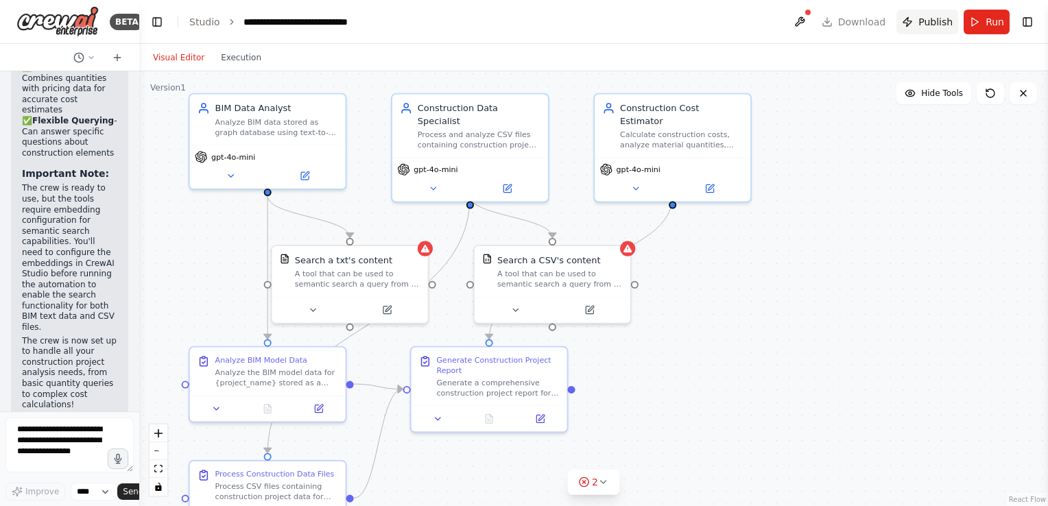
click at [930, 24] on span "Publish" at bounding box center [935, 22] width 34 height 14
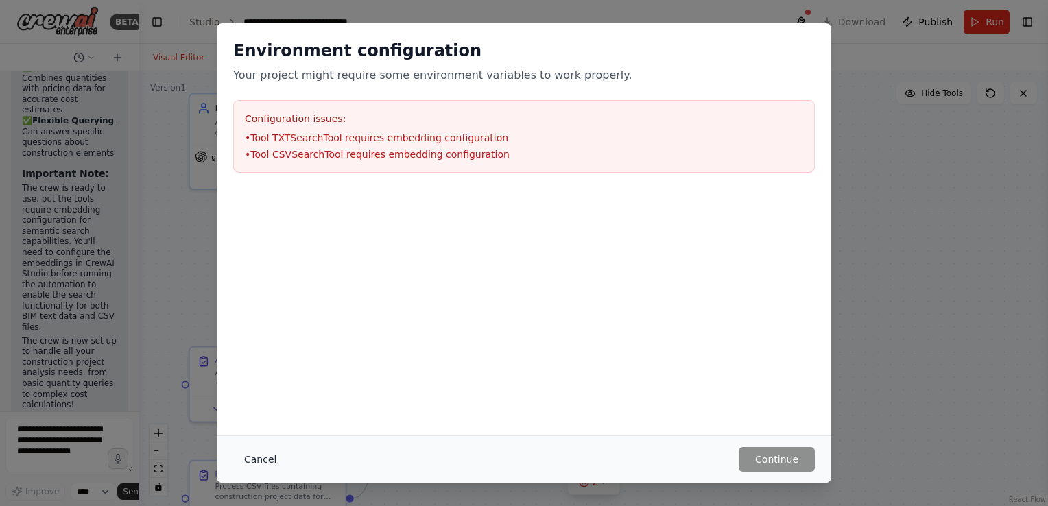
click at [253, 456] on button "Cancel" at bounding box center [260, 459] width 54 height 25
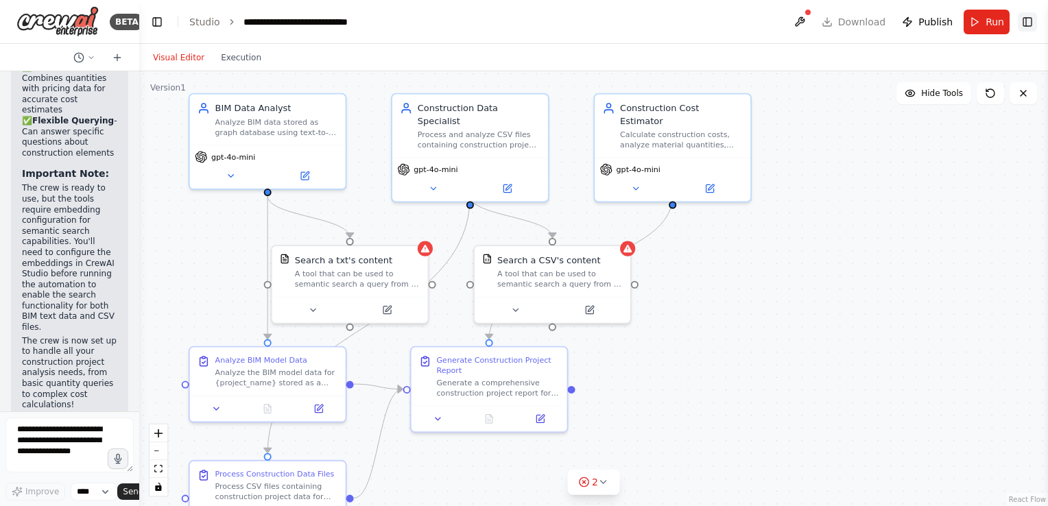
click at [1025, 20] on button "Toggle Right Sidebar" at bounding box center [1027, 21] width 19 height 19
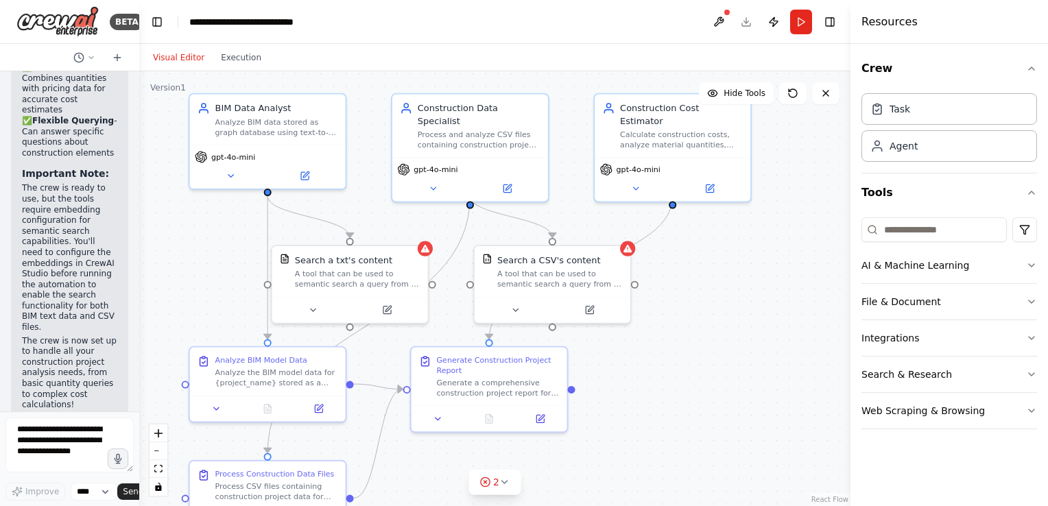
click at [743, 294] on div ".deletable-edge-delete-btn { width: 20px; height: 20px; border: 0px solid #ffff…" at bounding box center [494, 288] width 711 height 435
click at [831, 19] on button "Toggle Right Sidebar" at bounding box center [829, 21] width 19 height 19
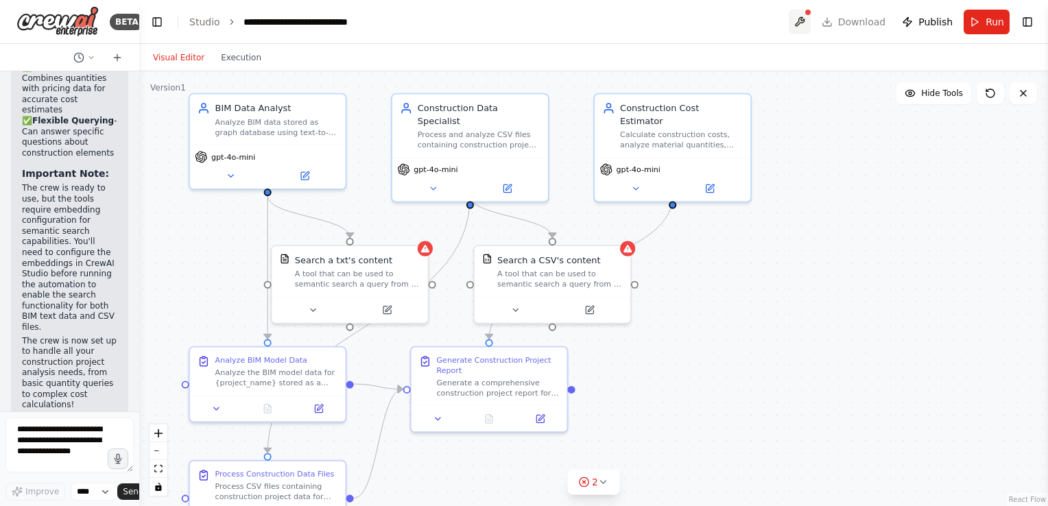
click at [801, 17] on button at bounding box center [800, 22] width 22 height 25
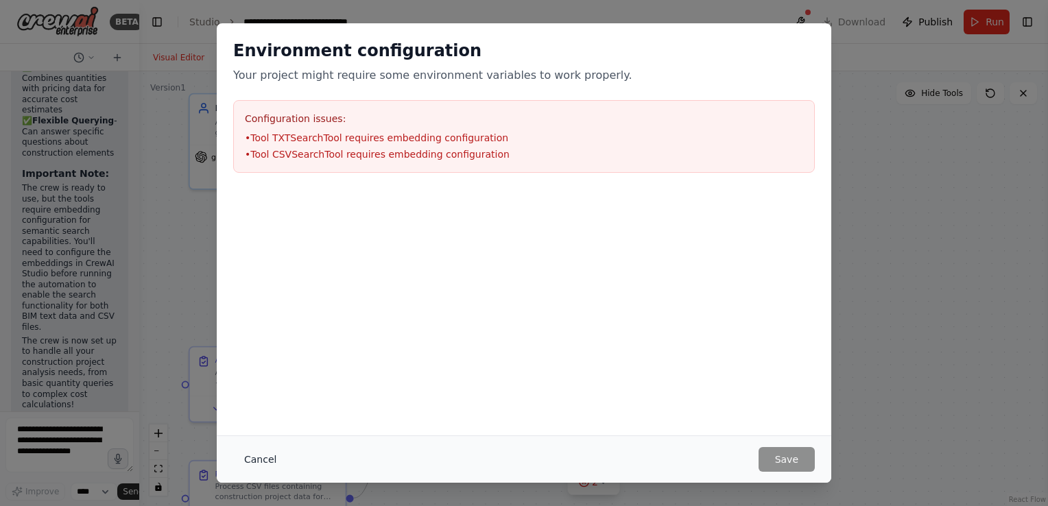
click at [261, 457] on button "Cancel" at bounding box center [260, 459] width 54 height 25
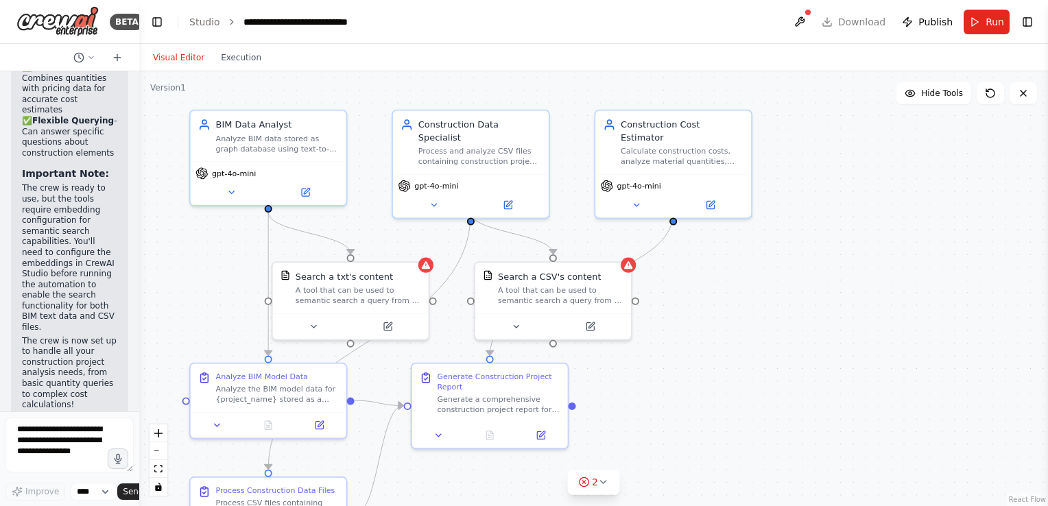
drag, startPoint x: 768, startPoint y: 337, endPoint x: 769, endPoint y: 353, distance: 15.8
click at [769, 353] on div ".deletable-edge-delete-btn { width: 20px; height: 20px; border: 0px solid #ffff…" at bounding box center [593, 288] width 909 height 435
click at [325, 21] on div "**********" at bounding box center [312, 22] width 139 height 14
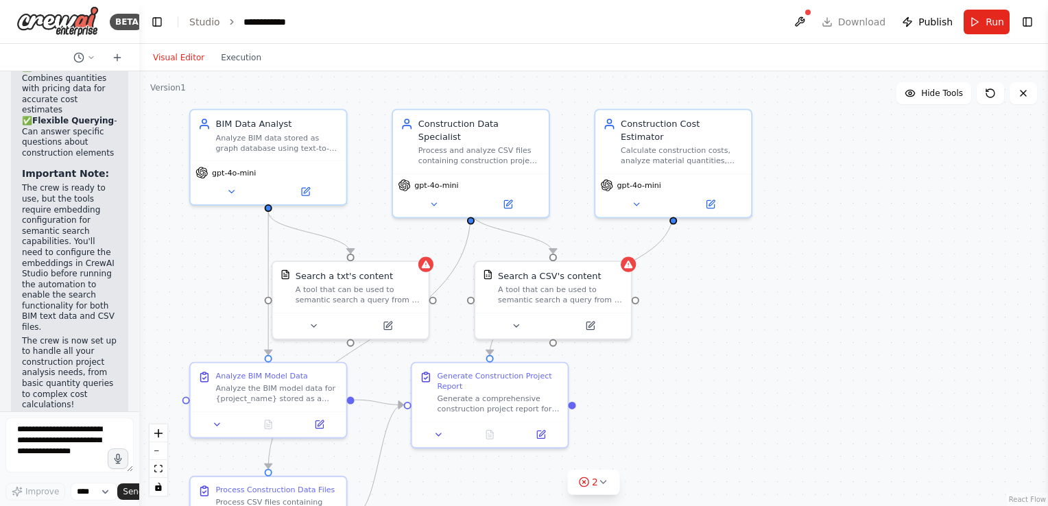
click at [477, 40] on header "**********" at bounding box center [593, 22] width 909 height 44
click at [444, 57] on div "Visual Editor Execution" at bounding box center [593, 57] width 909 height 27
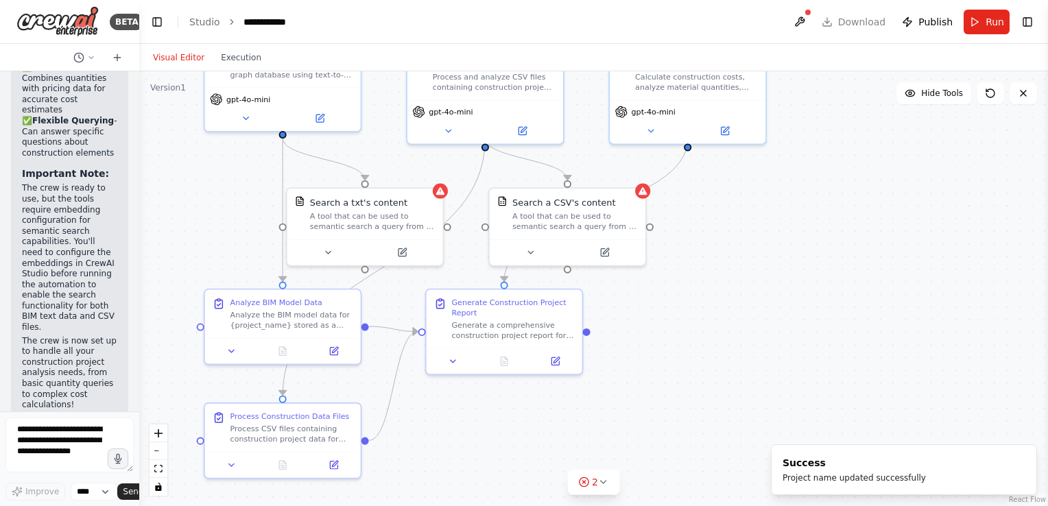
drag, startPoint x: 771, startPoint y: 380, endPoint x: 786, endPoint y: 307, distance: 74.8
click at [786, 307] on div ".deletable-edge-delete-btn { width: 20px; height: 20px; border: 0px solid #ffff…" at bounding box center [593, 288] width 909 height 435
click at [378, 204] on div "Search a txt's content" at bounding box center [358, 199] width 97 height 12
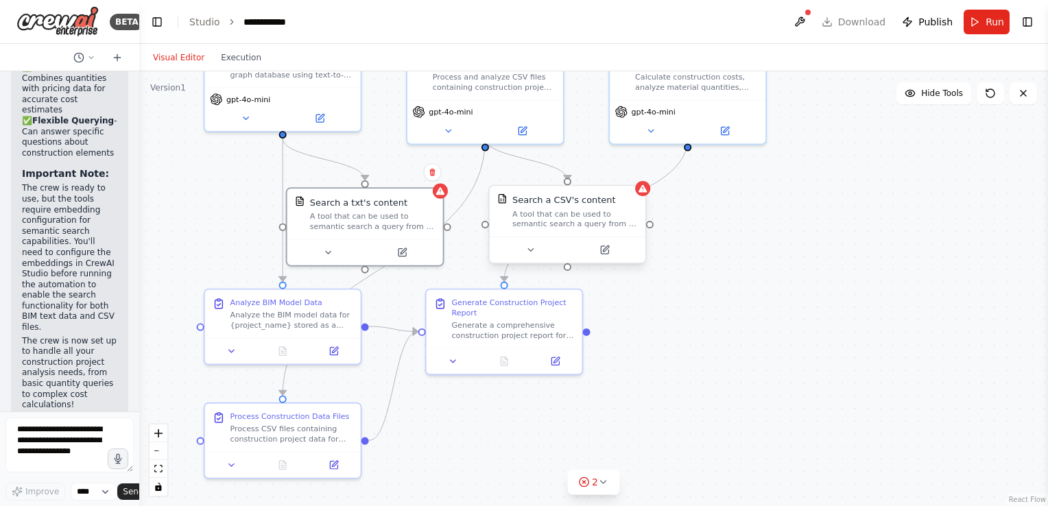
click at [566, 235] on div "Search a CSV's content A tool that can be used to semantic search a query from …" at bounding box center [568, 211] width 156 height 51
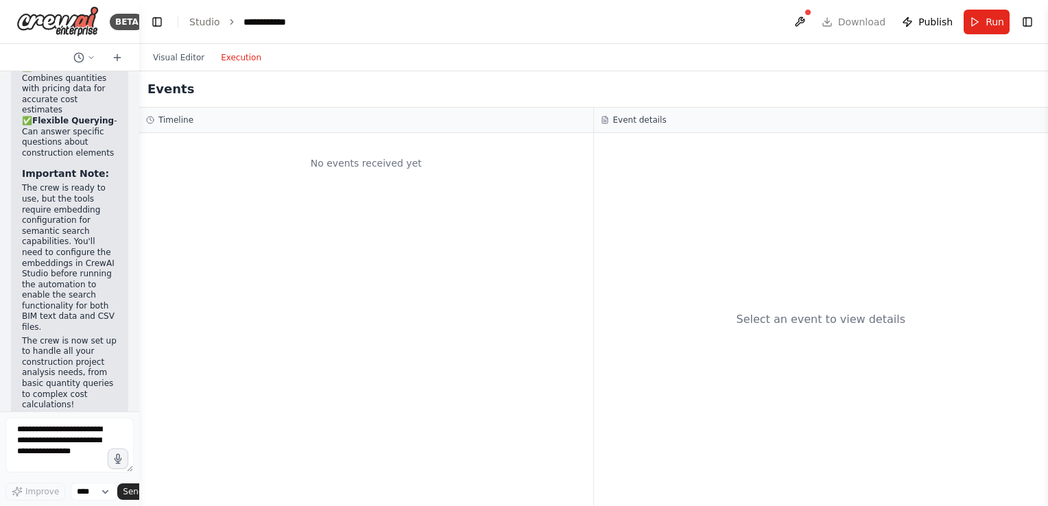
click at [239, 56] on button "Execution" at bounding box center [241, 57] width 57 height 16
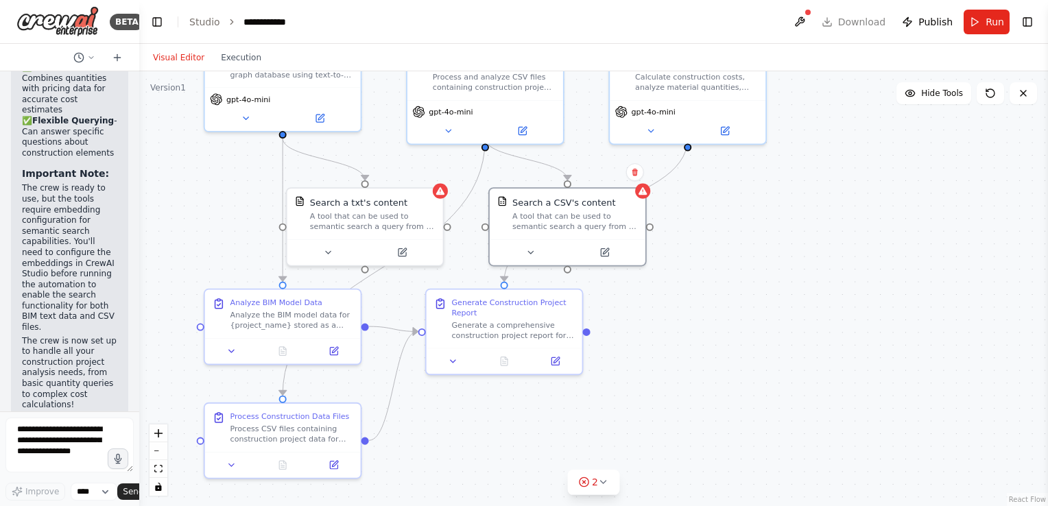
click at [178, 53] on button "Visual Editor" at bounding box center [179, 57] width 68 height 16
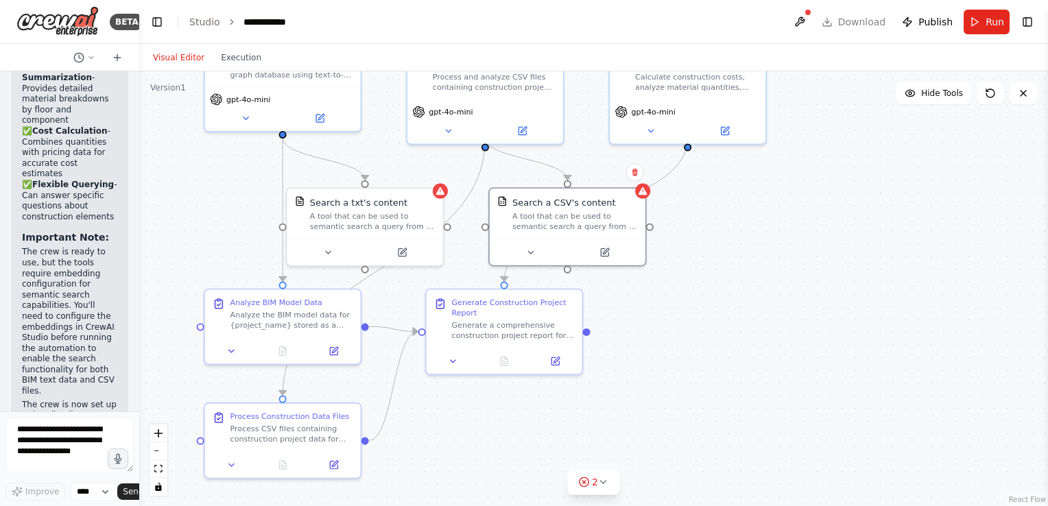
scroll to position [2469, 0]
click at [62, 254] on p "The crew is ready to use, but the tools require embedding configuration for sem…" at bounding box center [69, 322] width 95 height 149
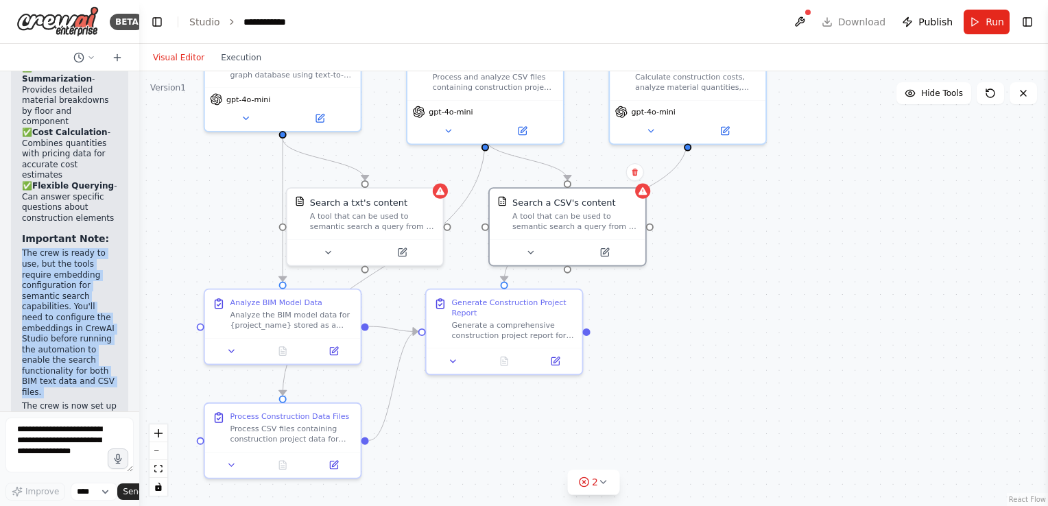
click at [62, 254] on p "The crew is ready to use, but the tools require embedding configuration for sem…" at bounding box center [69, 322] width 95 height 149
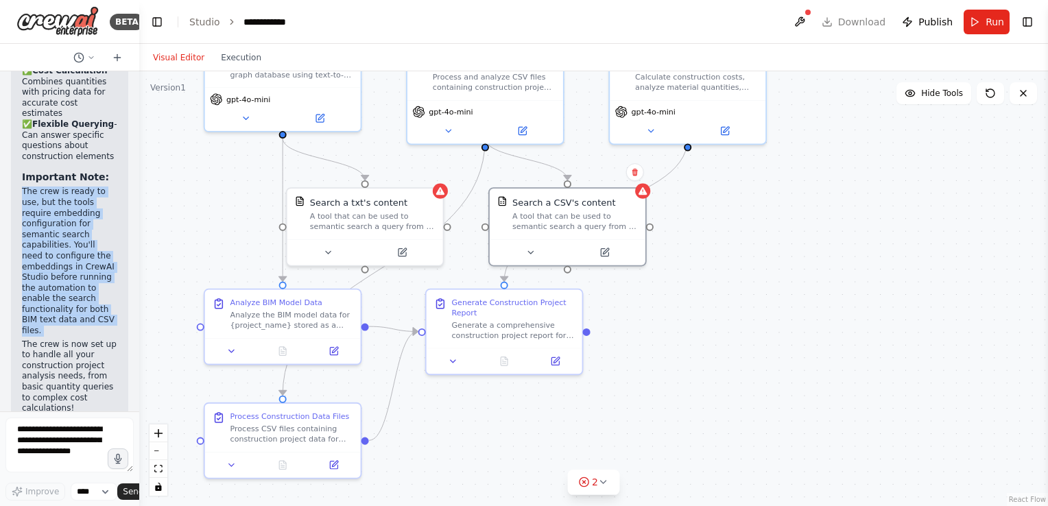
scroll to position [2534, 0]
click at [60, 221] on p "The crew is ready to use, but the tools require embedding configuration for sem…" at bounding box center [69, 257] width 95 height 149
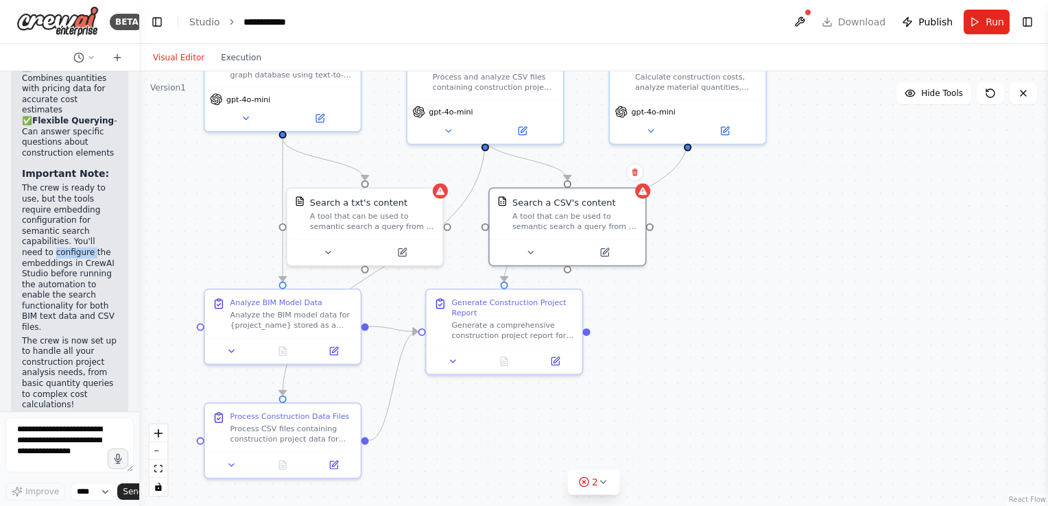
click at [60, 221] on p "The crew is ready to use, but the tools require embedding configuration for sem…" at bounding box center [69, 257] width 95 height 149
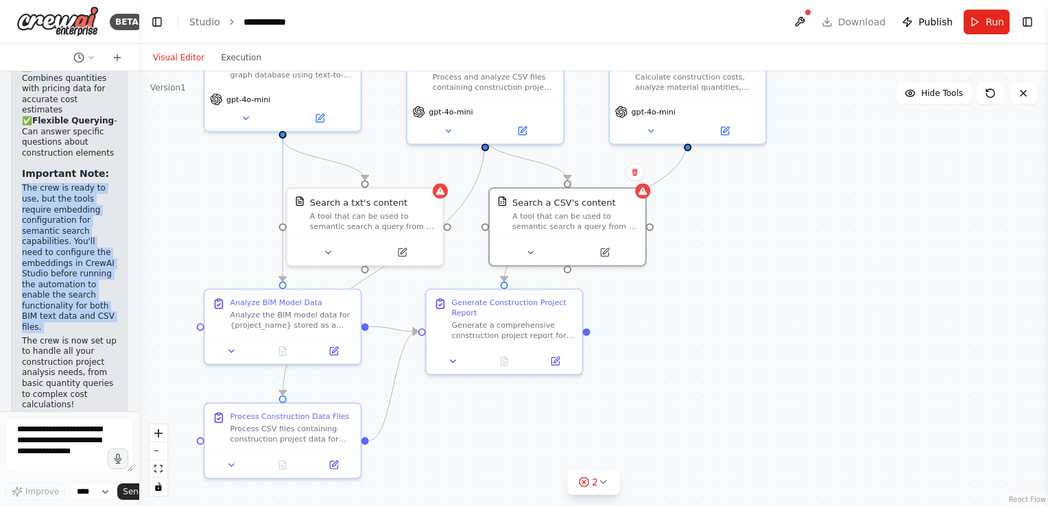
click at [60, 221] on p "The crew is ready to use, but the tools require embedding configuration for sem…" at bounding box center [69, 257] width 95 height 149
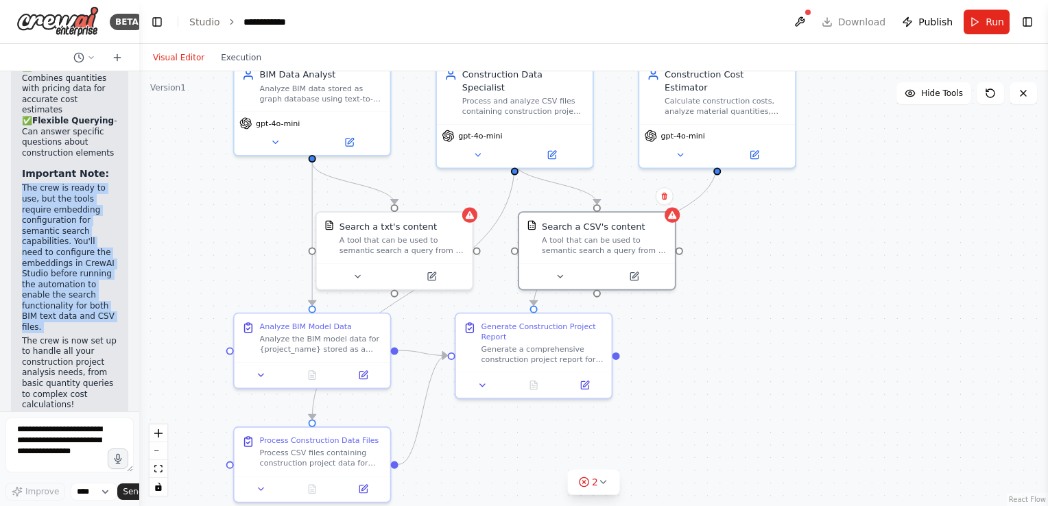
drag, startPoint x: 808, startPoint y: 177, endPoint x: 838, endPoint y: 200, distance: 37.6
click at [838, 200] on div ".deletable-edge-delete-btn { width: 20px; height: 20px; border: 0px solid #ffff…" at bounding box center [593, 288] width 909 height 435
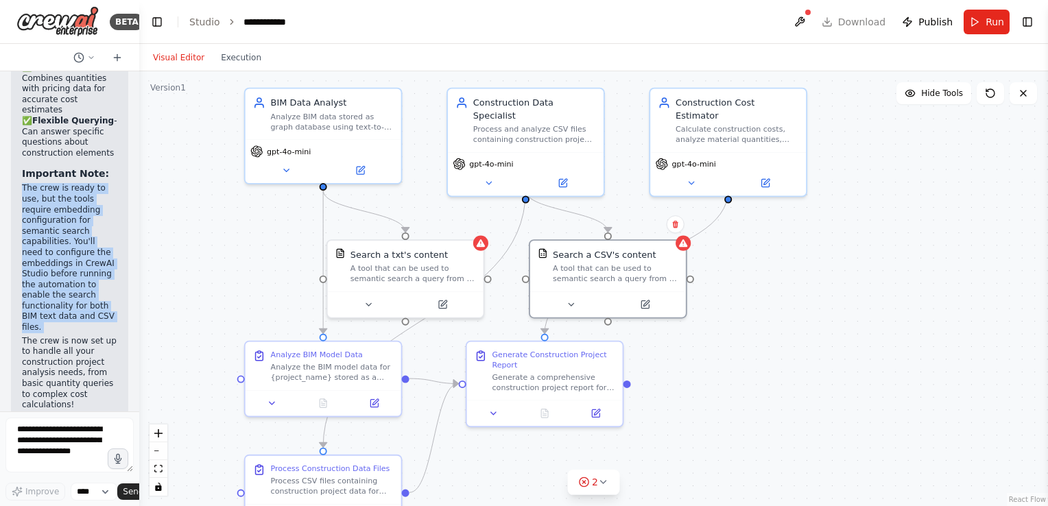
drag, startPoint x: 763, startPoint y: 291, endPoint x: 774, endPoint y: 298, distance: 13.9
click at [774, 298] on div ".deletable-edge-delete-btn { width: 20px; height: 20px; border: 0px solid #ffff…" at bounding box center [593, 288] width 909 height 435
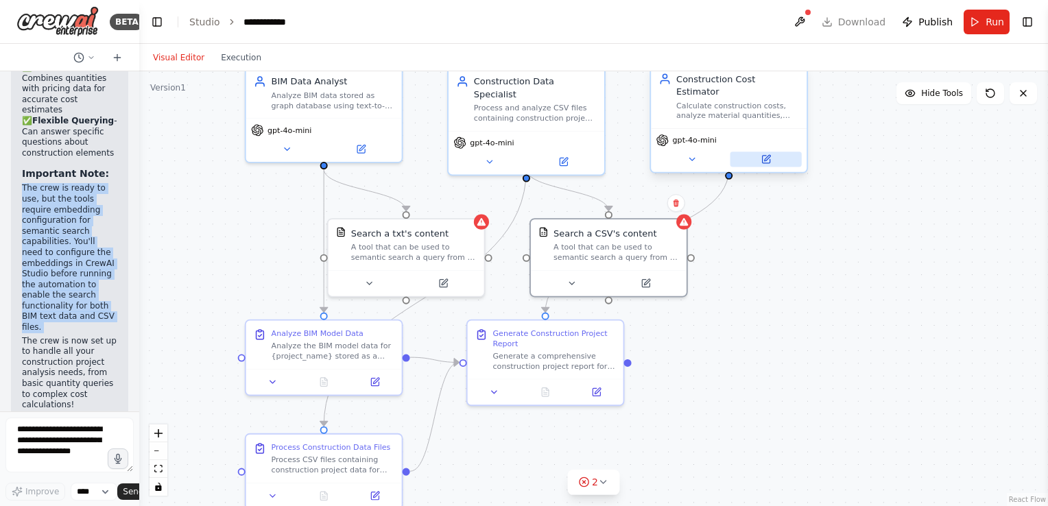
click at [768, 155] on icon at bounding box center [767, 158] width 6 height 6
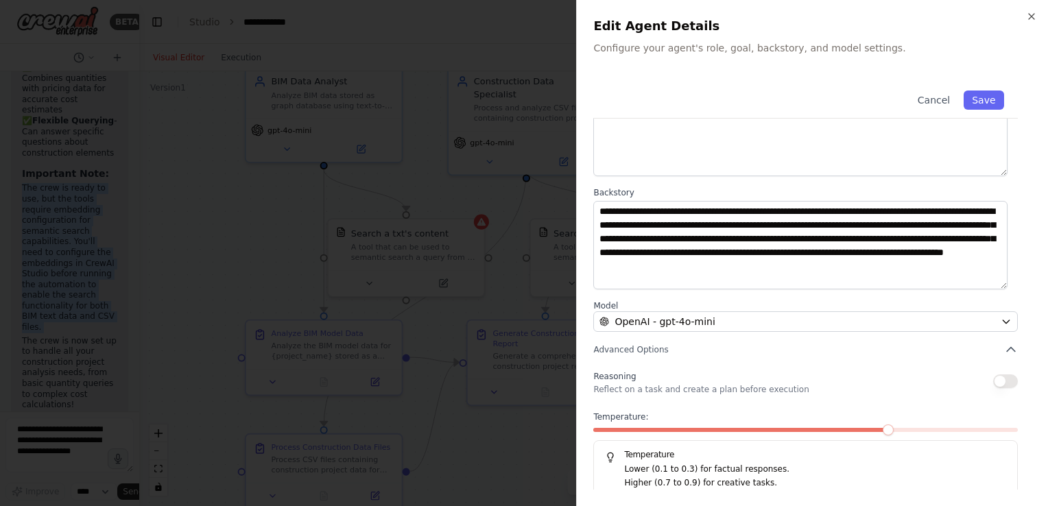
scroll to position [113, 0]
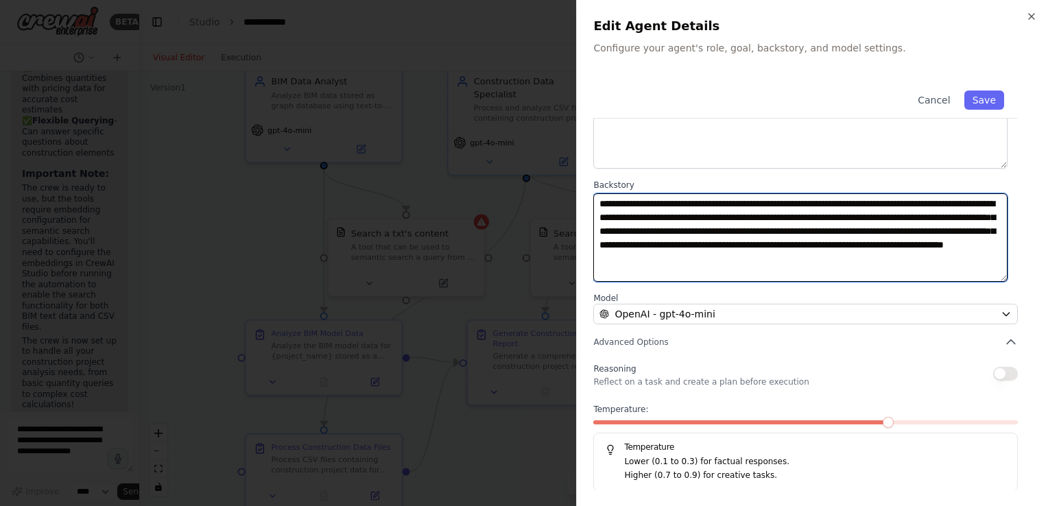
click at [822, 270] on textarea "**********" at bounding box center [800, 237] width 414 height 89
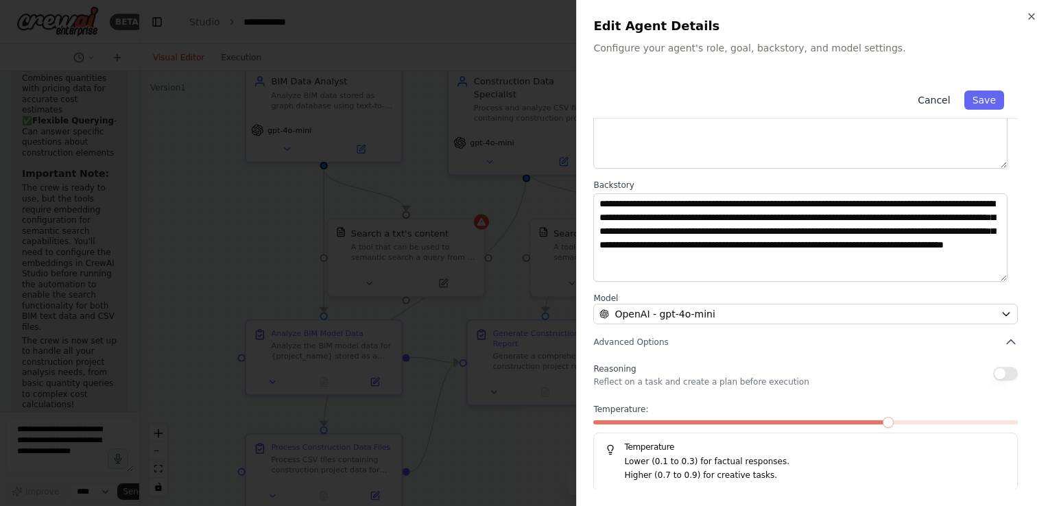
click at [924, 101] on button "Cancel" at bounding box center [933, 100] width 49 height 19
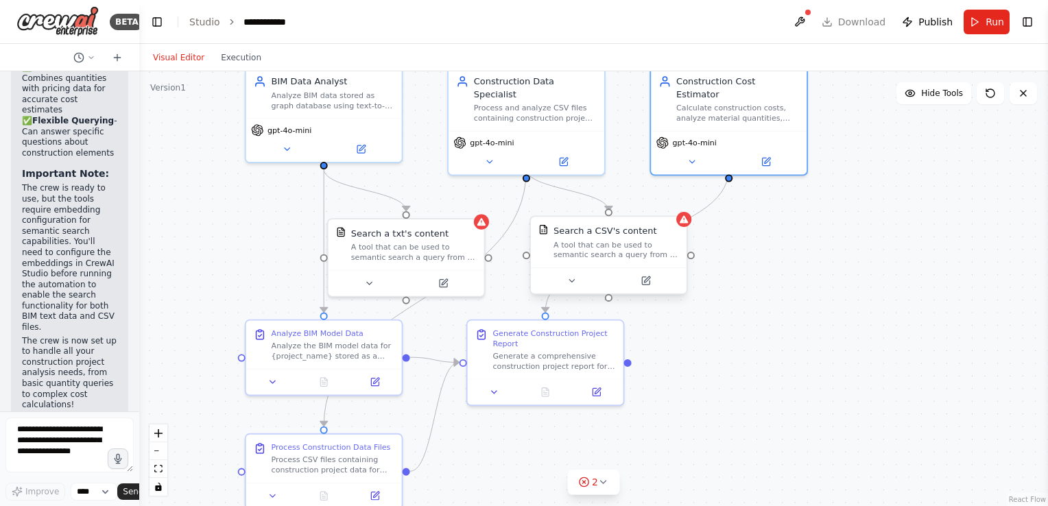
click at [638, 243] on div "A tool that can be used to semantic search a query from a CSV's content." at bounding box center [615, 250] width 125 height 21
click at [575, 283] on icon at bounding box center [571, 281] width 10 height 10
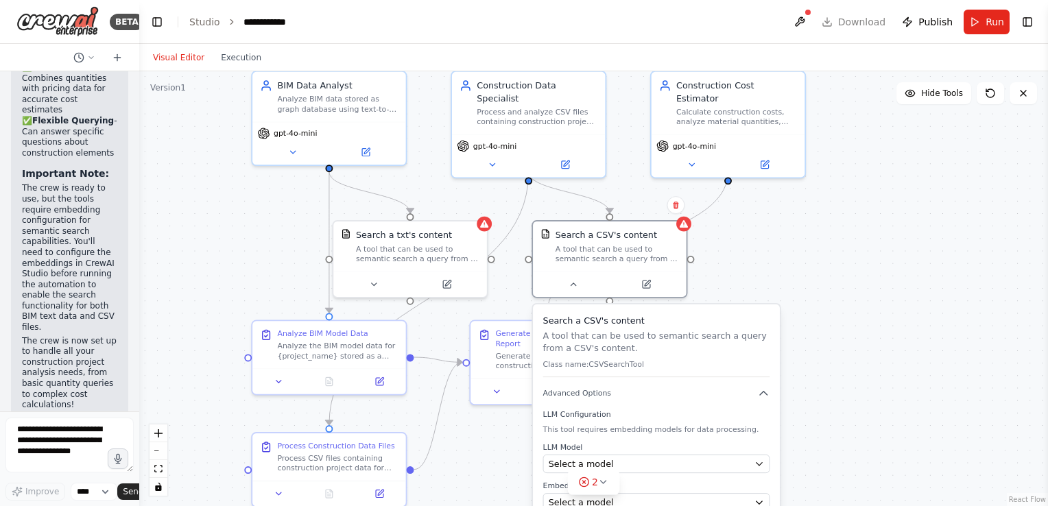
click at [859, 339] on div ".deletable-edge-delete-btn { width: 20px; height: 20px; border: 0px solid #ffff…" at bounding box center [593, 288] width 909 height 435
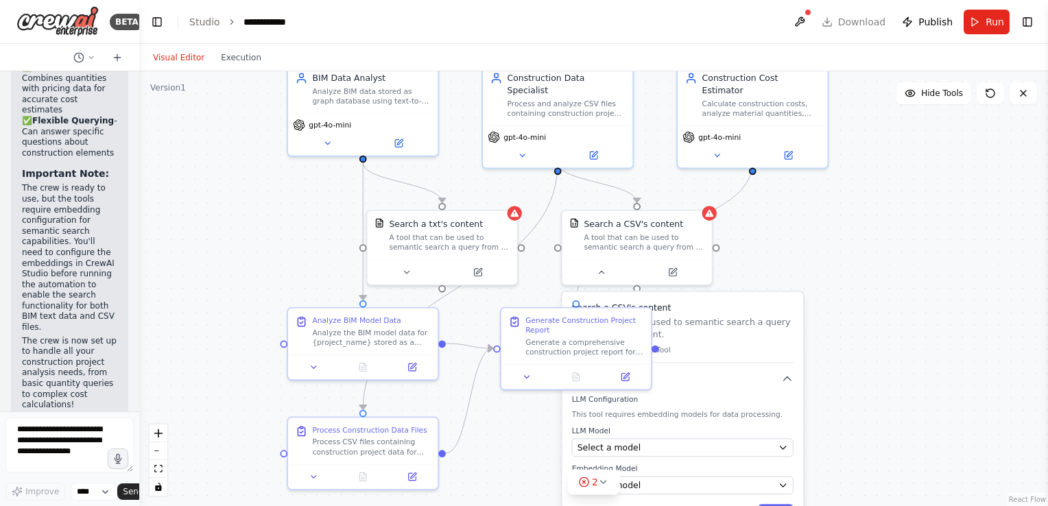
click at [809, 208] on div ".deletable-edge-delete-btn { width: 20px; height: 20px; border: 0px solid #ffff…" at bounding box center [593, 288] width 909 height 435
click at [791, 250] on div ".deletable-edge-delete-btn { width: 20px; height: 20px; border: 0px solid #ffff…" at bounding box center [593, 288] width 909 height 435
click at [452, 243] on div "A tool that can be used to semantic search a query from a txt's content." at bounding box center [449, 239] width 121 height 19
click at [864, 213] on div ".deletable-edge-delete-btn { width: 20px; height: 20px; border: 0px solid #ffff…" at bounding box center [593, 288] width 909 height 435
